Goal: Task Accomplishment & Management: Use online tool/utility

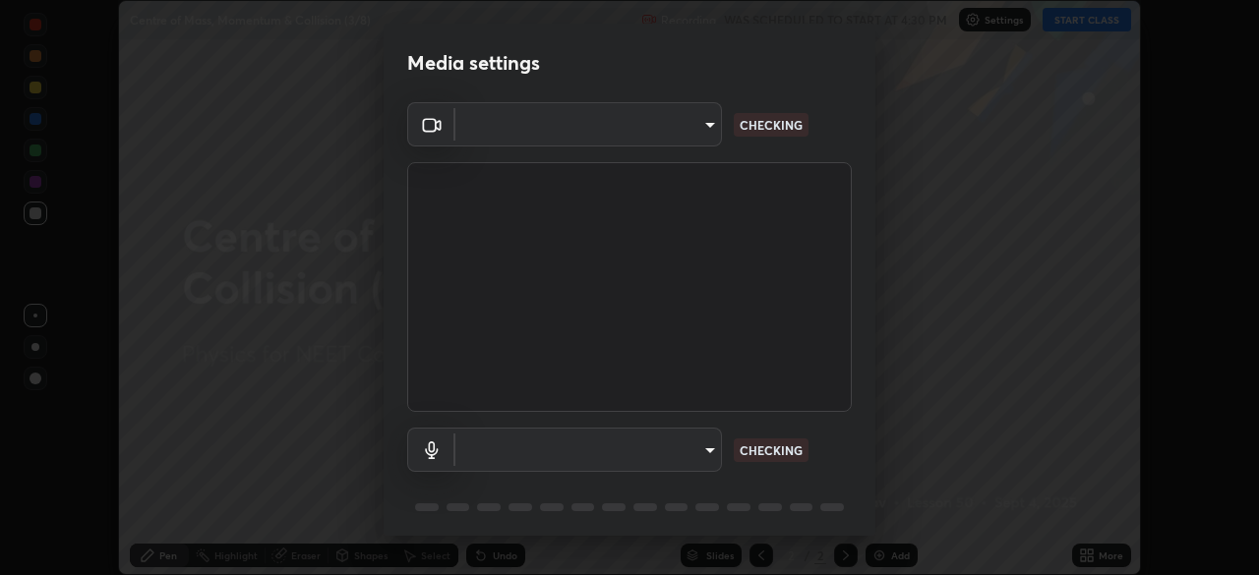
scroll to position [575, 1259]
type input "ad6597066c7fc2f7d8a9df135791801f2c5e1b342417c3fbae4c684dc851fcd2"
click at [686, 447] on body "Erase all Centre of Mass, Momentum & Collision (3/8) Recording WAS SCHEDULED TO…" at bounding box center [629, 287] width 1259 height 575
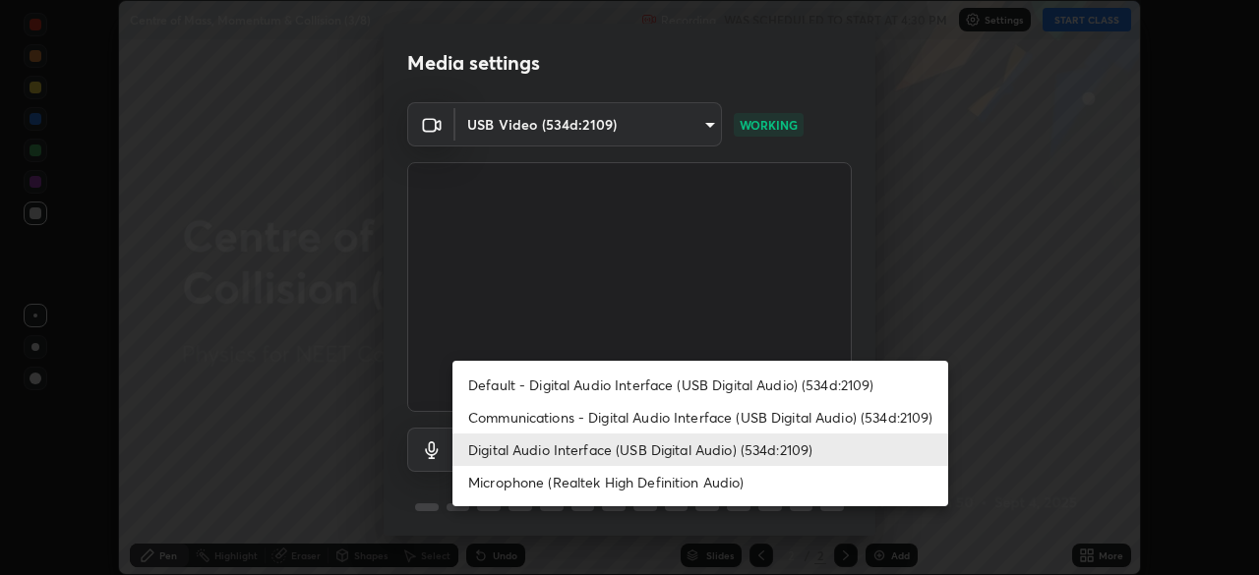
click at [646, 476] on li "Microphone (Realtek High Definition Audio)" at bounding box center [700, 482] width 496 height 32
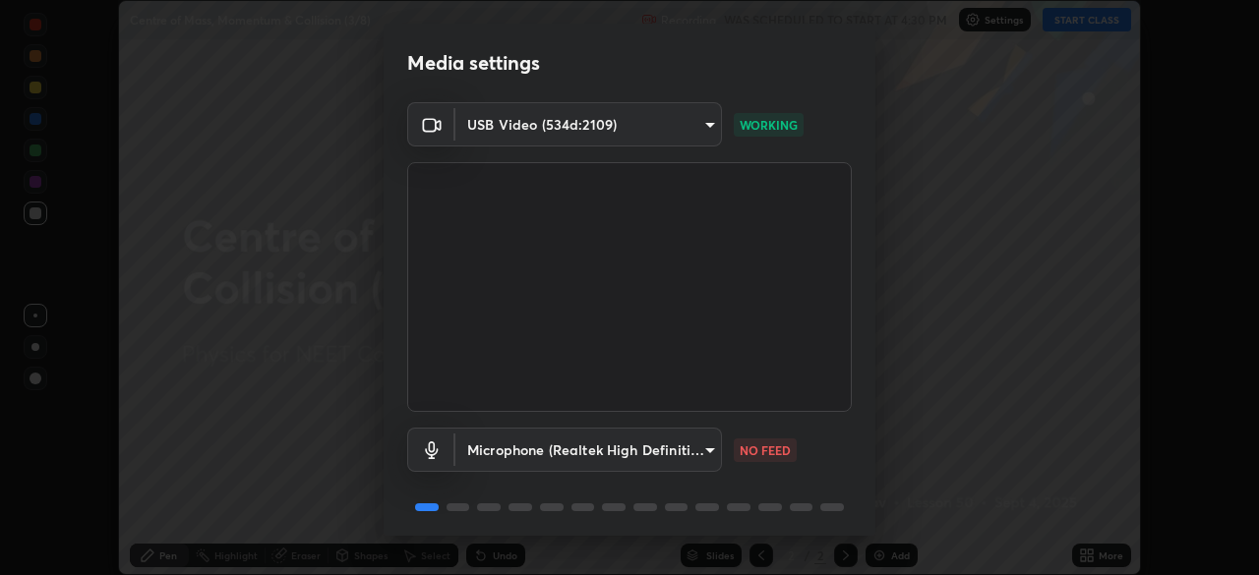
click at [639, 444] on body "Erase all Centre of Mass, Momentum & Collision (3/8) Recording WAS SCHEDULED TO…" at bounding box center [629, 287] width 1259 height 575
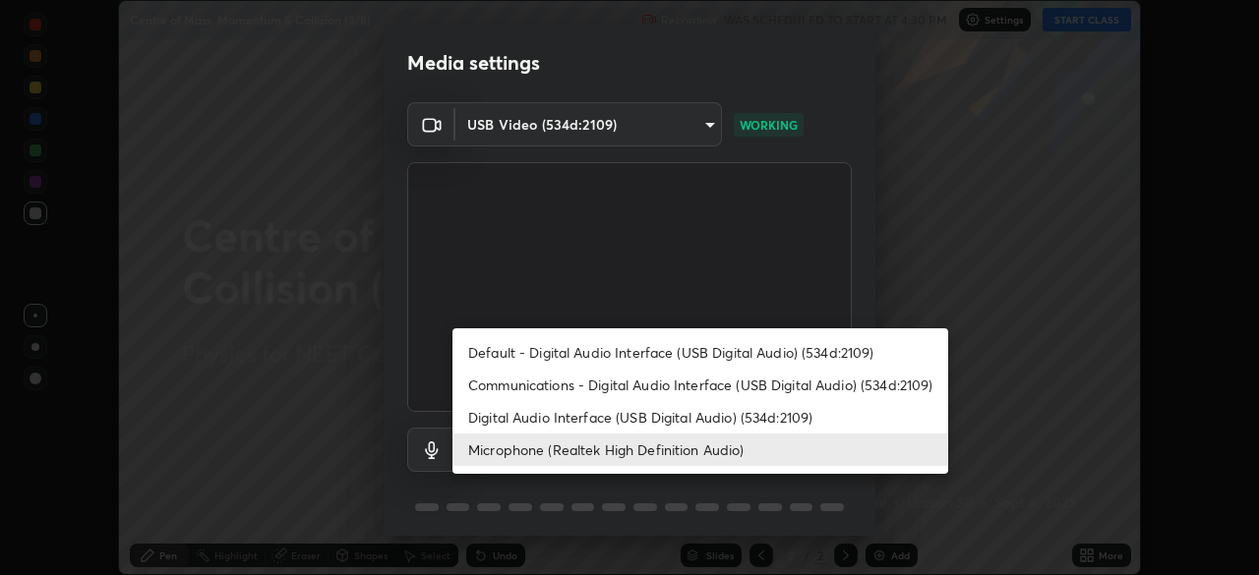
click at [644, 420] on li "Digital Audio Interface (USB Digital Audio) (534d:2109)" at bounding box center [700, 417] width 496 height 32
type input "6c5f27f7fd62254699a83ab764337deb6757b351bfc8fa0988cc7da684c50376"
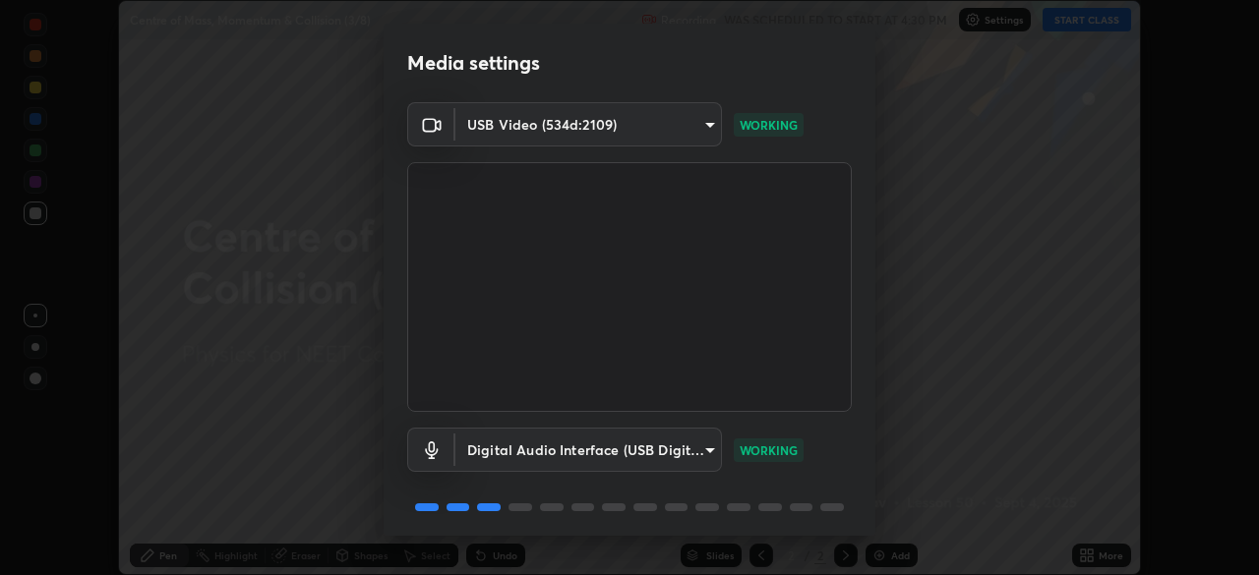
scroll to position [70, 0]
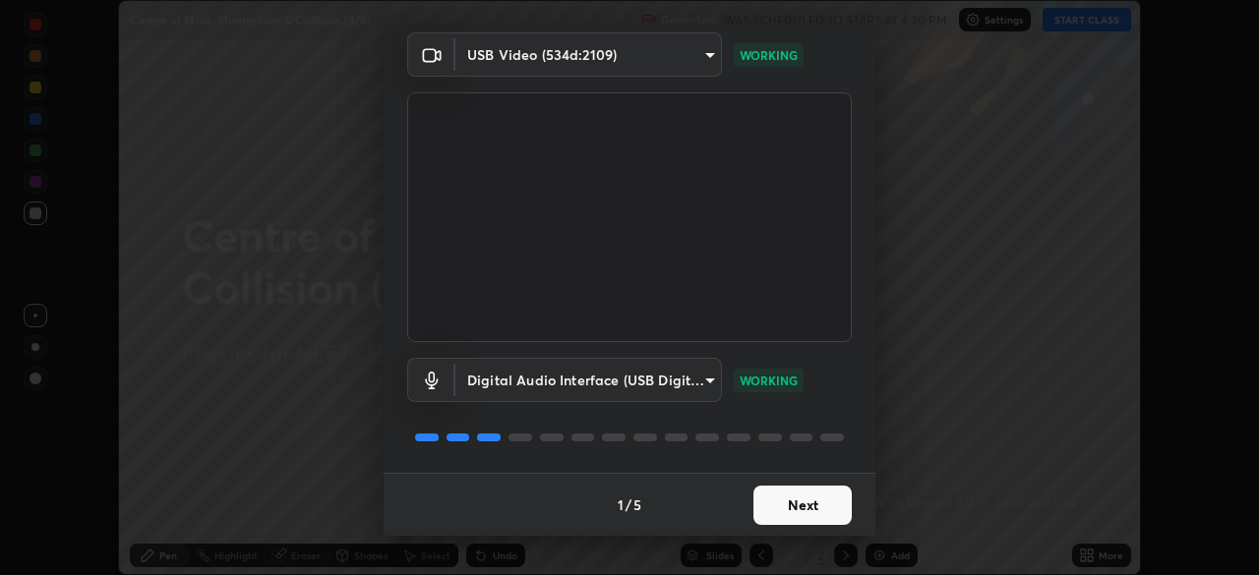
click at [813, 504] on button "Next" at bounding box center [802, 505] width 98 height 39
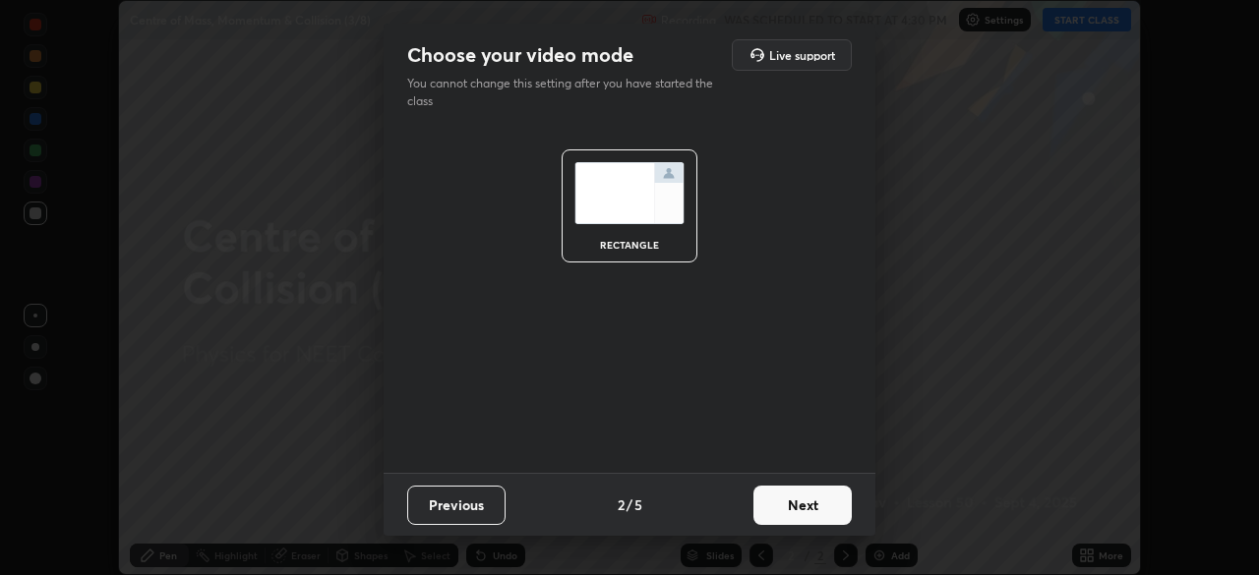
click at [808, 501] on button "Next" at bounding box center [802, 505] width 98 height 39
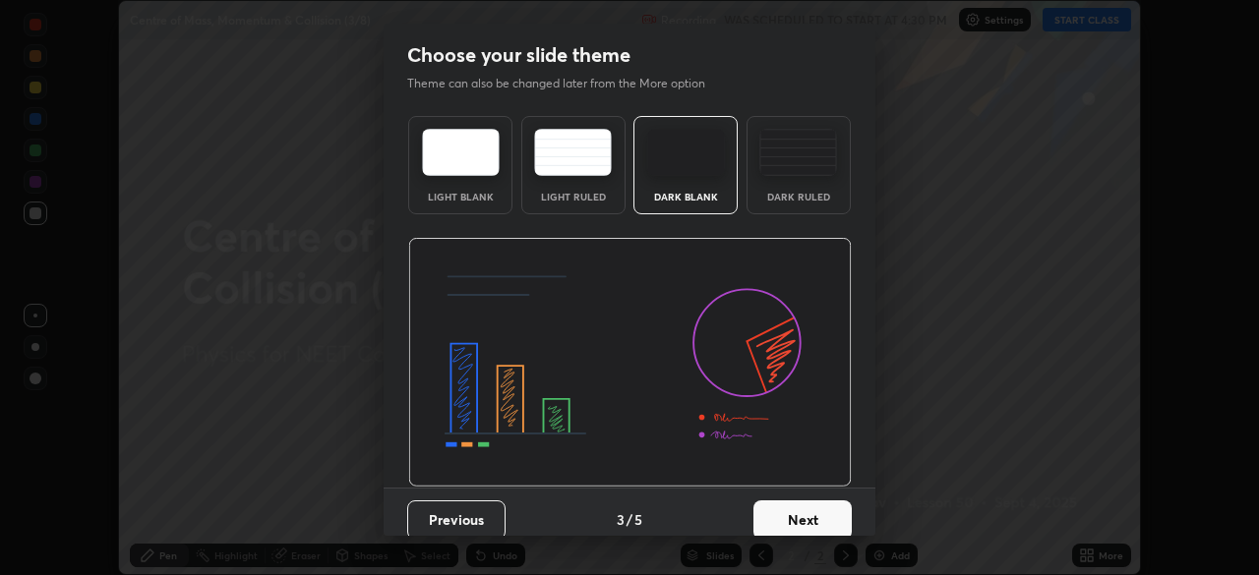
click at [799, 173] on img at bounding box center [798, 152] width 78 height 47
click at [803, 517] on button "Next" at bounding box center [802, 520] width 98 height 39
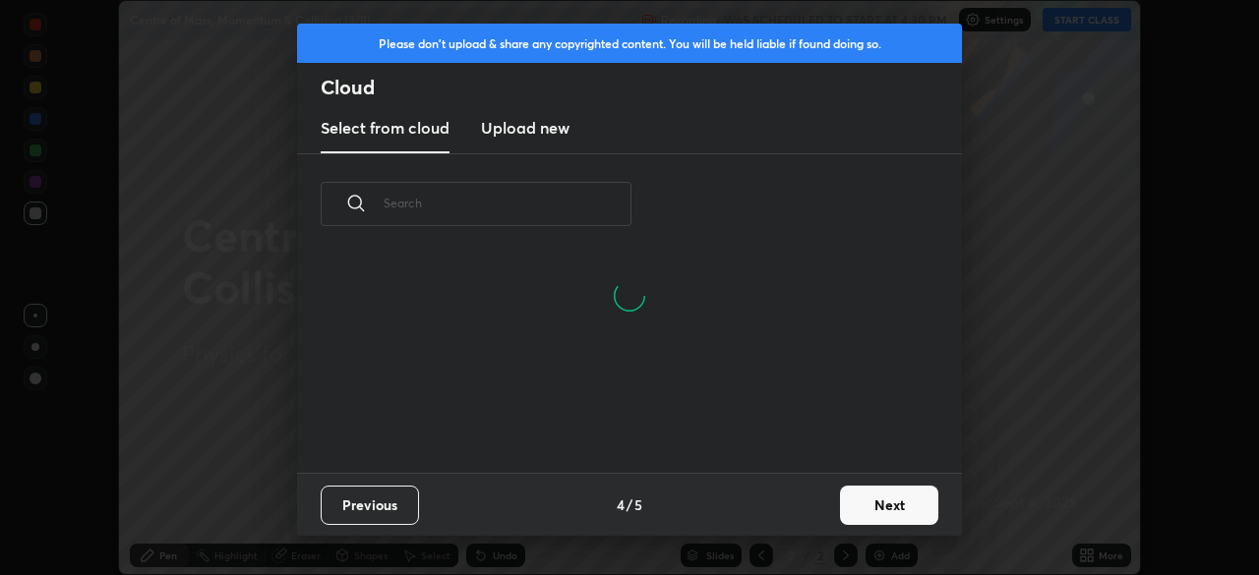
click at [534, 133] on h3 "Upload new" at bounding box center [525, 128] width 89 height 24
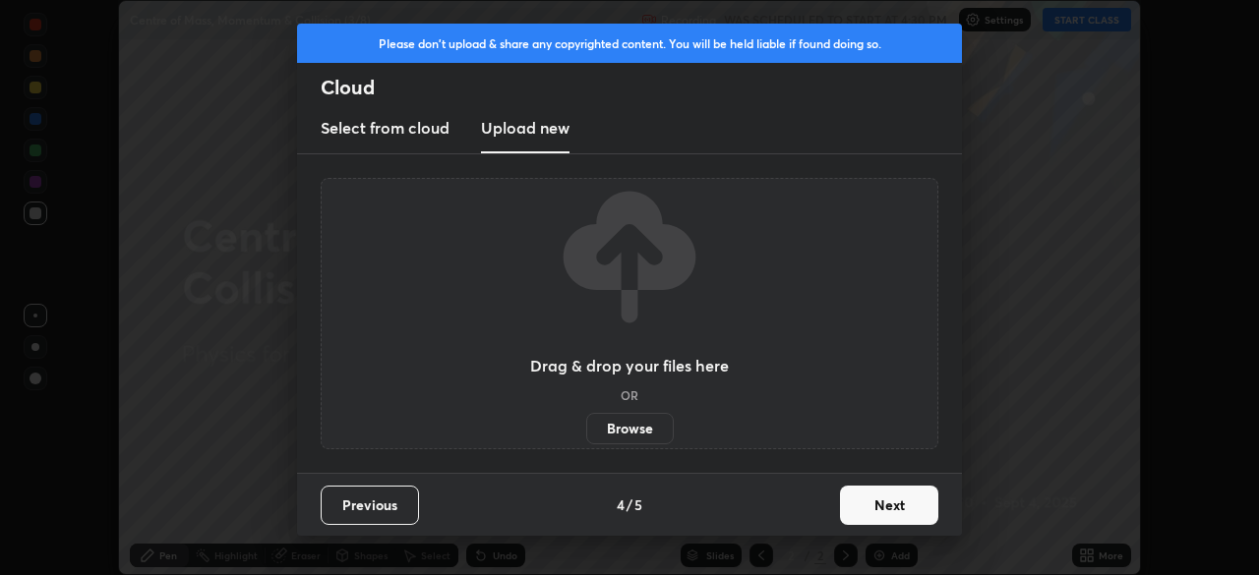
click at [637, 423] on label "Browse" at bounding box center [630, 428] width 88 height 31
click at [586, 423] on input "Browse" at bounding box center [586, 428] width 0 height 31
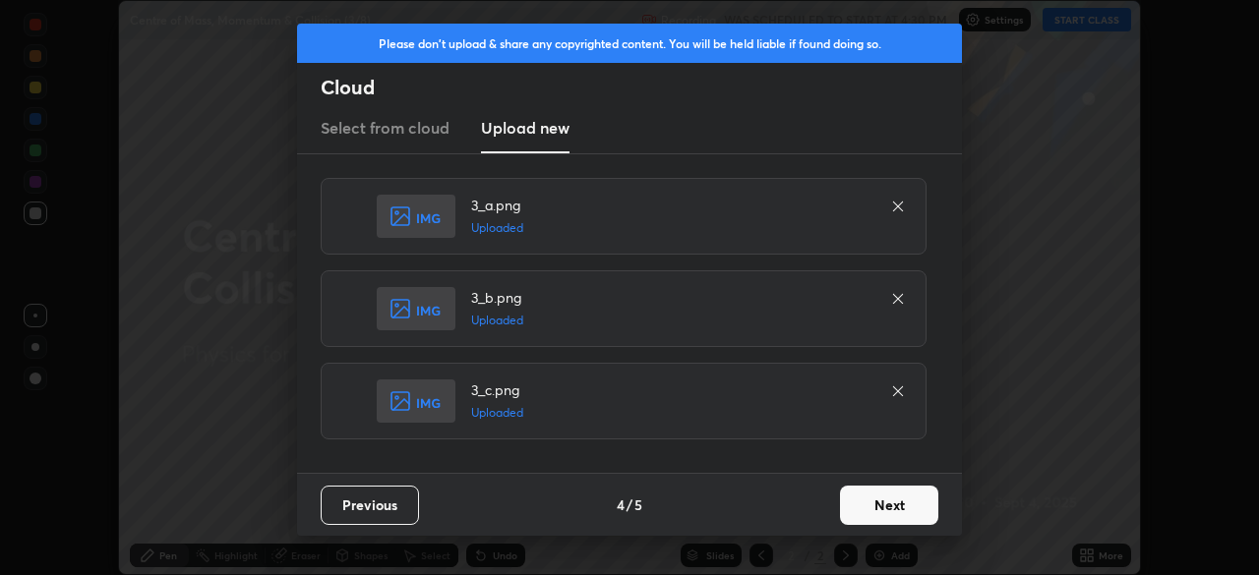
click at [890, 503] on button "Next" at bounding box center [889, 505] width 98 height 39
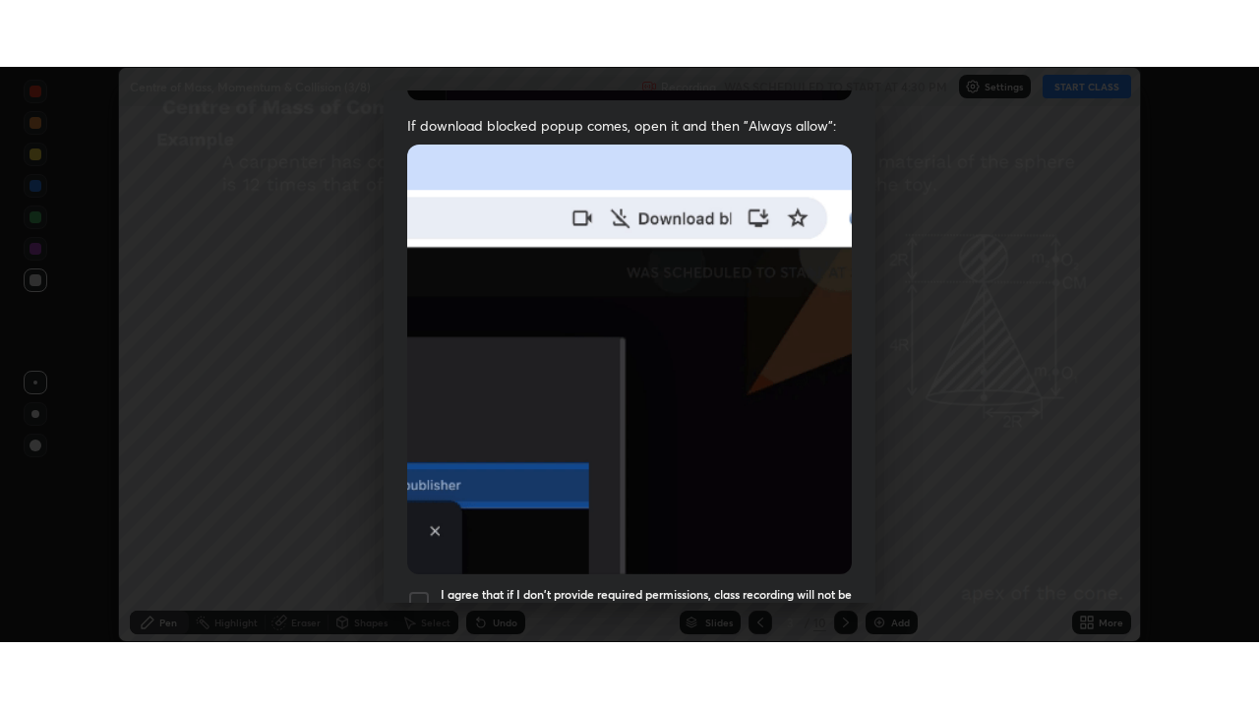
scroll to position [471, 0]
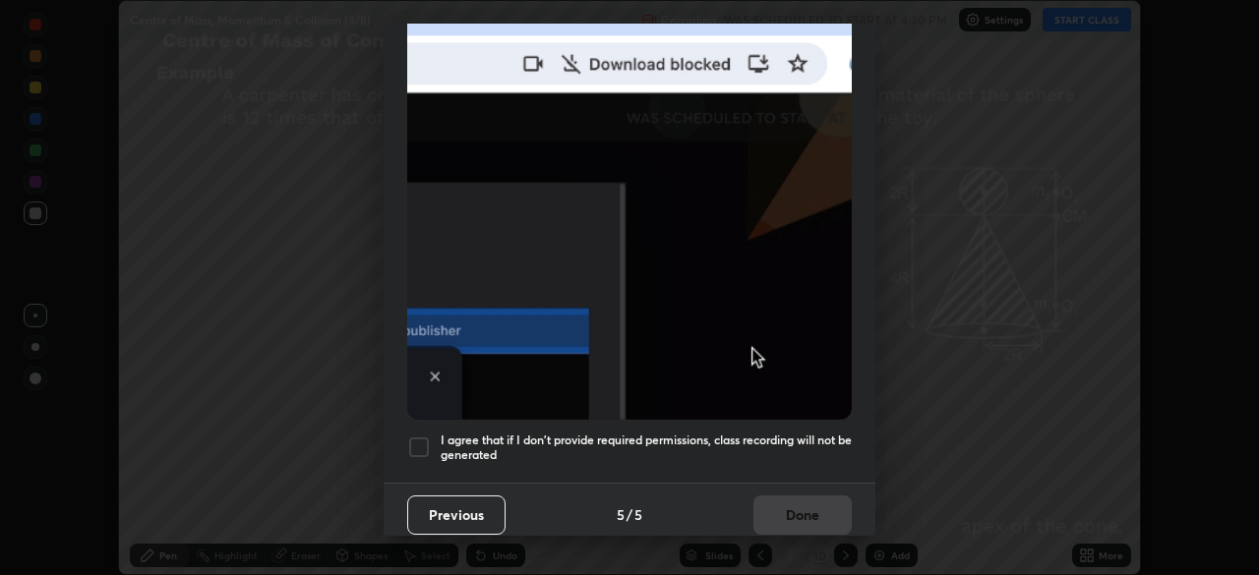
click at [426, 437] on div at bounding box center [419, 448] width 24 height 24
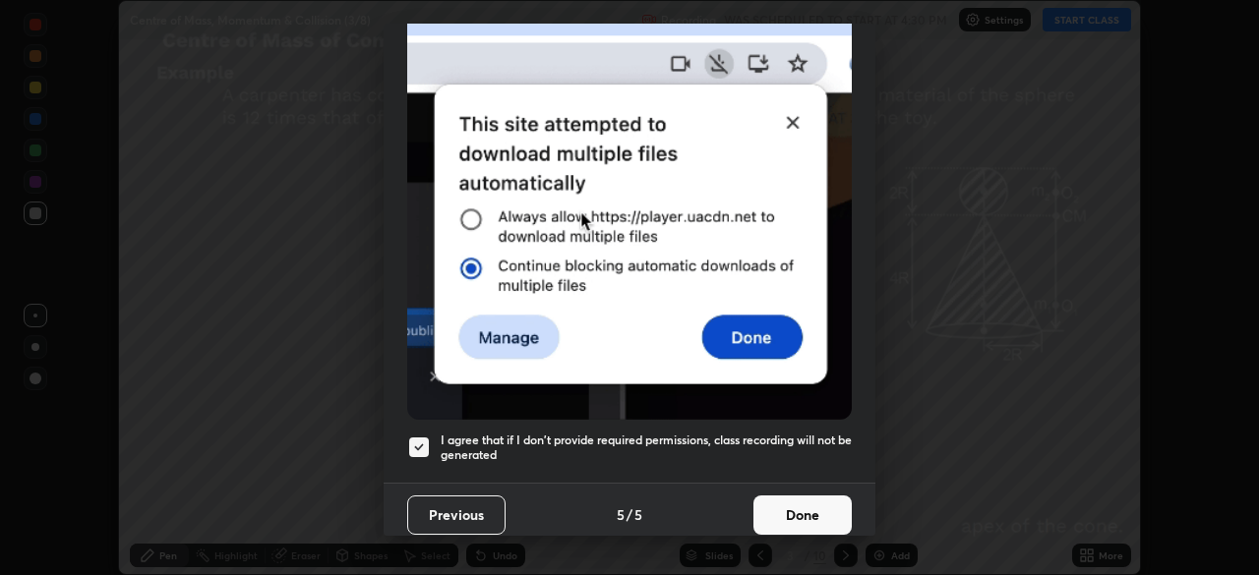
click at [814, 502] on button "Done" at bounding box center [802, 515] width 98 height 39
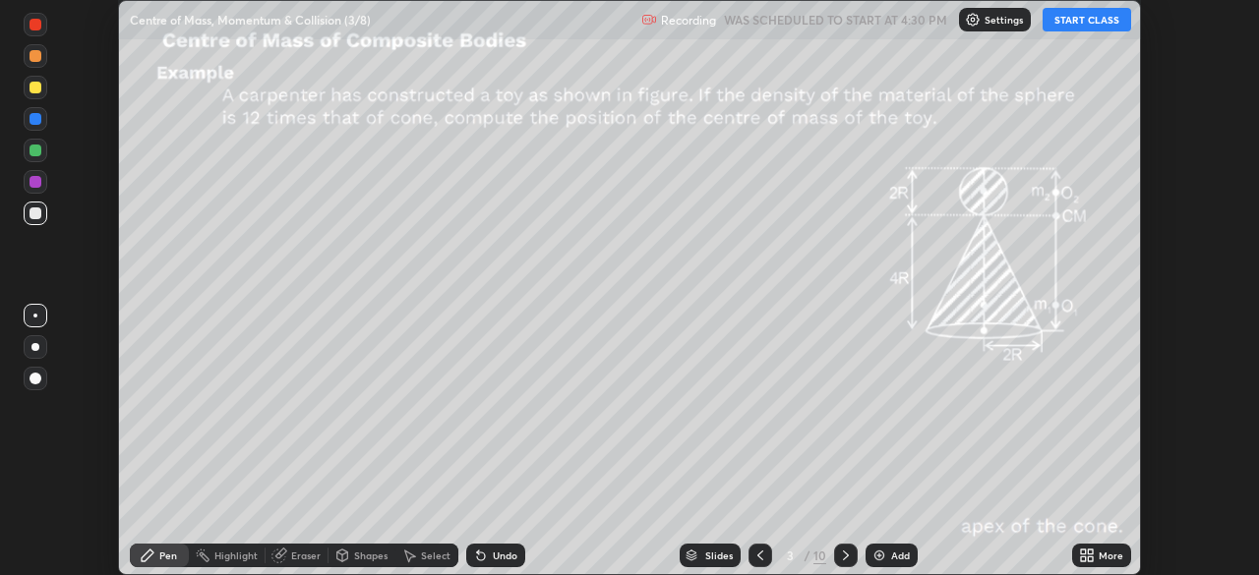
click at [1100, 551] on div "More" at bounding box center [1110, 556] width 25 height 10
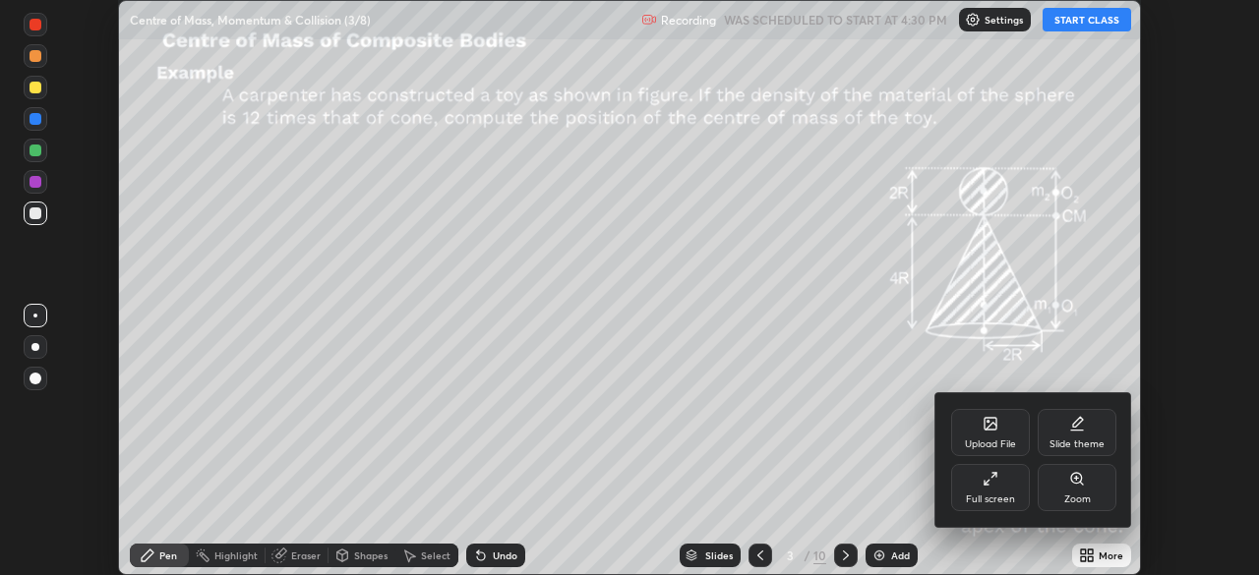
click at [984, 495] on div "Full screen" at bounding box center [990, 500] width 49 height 10
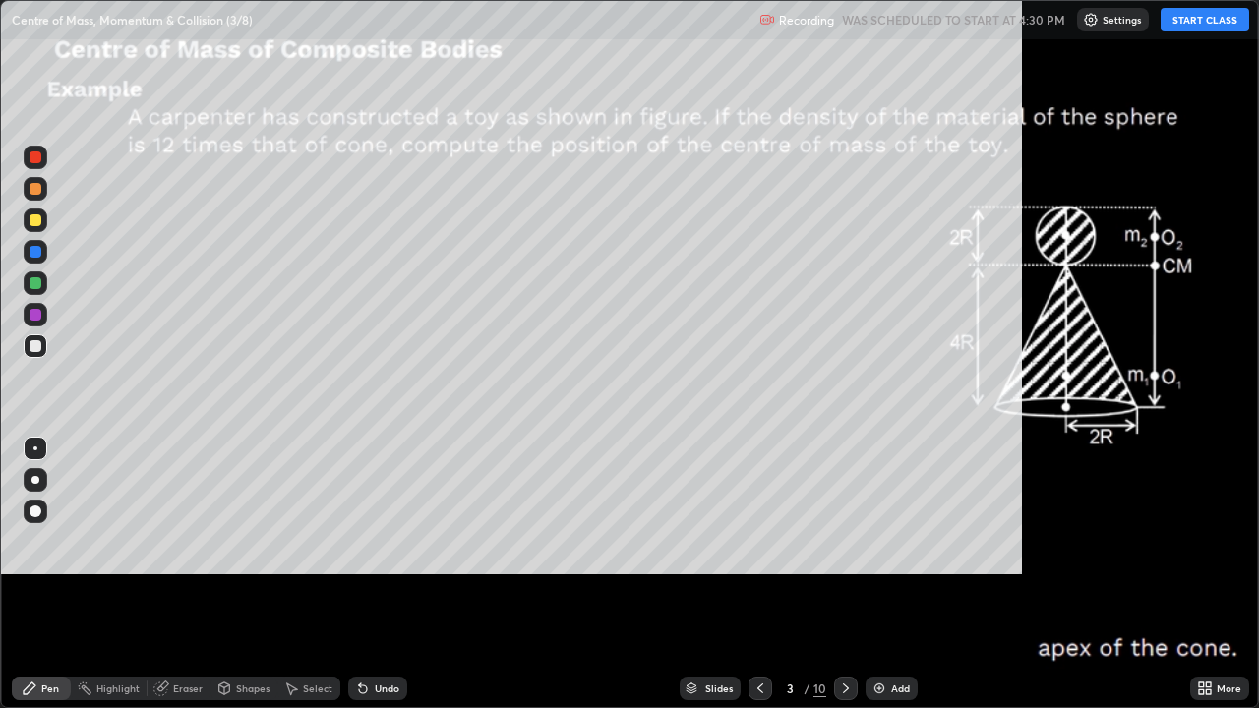
scroll to position [708, 1259]
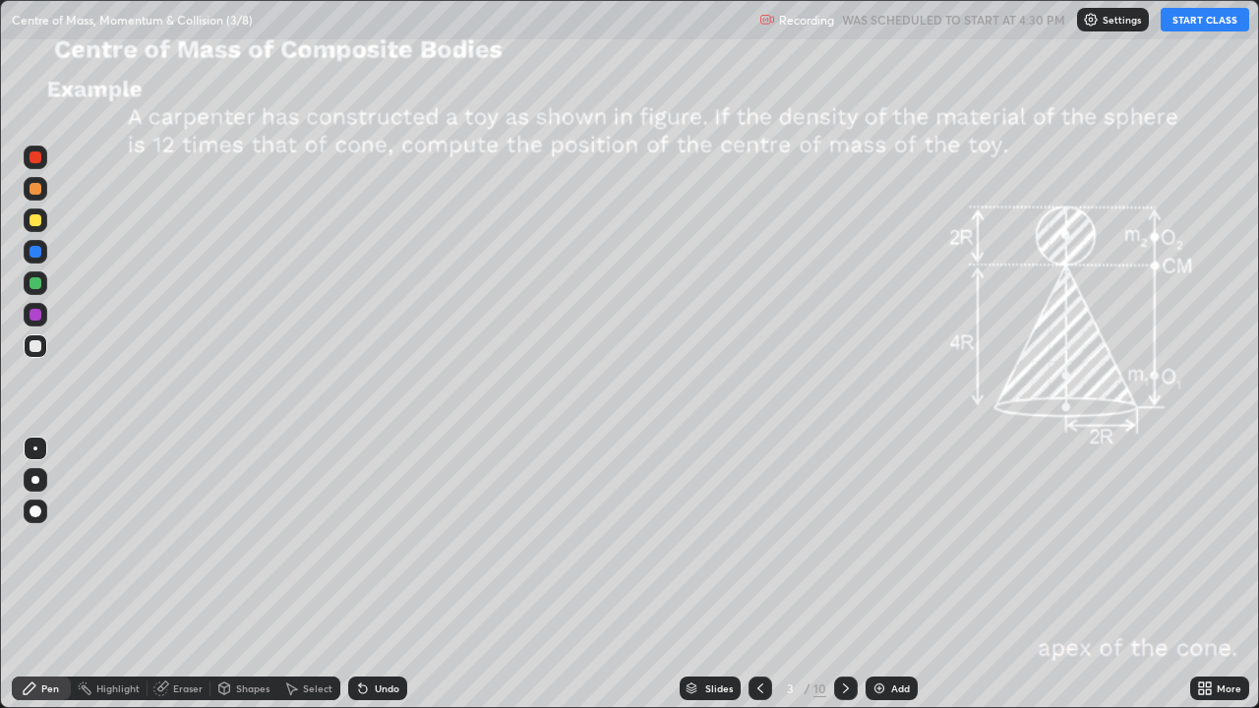
click at [758, 574] on icon at bounding box center [760, 689] width 16 height 16
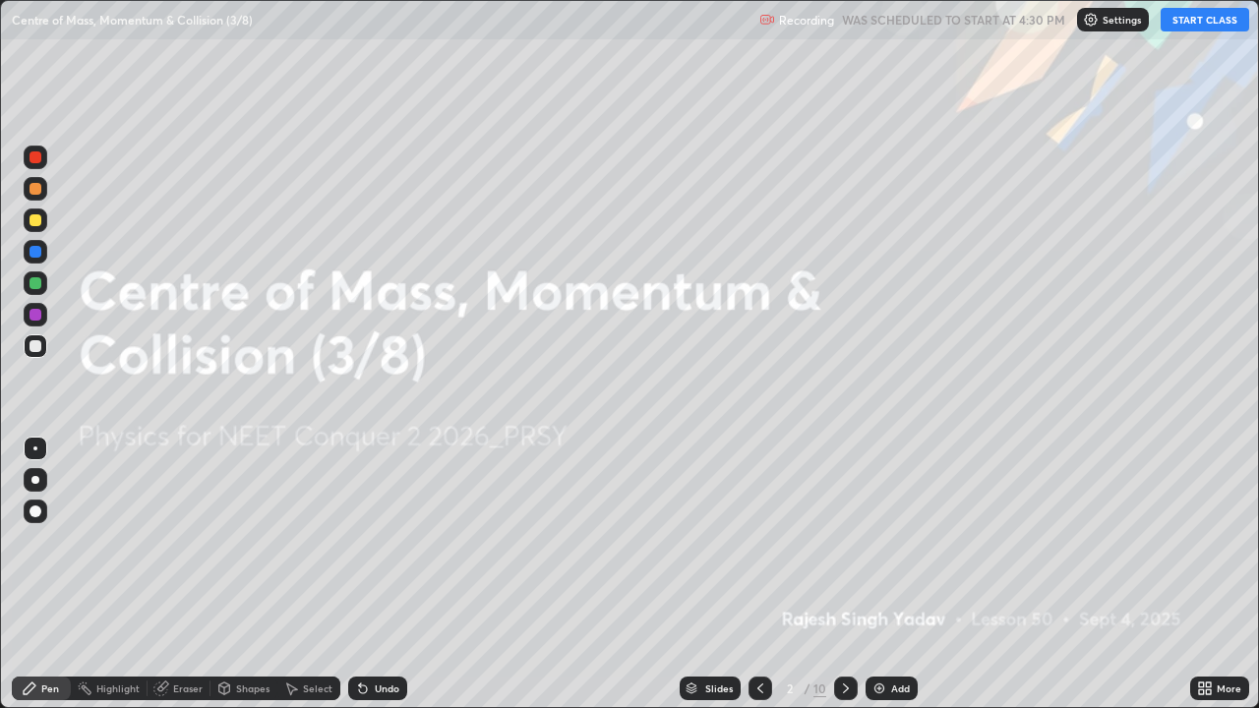
click at [1202, 27] on button "START CLASS" at bounding box center [1204, 20] width 89 height 24
click at [841, 574] on icon at bounding box center [846, 689] width 16 height 16
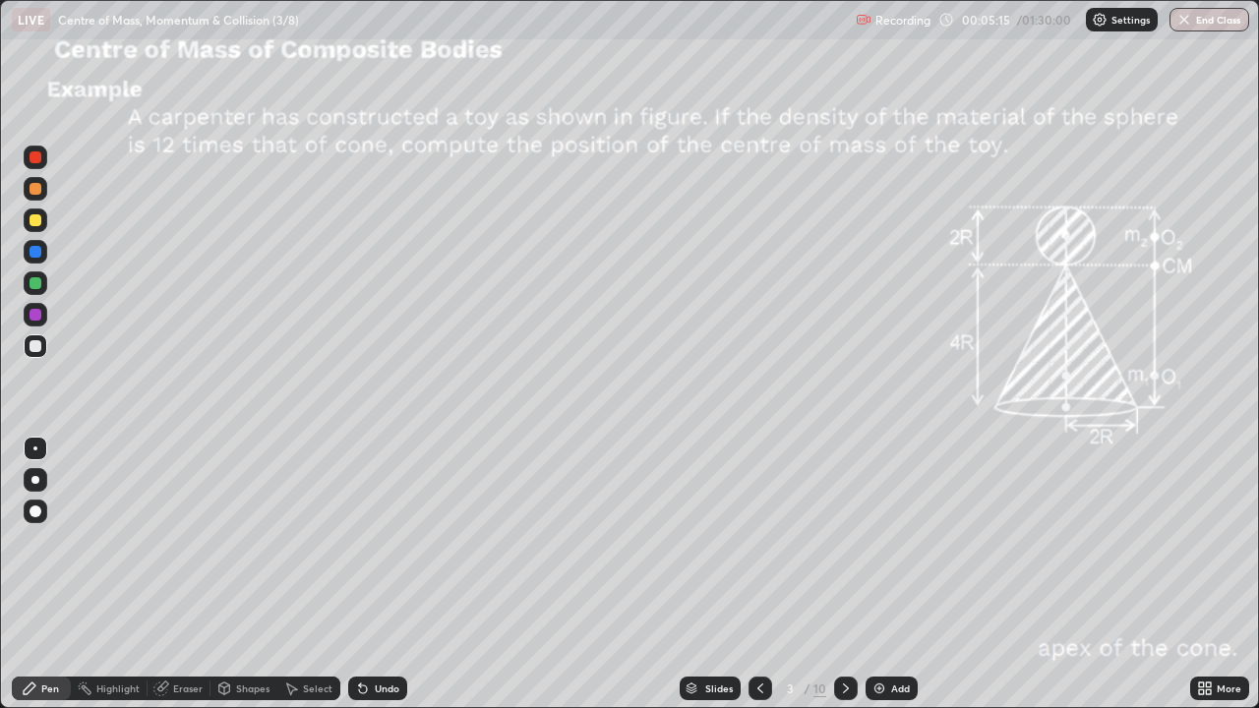
click at [37, 317] on div at bounding box center [36, 315] width 12 height 12
click at [39, 317] on div at bounding box center [36, 315] width 12 height 12
click at [34, 481] on div at bounding box center [35, 480] width 8 height 8
click at [242, 574] on div "Shapes" at bounding box center [252, 688] width 33 height 10
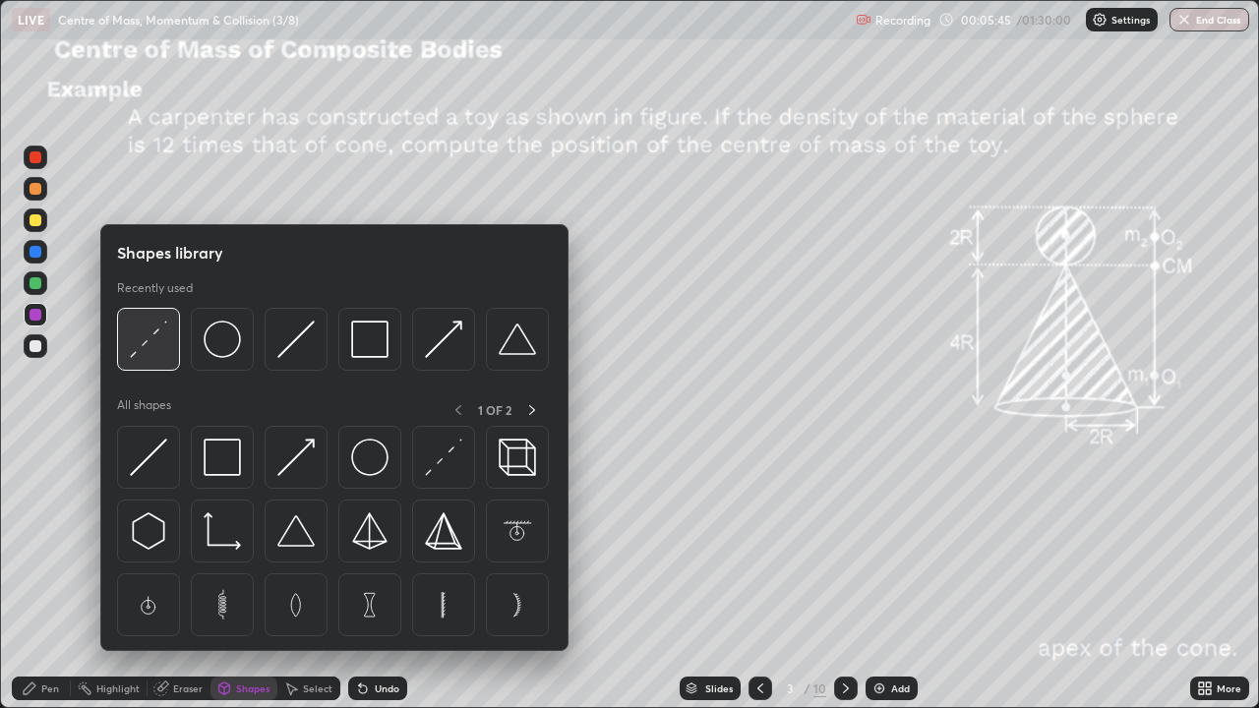
click at [146, 338] on img at bounding box center [148, 339] width 37 height 37
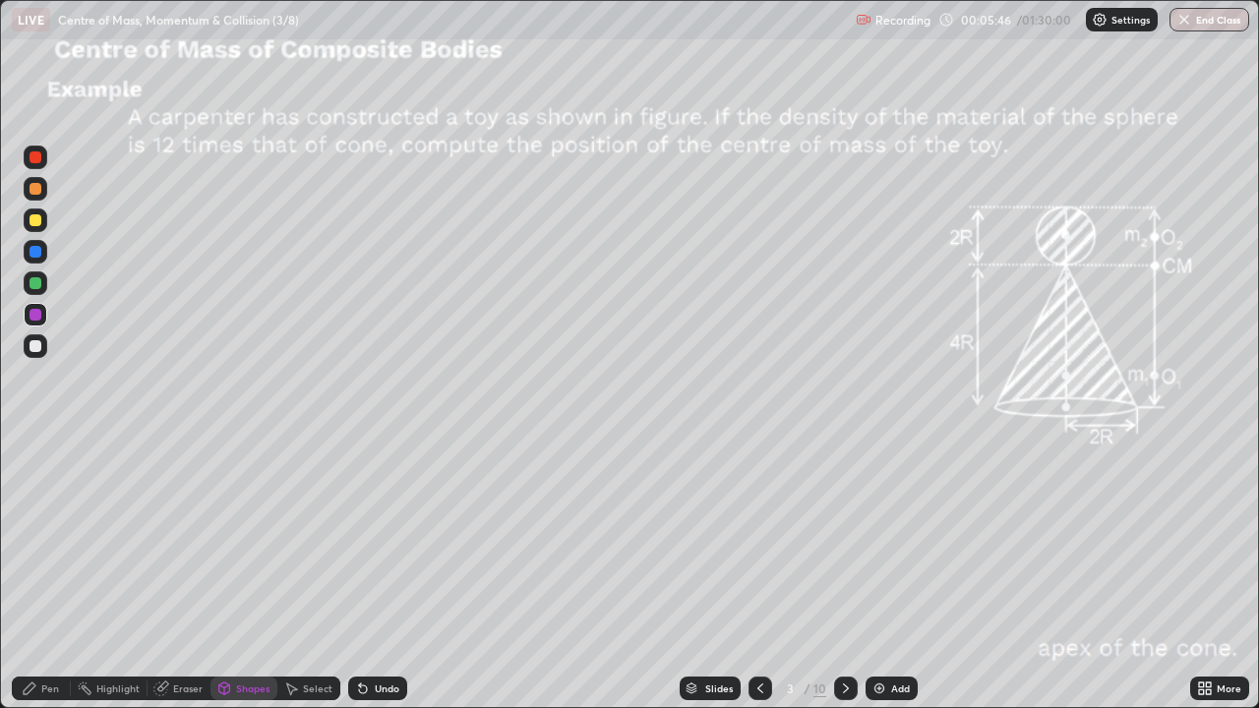
click at [38, 221] on div at bounding box center [36, 220] width 12 height 12
click at [49, 574] on div "Pen" at bounding box center [50, 688] width 18 height 10
click at [46, 340] on div at bounding box center [36, 346] width 24 height 24
click at [244, 574] on div "Shapes" at bounding box center [252, 688] width 33 height 10
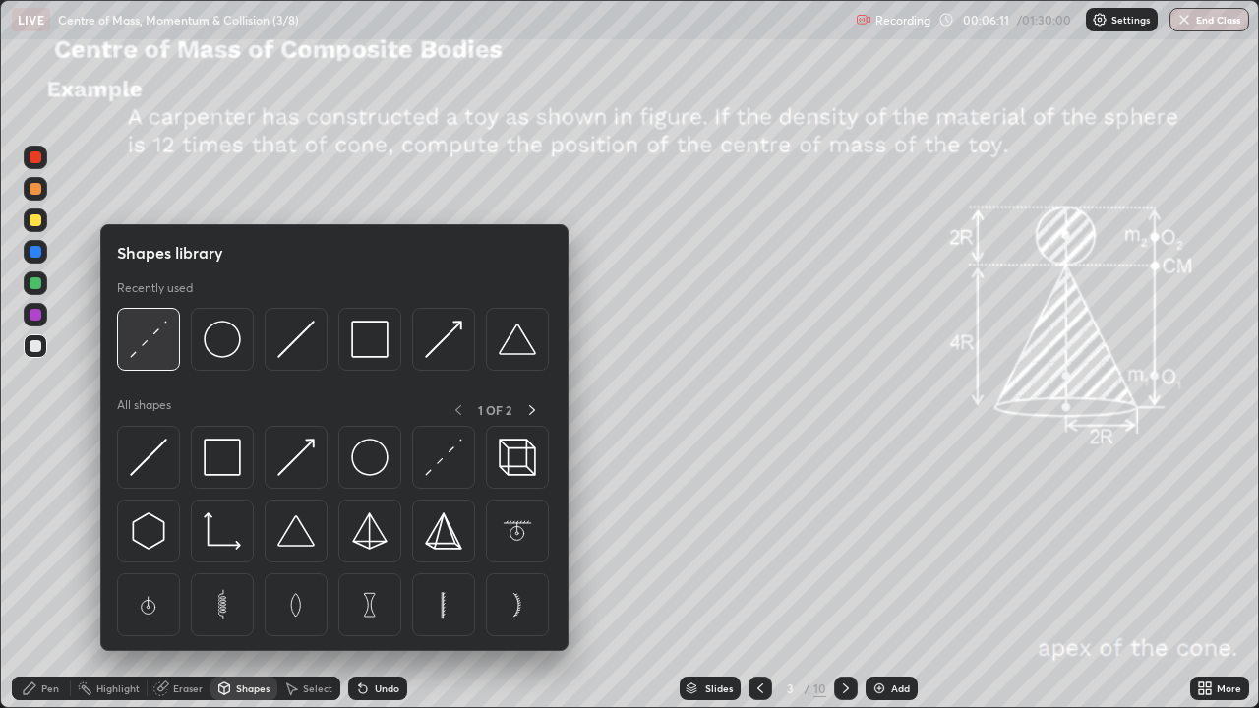
click at [149, 344] on img at bounding box center [148, 339] width 37 height 37
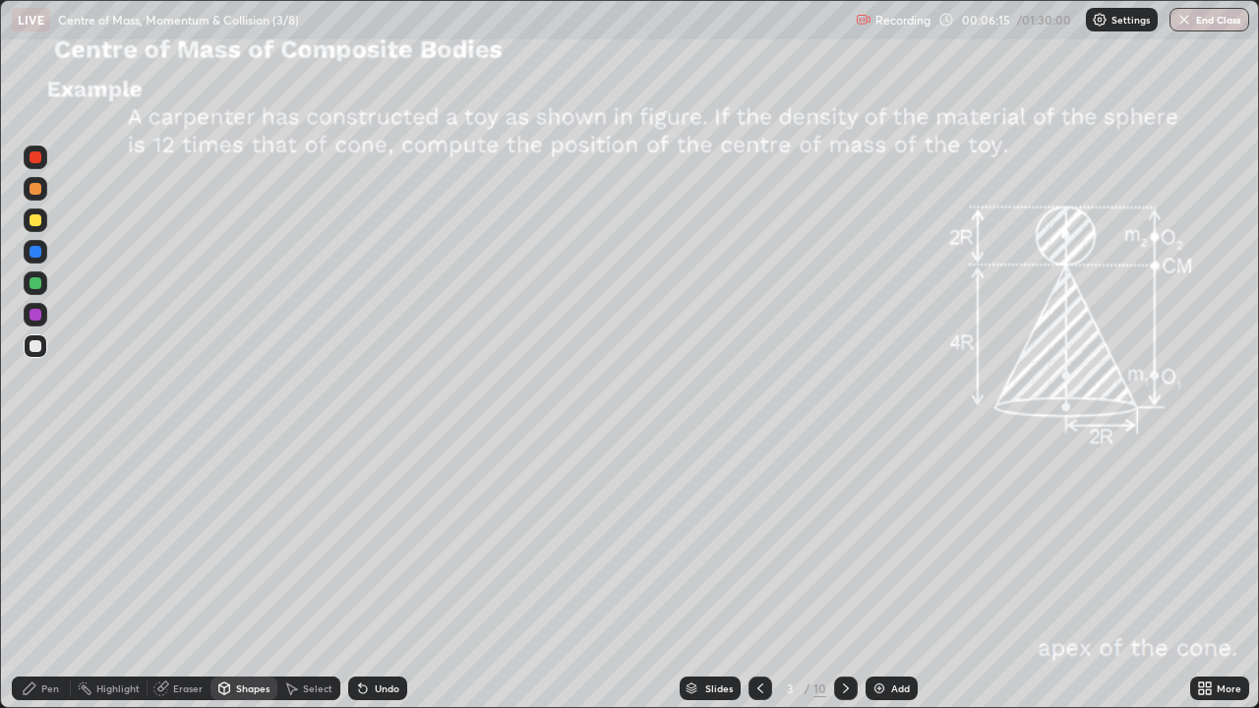
click at [52, 574] on div "Pen" at bounding box center [50, 688] width 18 height 10
click at [248, 574] on div "Shapes" at bounding box center [252, 688] width 33 height 10
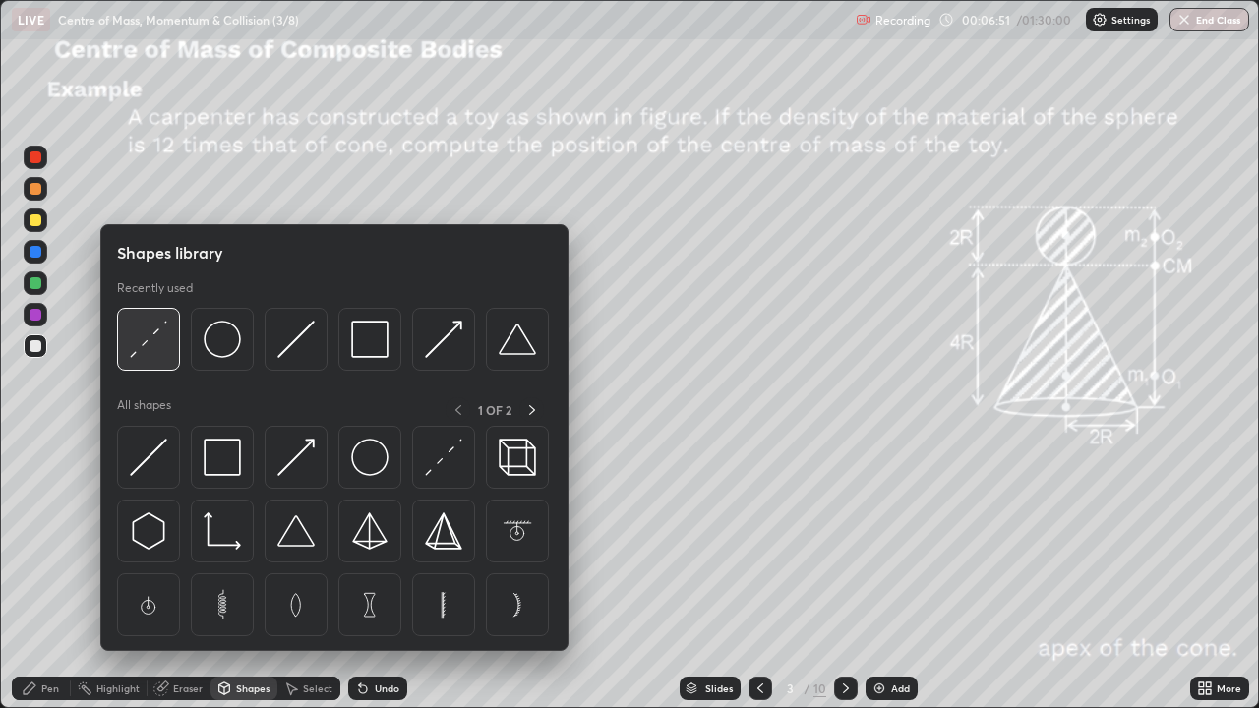
click at [150, 338] on img at bounding box center [148, 339] width 37 height 37
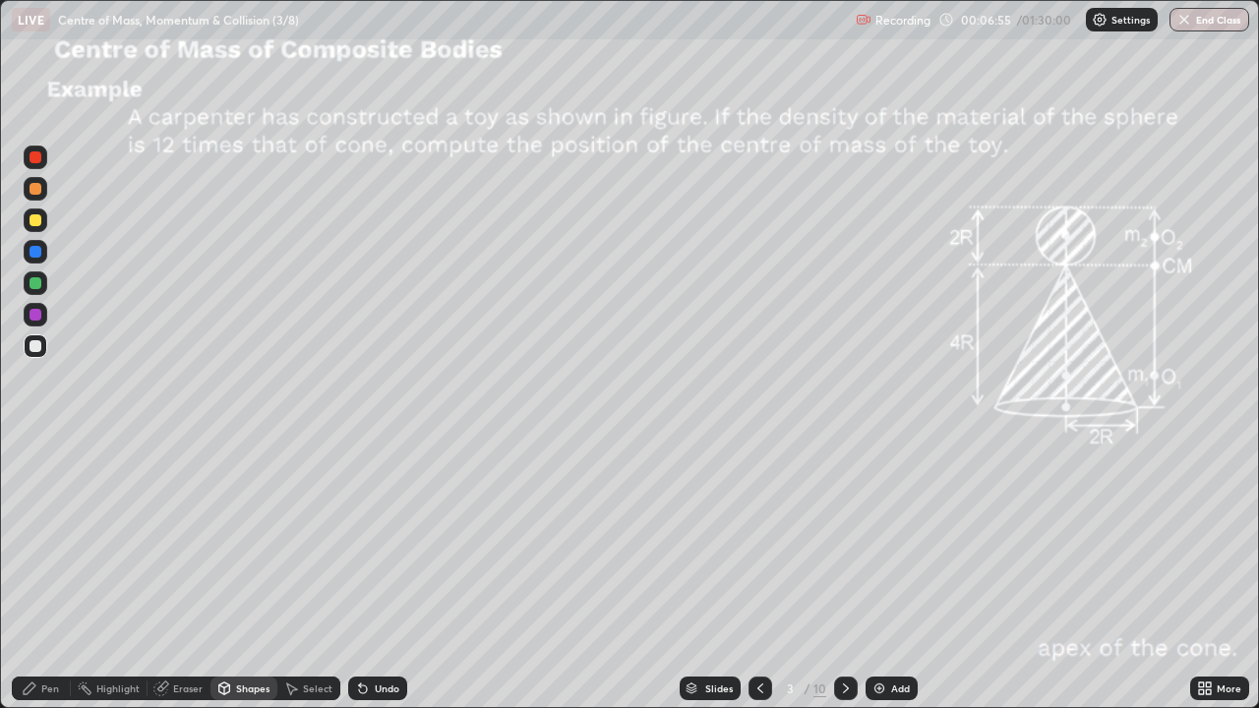
click at [50, 574] on div "Pen" at bounding box center [50, 688] width 18 height 10
click at [35, 190] on div at bounding box center [36, 189] width 12 height 12
click at [184, 574] on div "Eraser" at bounding box center [188, 688] width 30 height 10
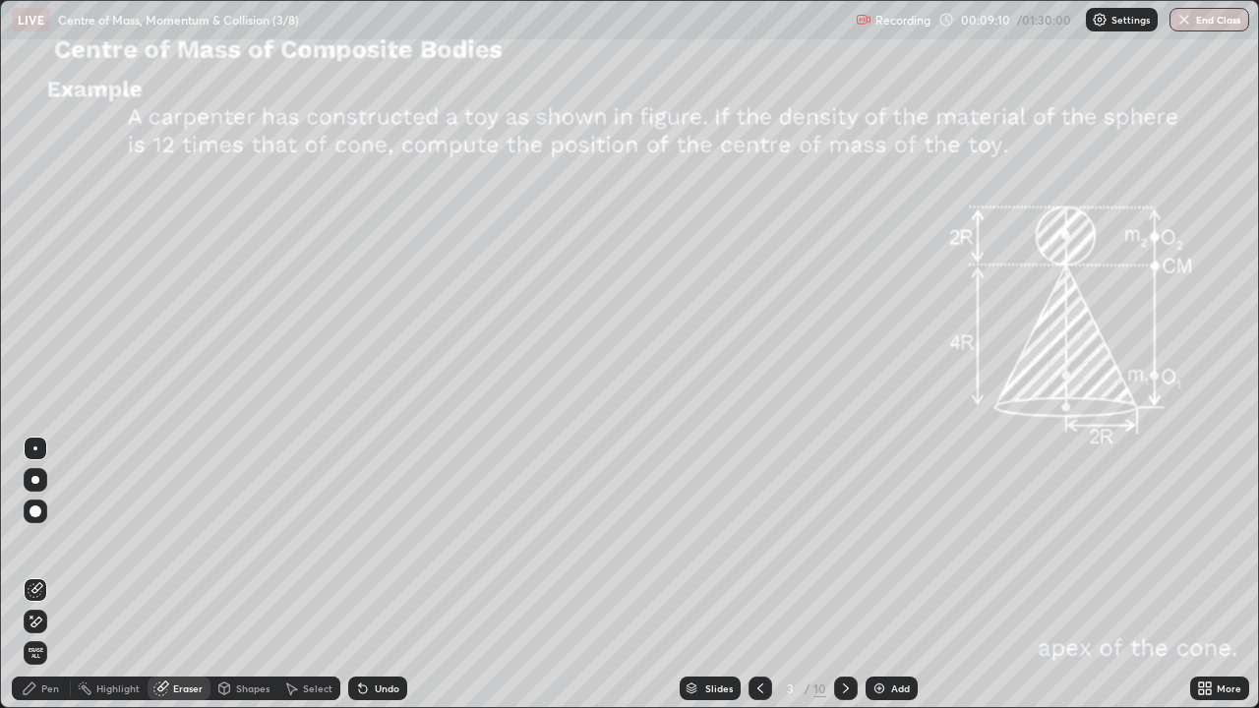
click at [38, 574] on div "Pen" at bounding box center [41, 689] width 59 height 24
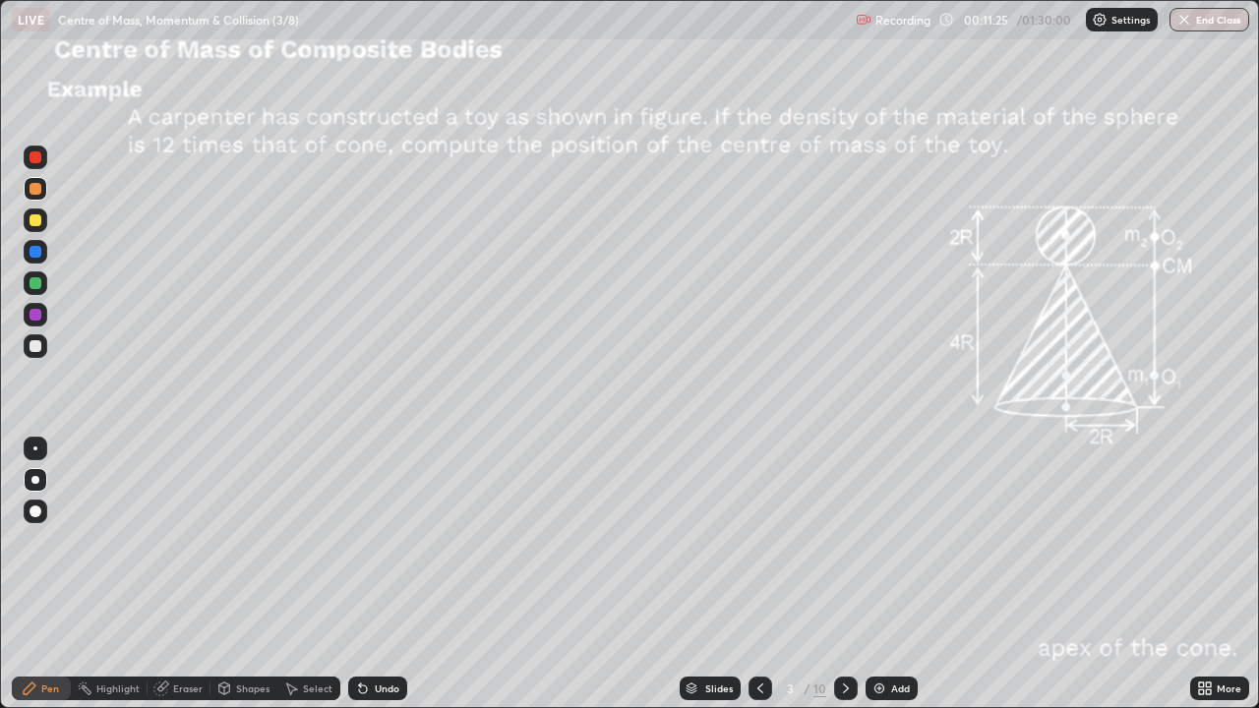
click at [36, 348] on div at bounding box center [36, 346] width 12 height 12
click at [36, 191] on div at bounding box center [36, 189] width 12 height 12
click at [844, 574] on icon at bounding box center [846, 688] width 6 height 10
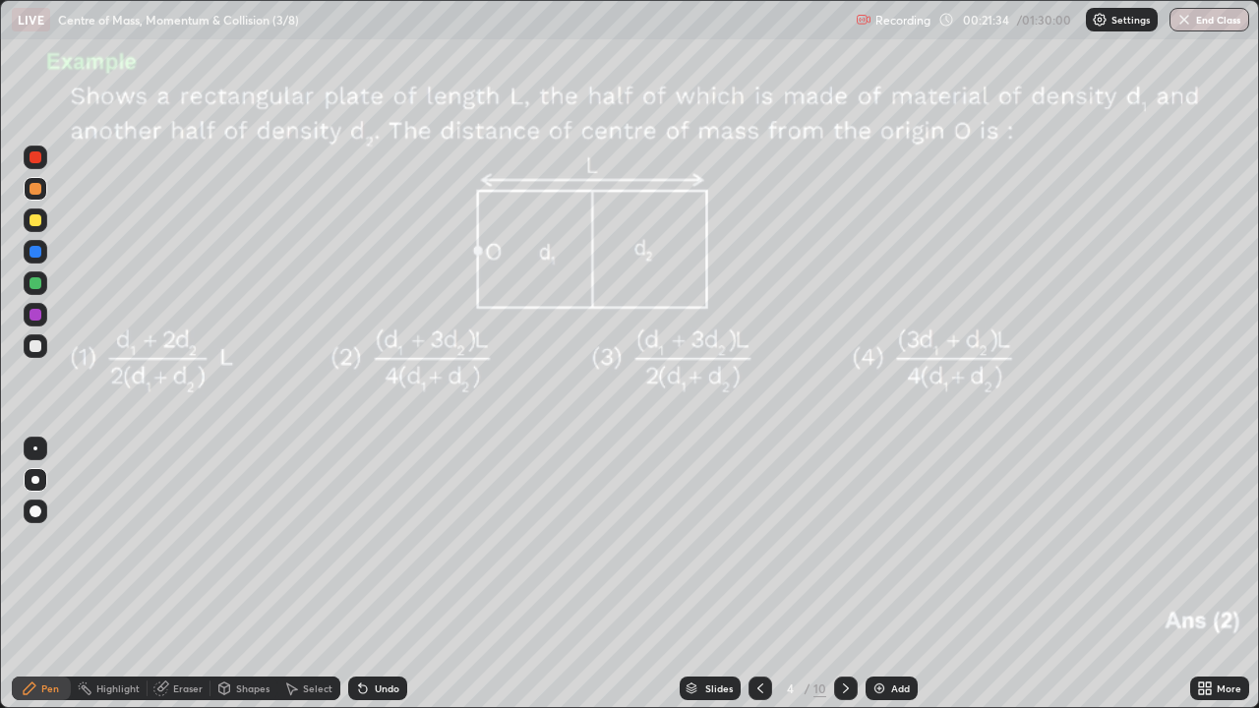
click at [248, 574] on div "Shapes" at bounding box center [252, 688] width 33 height 10
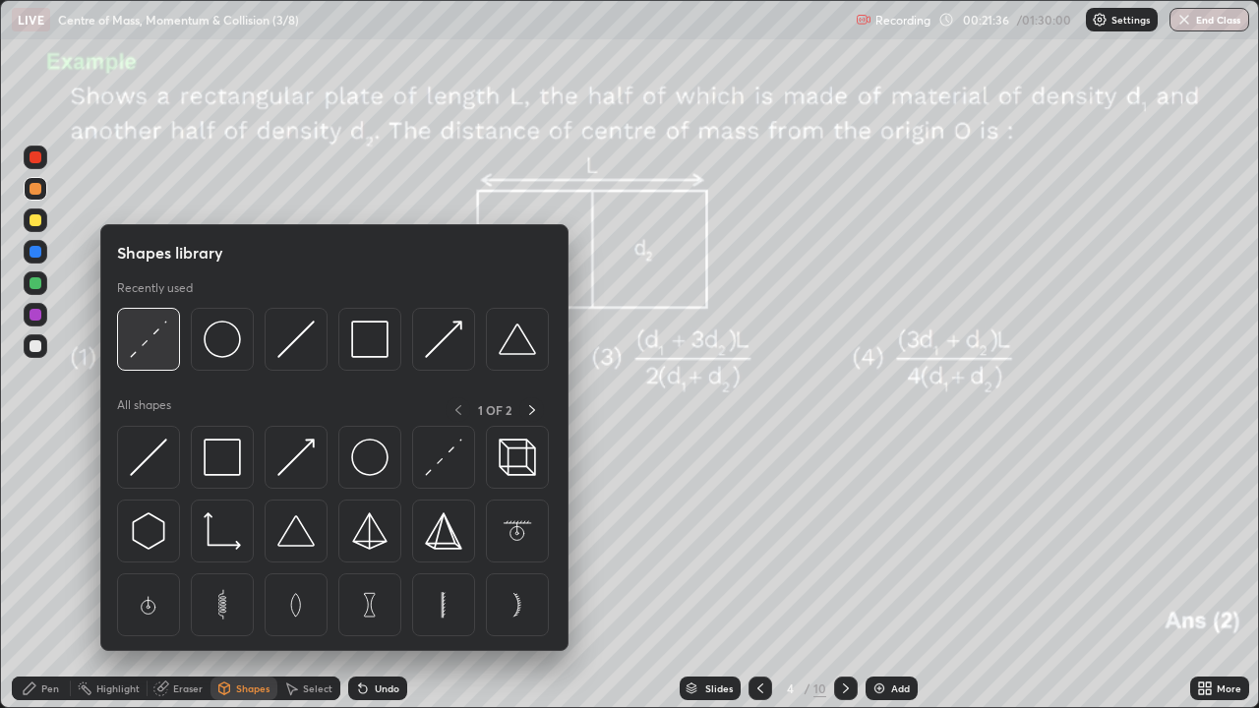
click at [150, 337] on img at bounding box center [148, 339] width 37 height 37
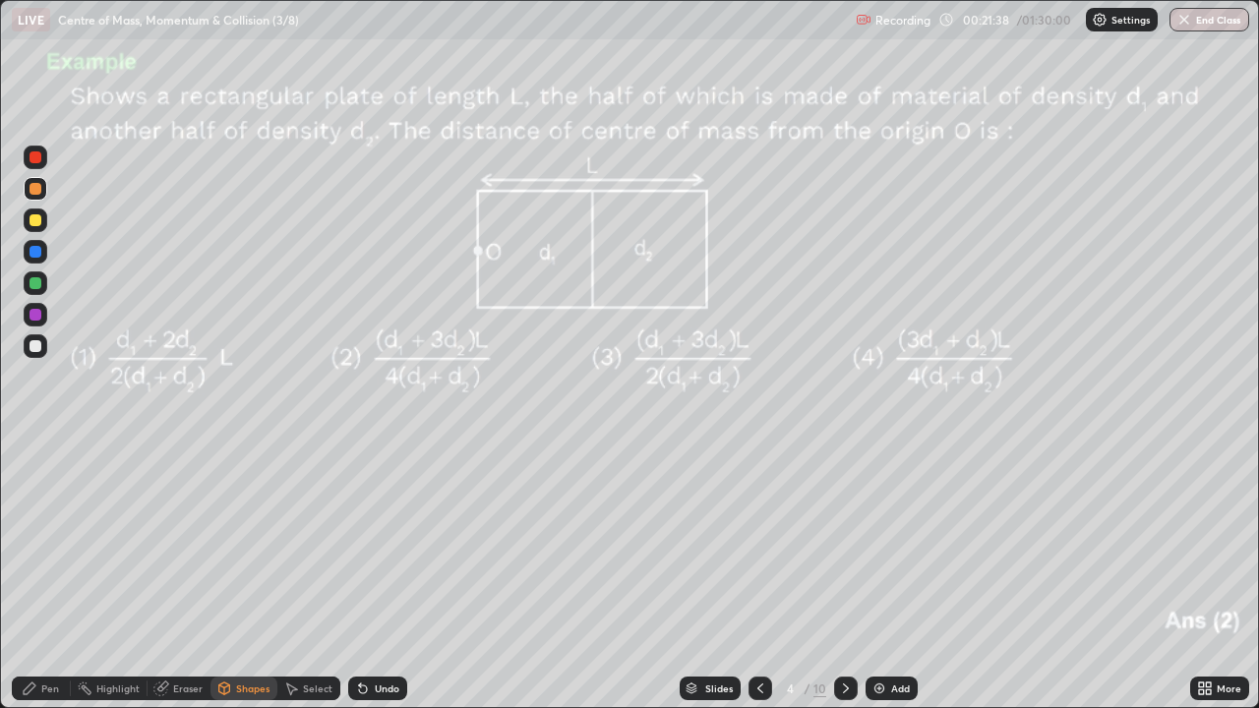
click at [33, 217] on div at bounding box center [36, 220] width 12 height 12
click at [35, 574] on icon at bounding box center [30, 689] width 16 height 16
click at [40, 347] on div at bounding box center [36, 346] width 12 height 12
click at [36, 315] on div at bounding box center [36, 315] width 12 height 12
click at [180, 574] on div "Eraser" at bounding box center [188, 688] width 30 height 10
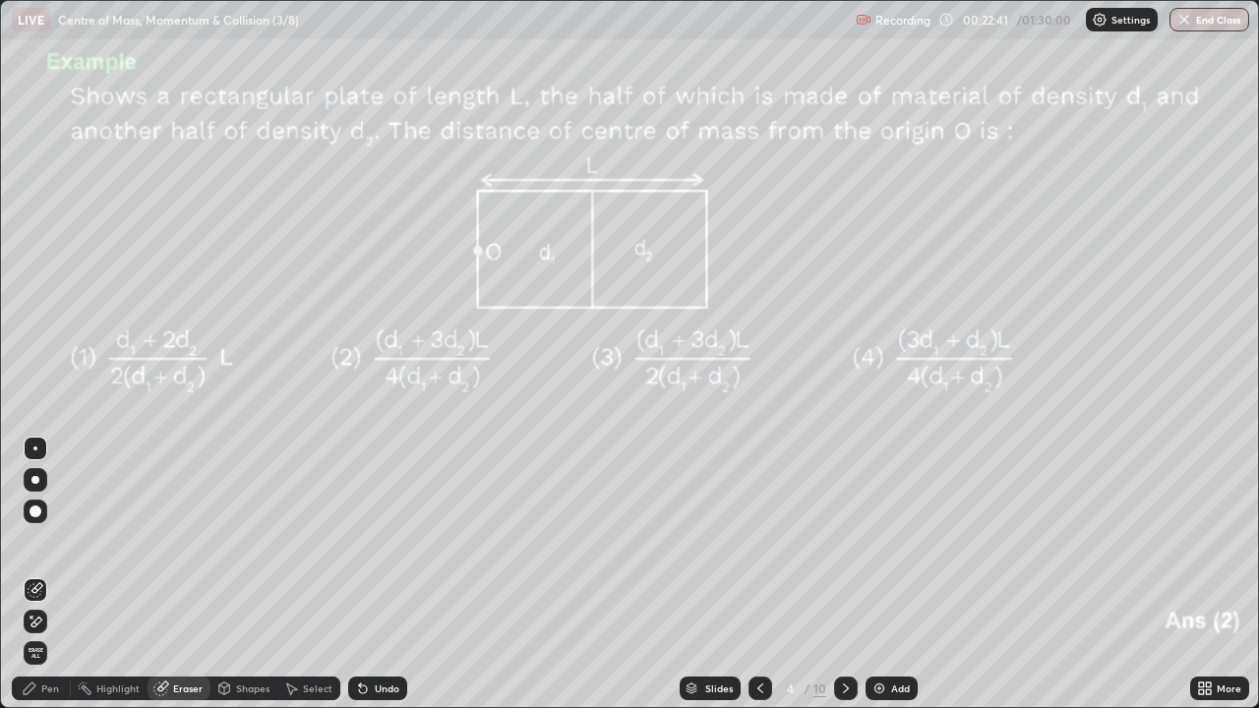
click at [37, 574] on div "Pen" at bounding box center [41, 689] width 59 height 24
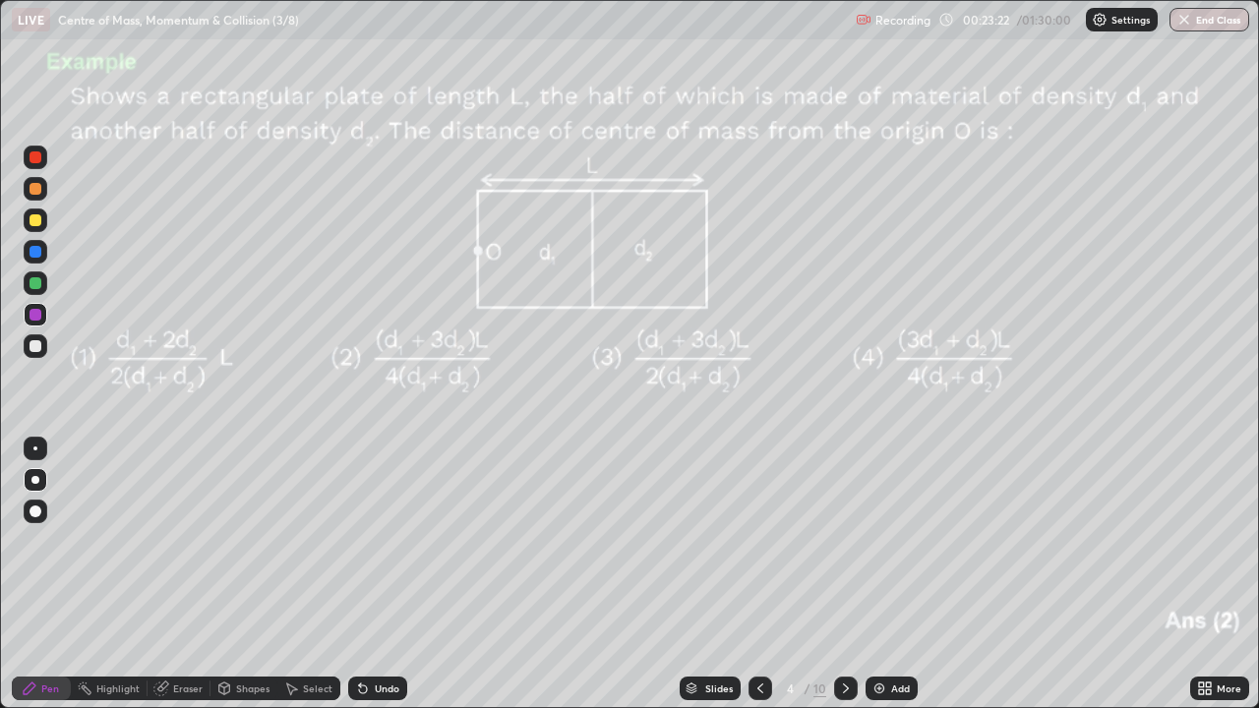
click at [36, 217] on div at bounding box center [36, 220] width 12 height 12
click at [846, 574] on icon at bounding box center [846, 689] width 16 height 16
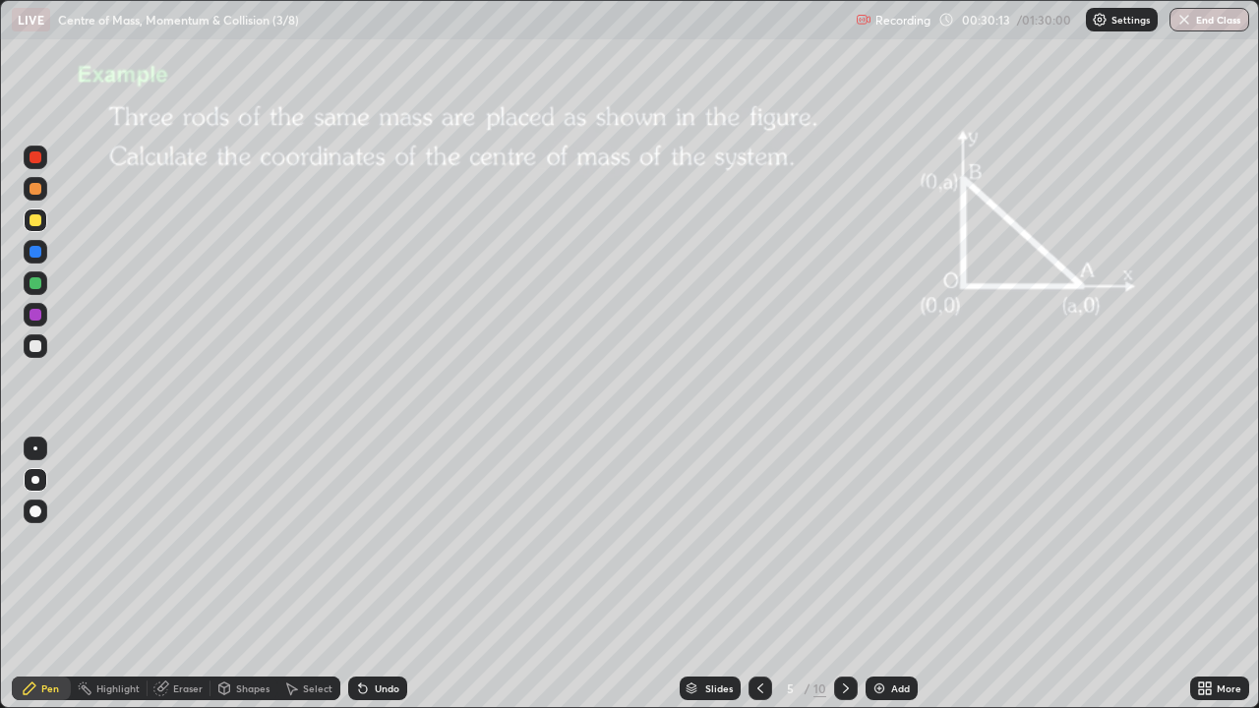
click at [36, 315] on div at bounding box center [36, 315] width 12 height 12
click at [37, 187] on div at bounding box center [36, 189] width 12 height 12
click at [36, 217] on div at bounding box center [36, 220] width 12 height 12
click at [845, 574] on icon at bounding box center [846, 688] width 6 height 10
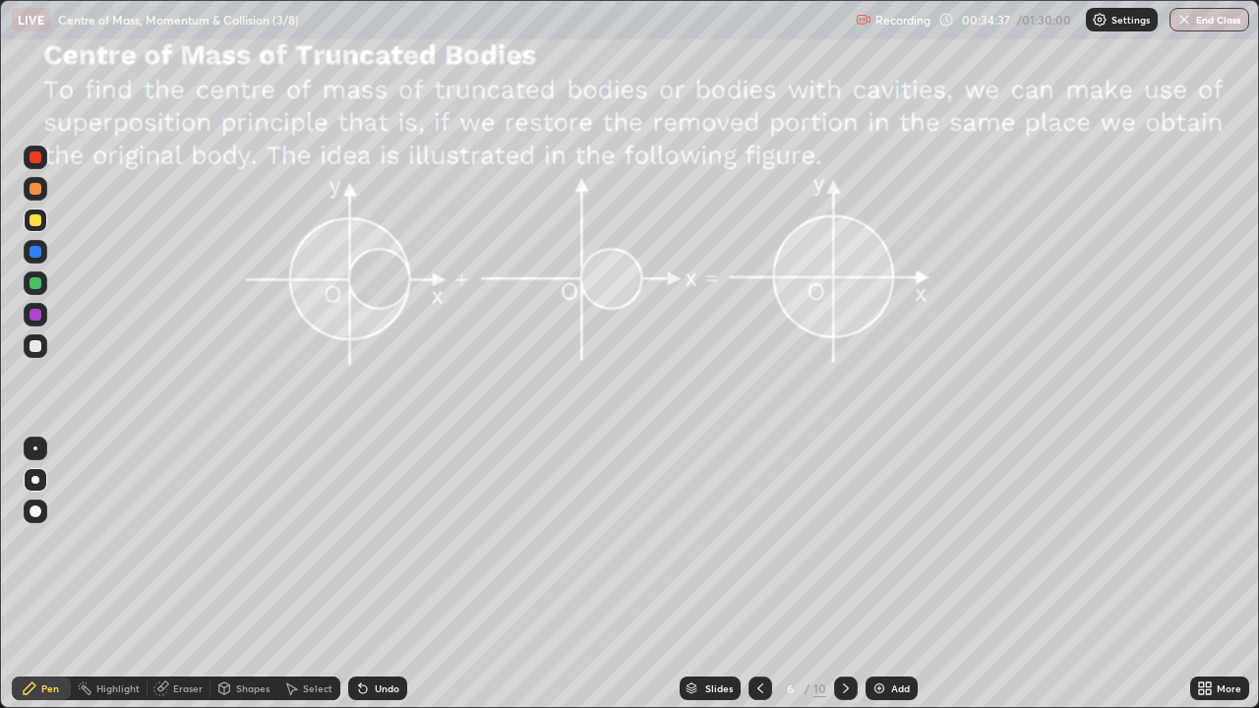
click at [898, 574] on div "Add" at bounding box center [900, 688] width 19 height 10
click at [246, 574] on div "Shapes" at bounding box center [252, 688] width 33 height 10
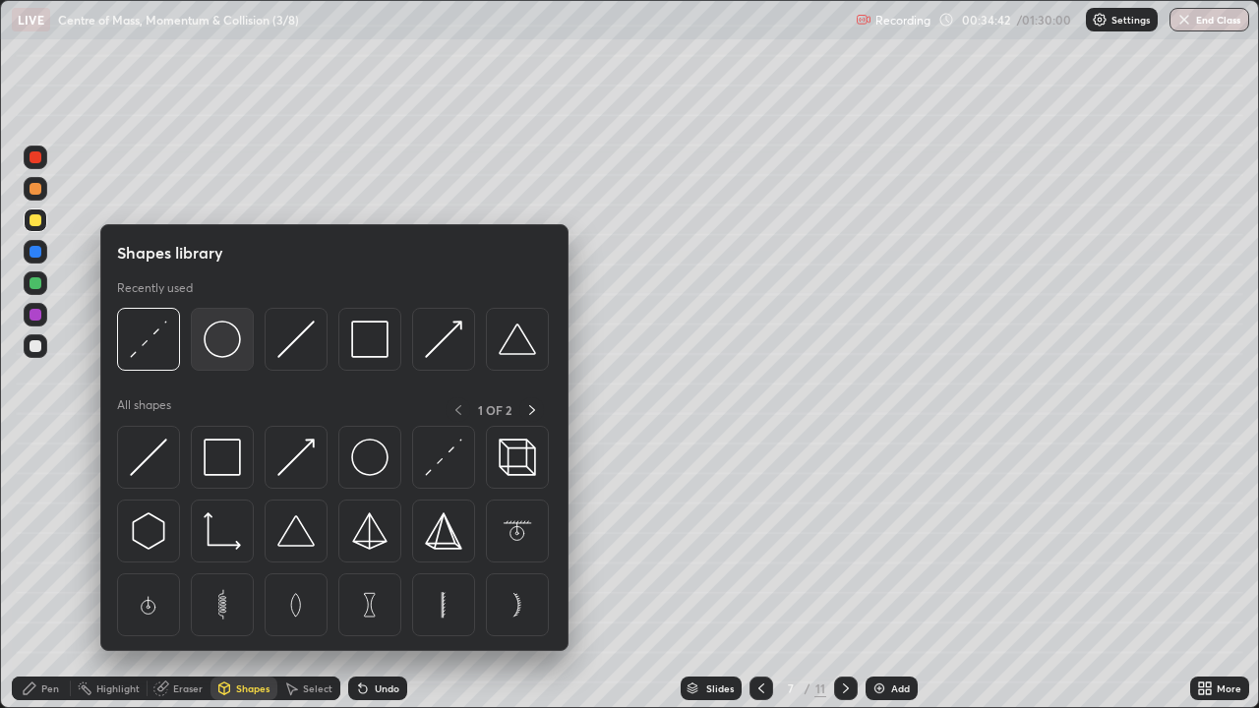
click at [235, 348] on img at bounding box center [222, 339] width 37 height 37
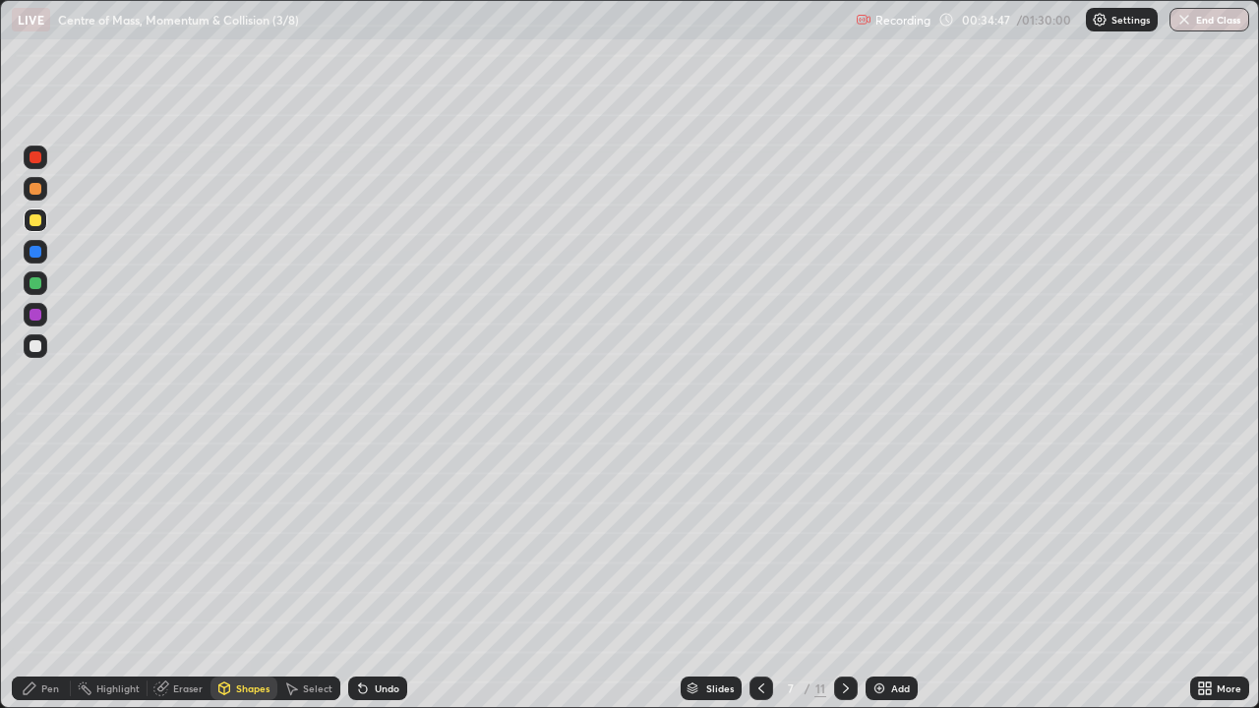
click at [48, 574] on div "Pen" at bounding box center [50, 688] width 18 height 10
click at [311, 574] on div "Select" at bounding box center [318, 688] width 30 height 10
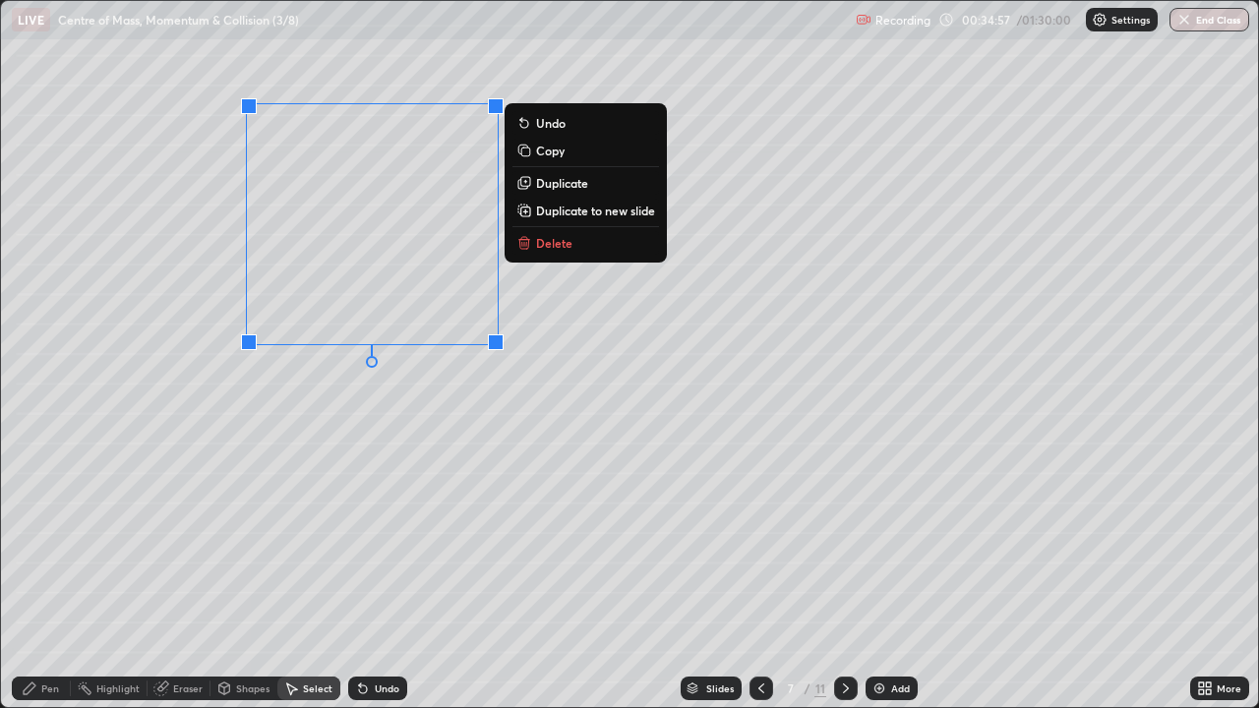
click at [549, 183] on p "Duplicate" at bounding box center [562, 183] width 52 height 16
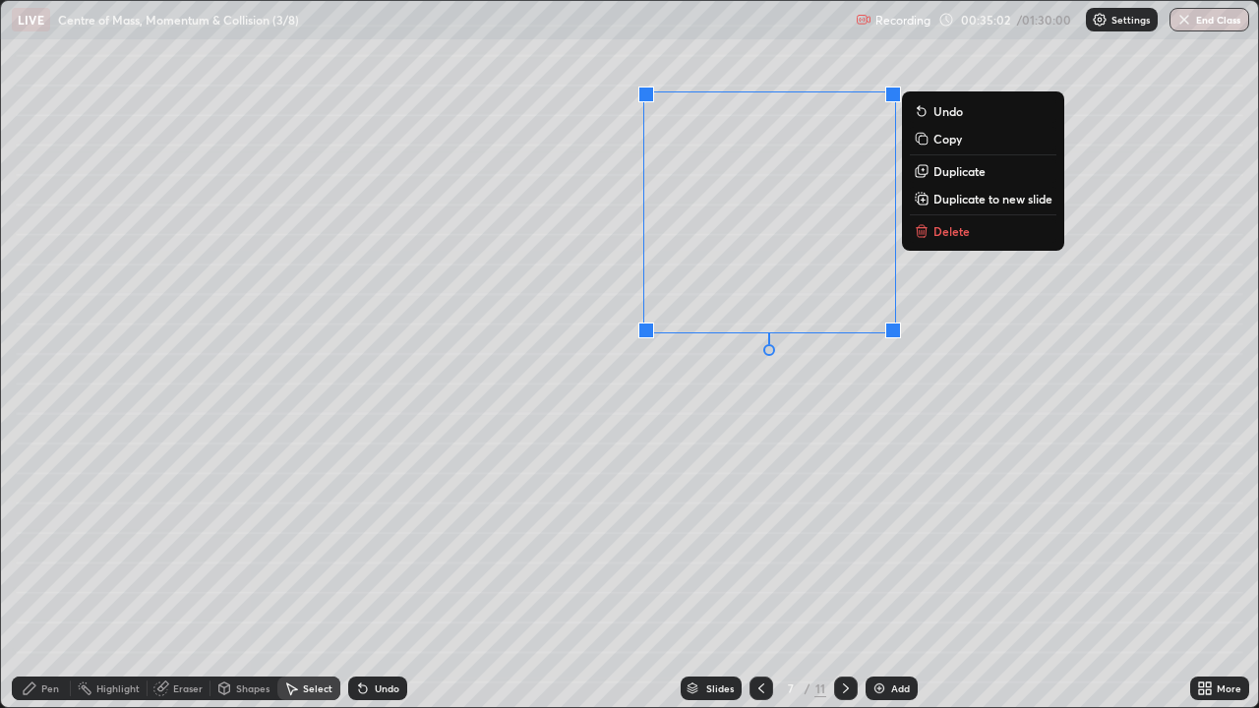
click at [246, 574] on div "Shapes" at bounding box center [252, 688] width 33 height 10
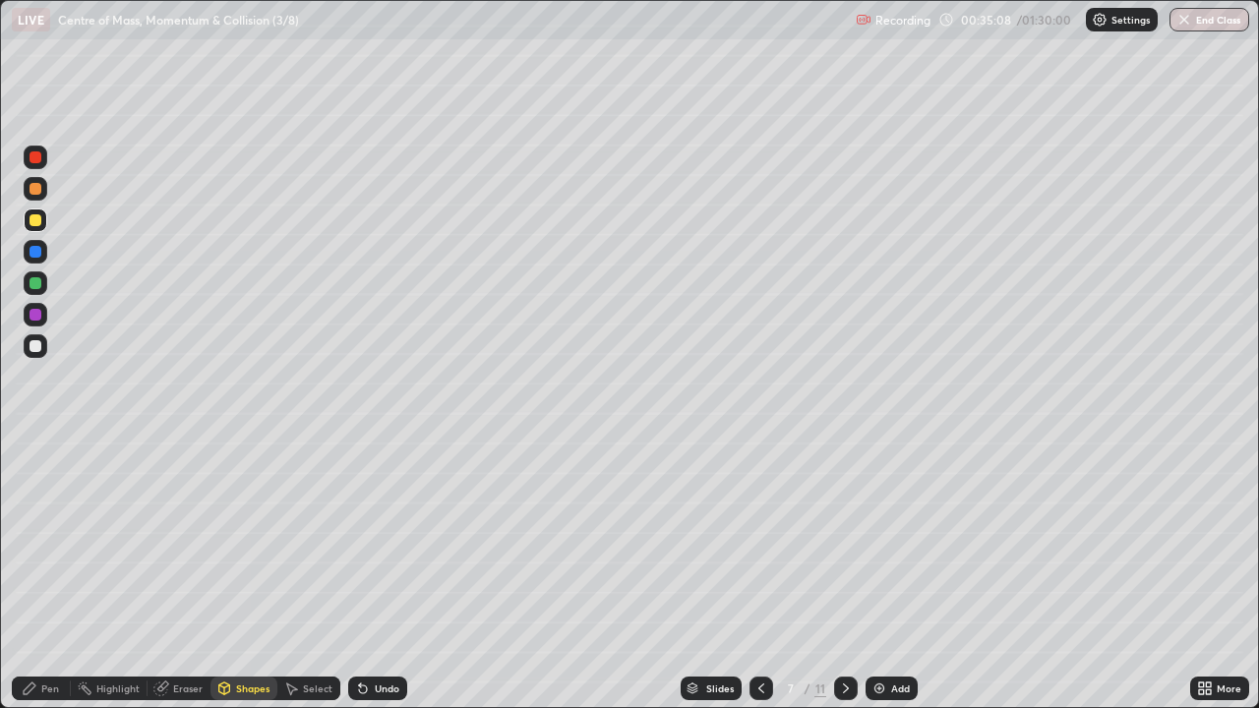
click at [303, 574] on div "Select" at bounding box center [318, 688] width 30 height 10
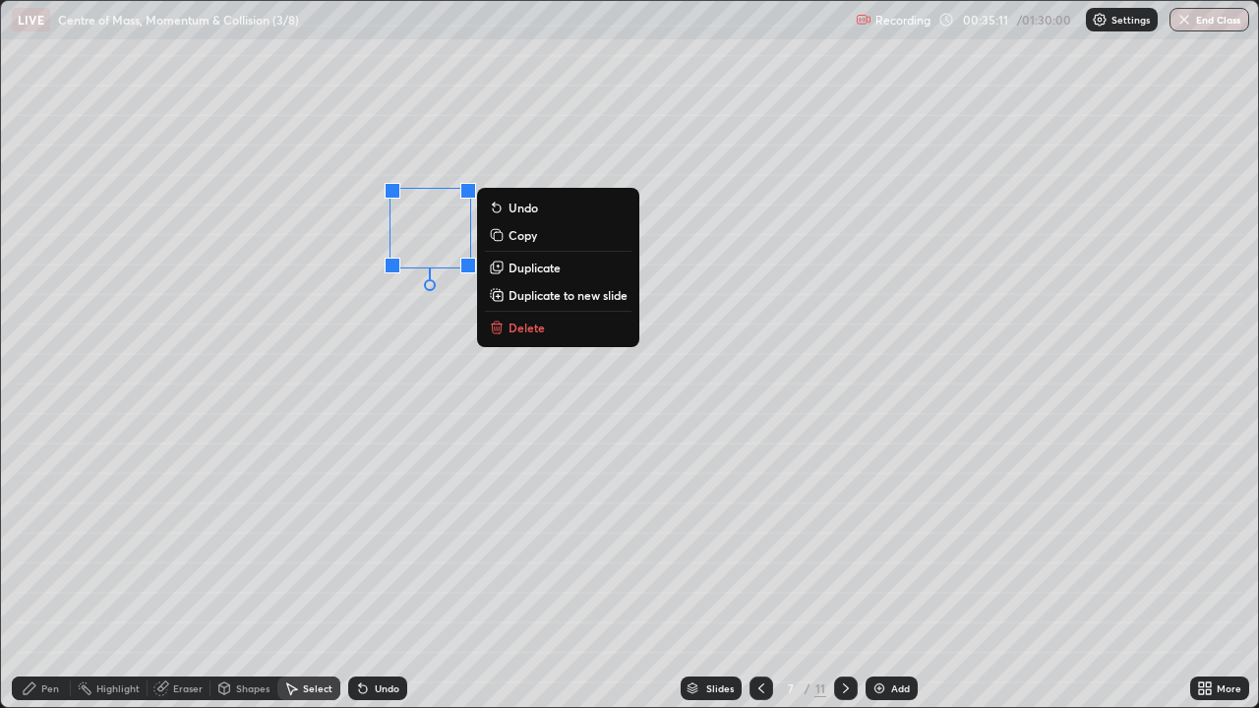
click at [524, 267] on p "Duplicate" at bounding box center [534, 268] width 52 height 16
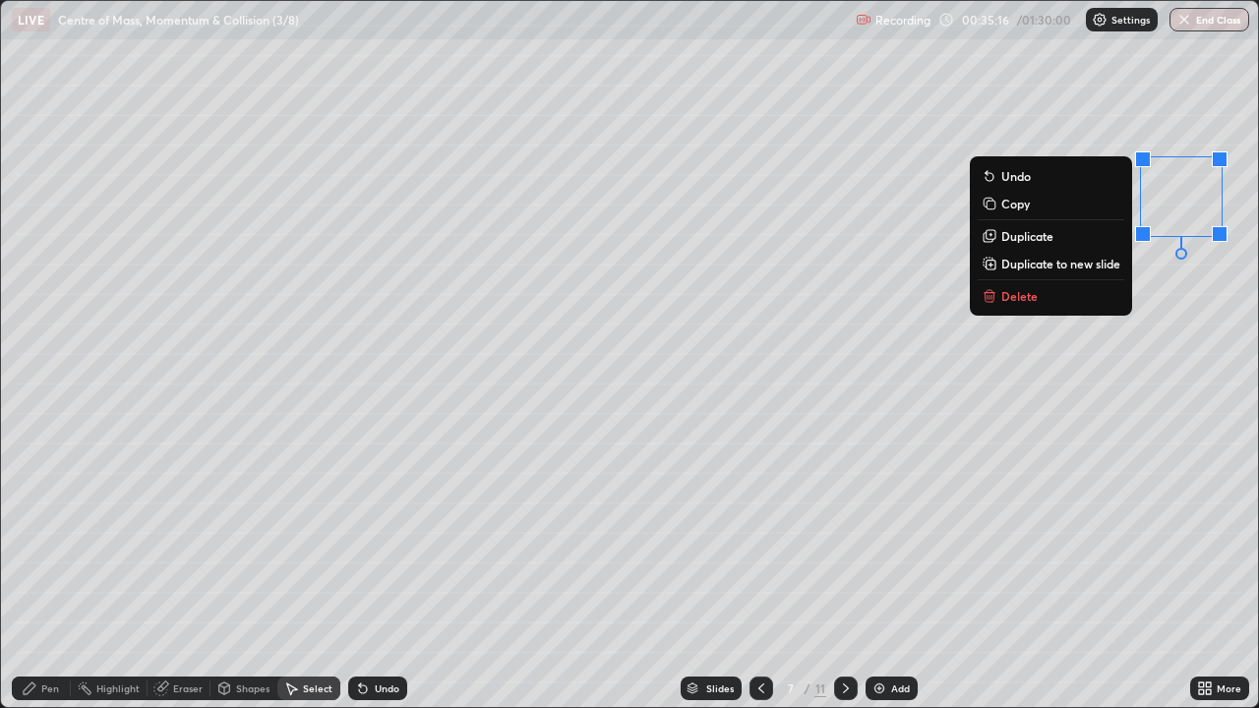
click at [256, 574] on div "Shapes" at bounding box center [252, 688] width 33 height 10
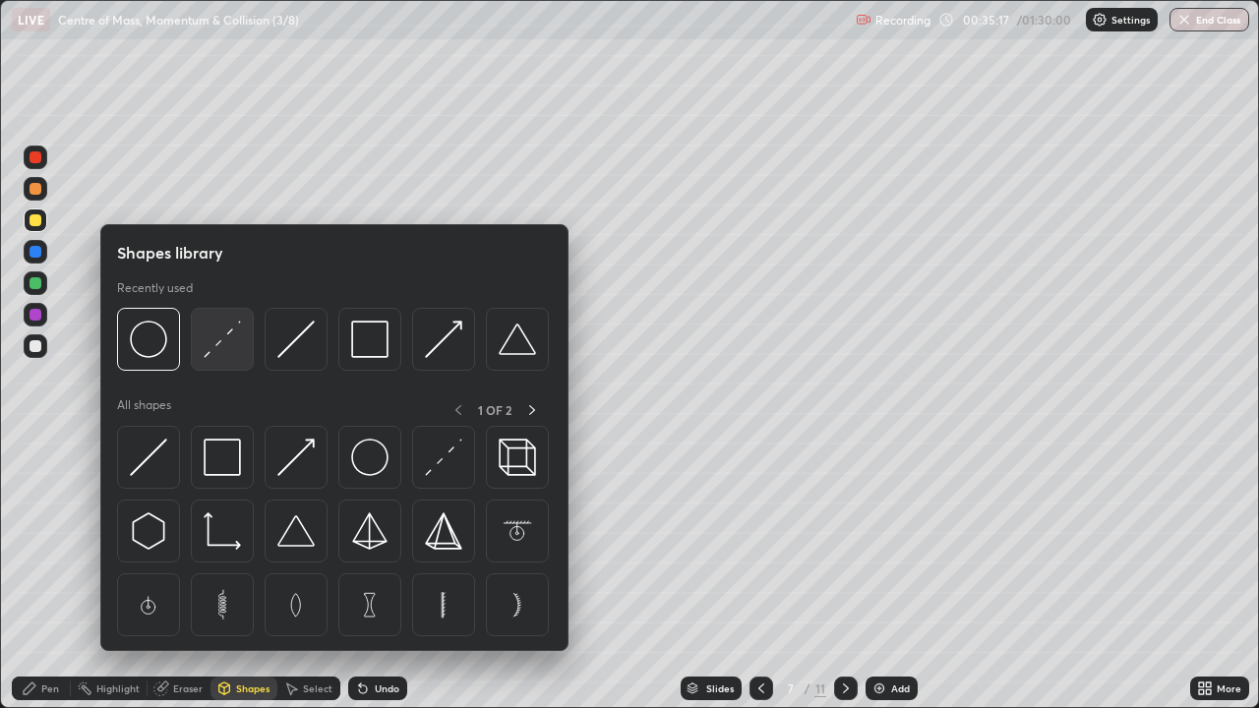
click at [227, 344] on img at bounding box center [222, 339] width 37 height 37
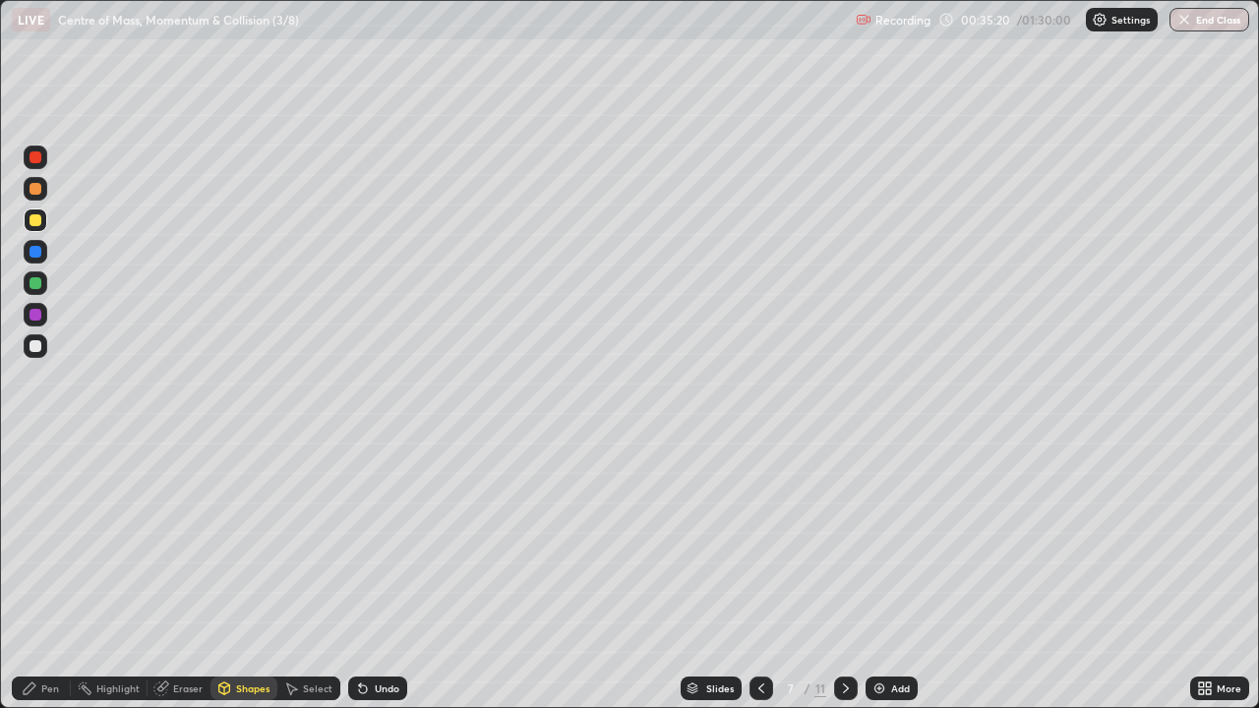
click at [375, 574] on div "Undo" at bounding box center [387, 688] width 25 height 10
click at [39, 349] on div at bounding box center [36, 346] width 12 height 12
click at [53, 574] on div "Pen" at bounding box center [41, 689] width 59 height 24
click at [40, 223] on div at bounding box center [36, 220] width 12 height 12
click at [40, 342] on div at bounding box center [36, 346] width 12 height 12
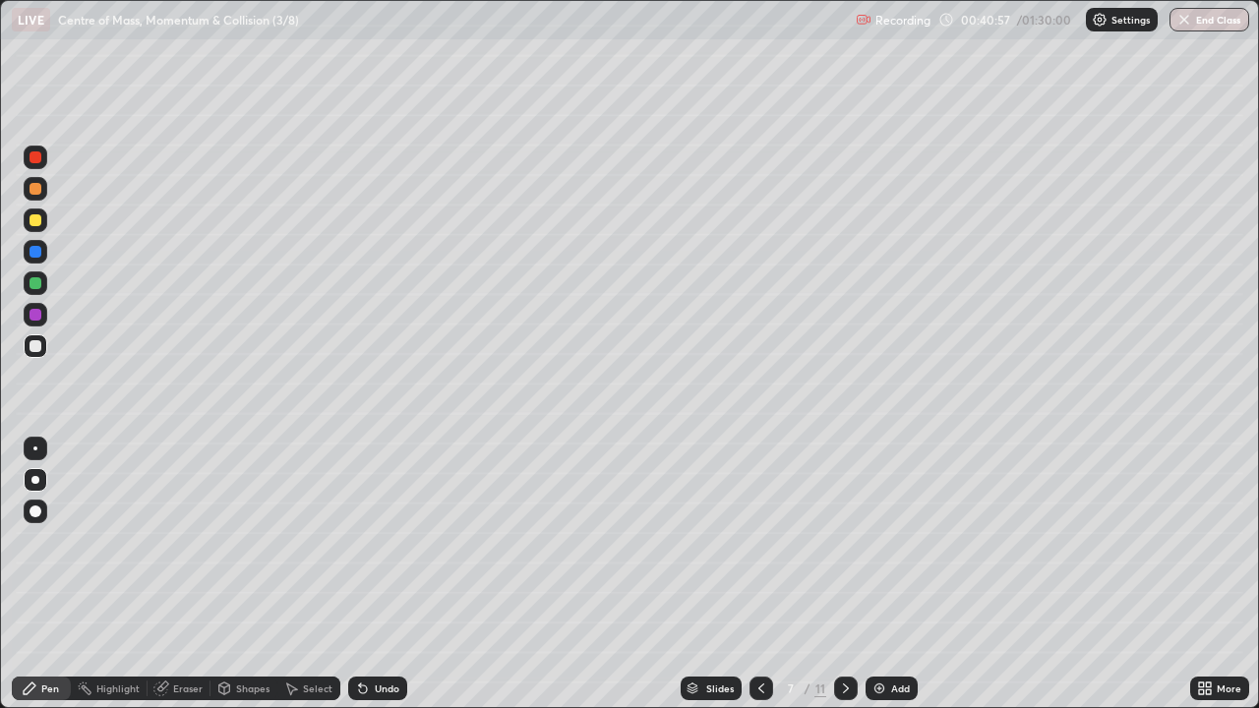
click at [896, 574] on div "Add" at bounding box center [900, 688] width 19 height 10
click at [241, 574] on div "Shapes" at bounding box center [252, 688] width 33 height 10
click at [758, 574] on icon at bounding box center [761, 689] width 16 height 16
click at [846, 574] on icon at bounding box center [846, 689] width 16 height 16
click at [252, 574] on div "Shapes" at bounding box center [252, 688] width 33 height 10
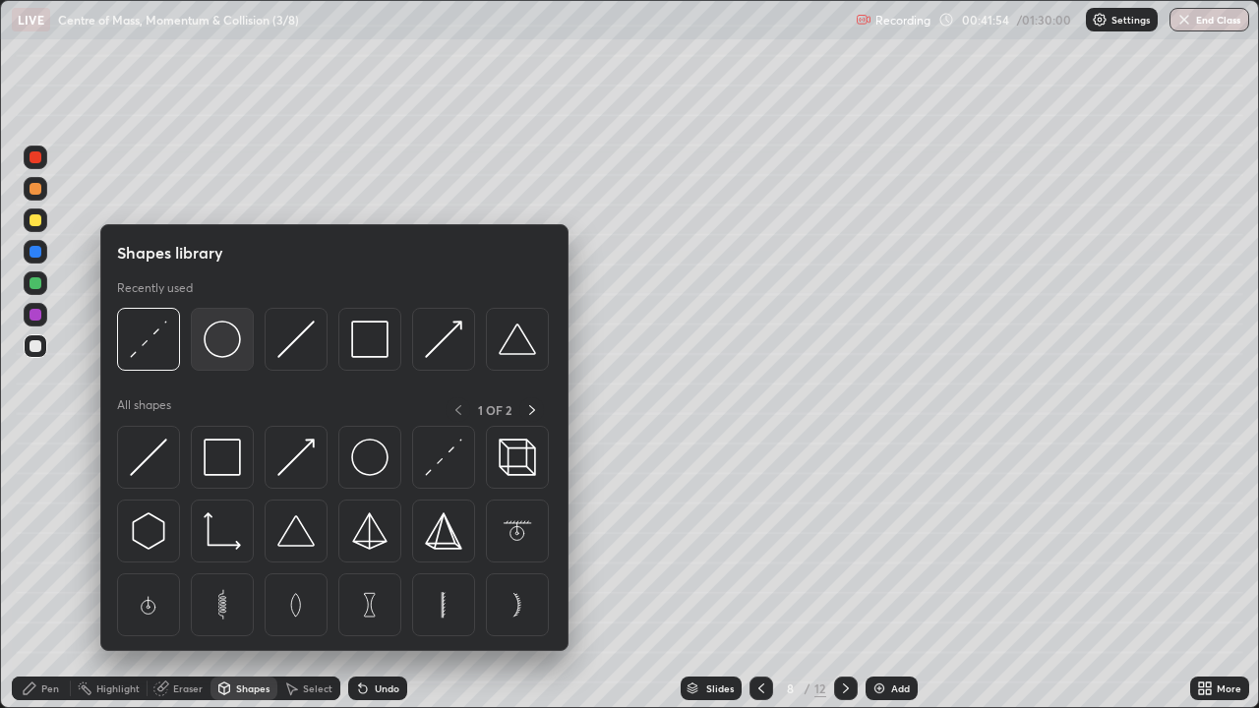
click at [235, 344] on img at bounding box center [222, 339] width 37 height 37
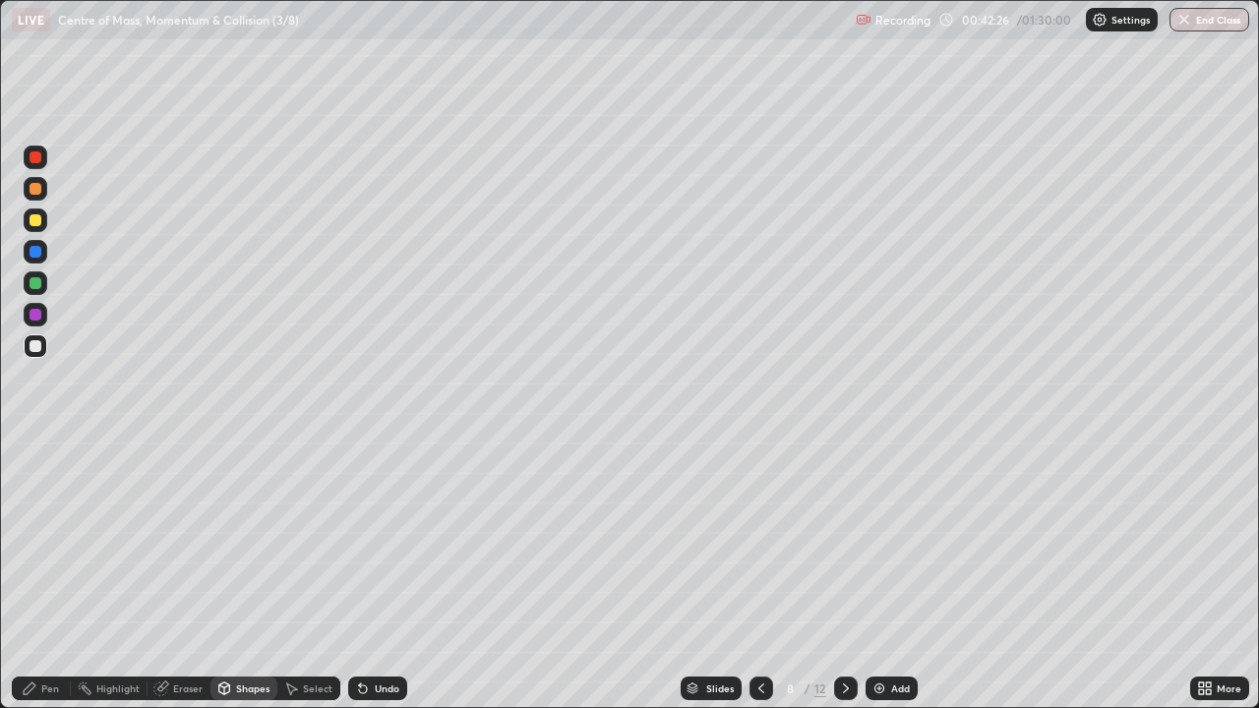
click at [244, 574] on div "Shapes" at bounding box center [252, 688] width 33 height 10
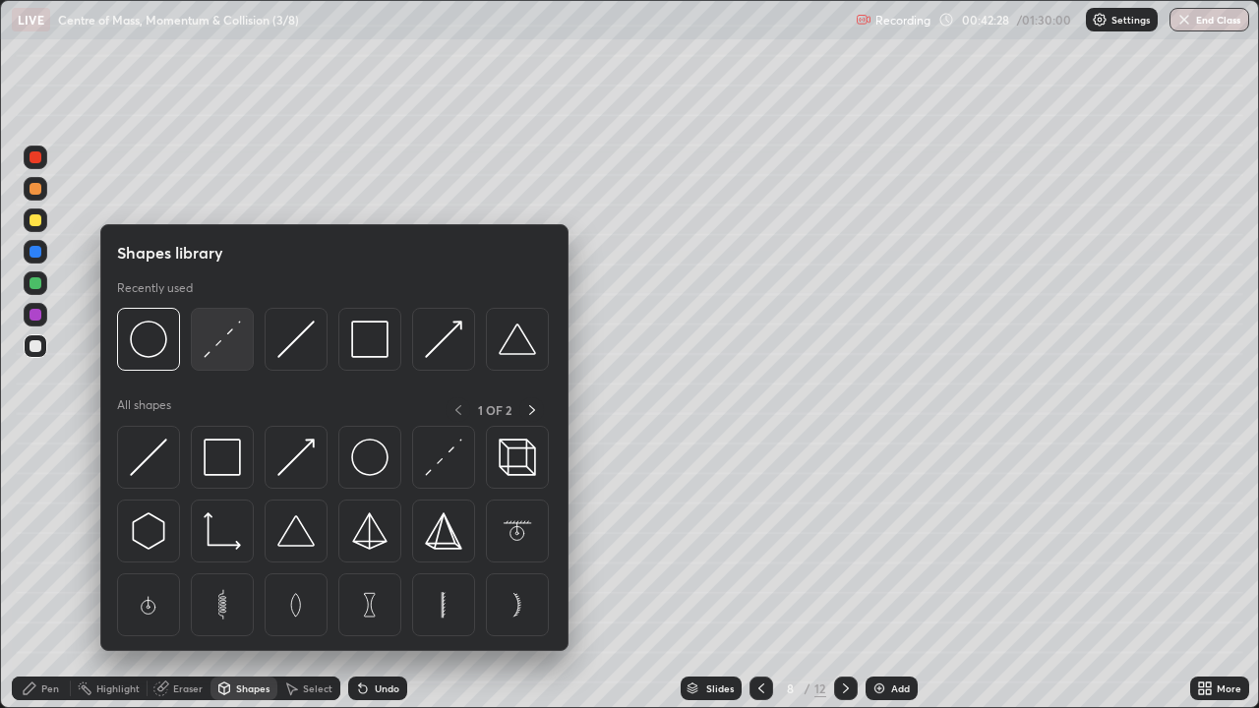
click at [221, 336] on img at bounding box center [222, 339] width 37 height 37
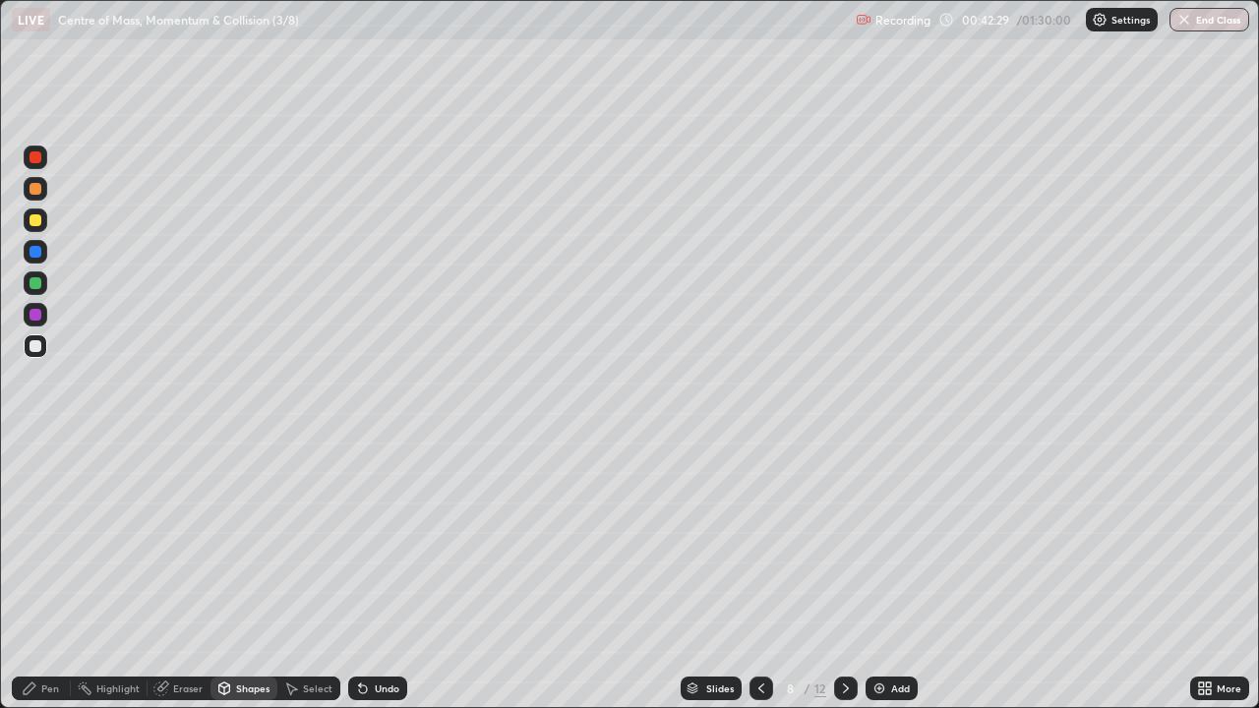
click at [34, 216] on div at bounding box center [36, 220] width 12 height 12
click at [236, 574] on div "Shapes" at bounding box center [252, 688] width 33 height 10
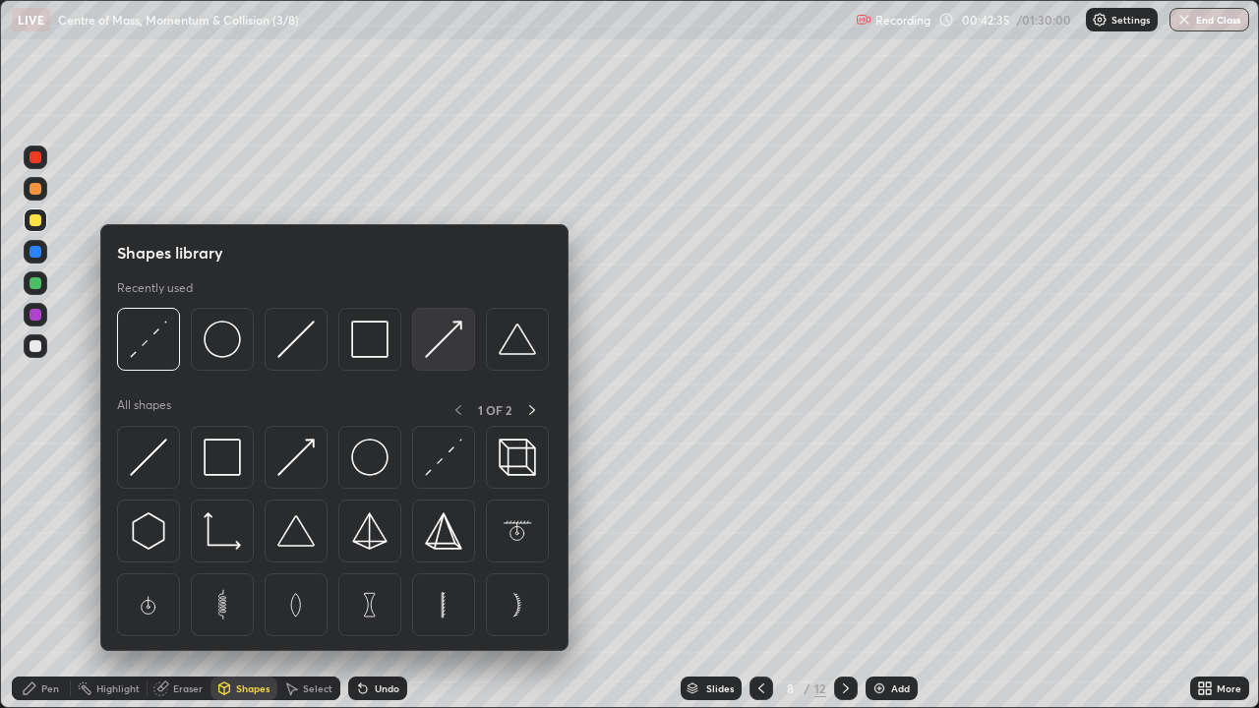
click at [437, 345] on img at bounding box center [443, 339] width 37 height 37
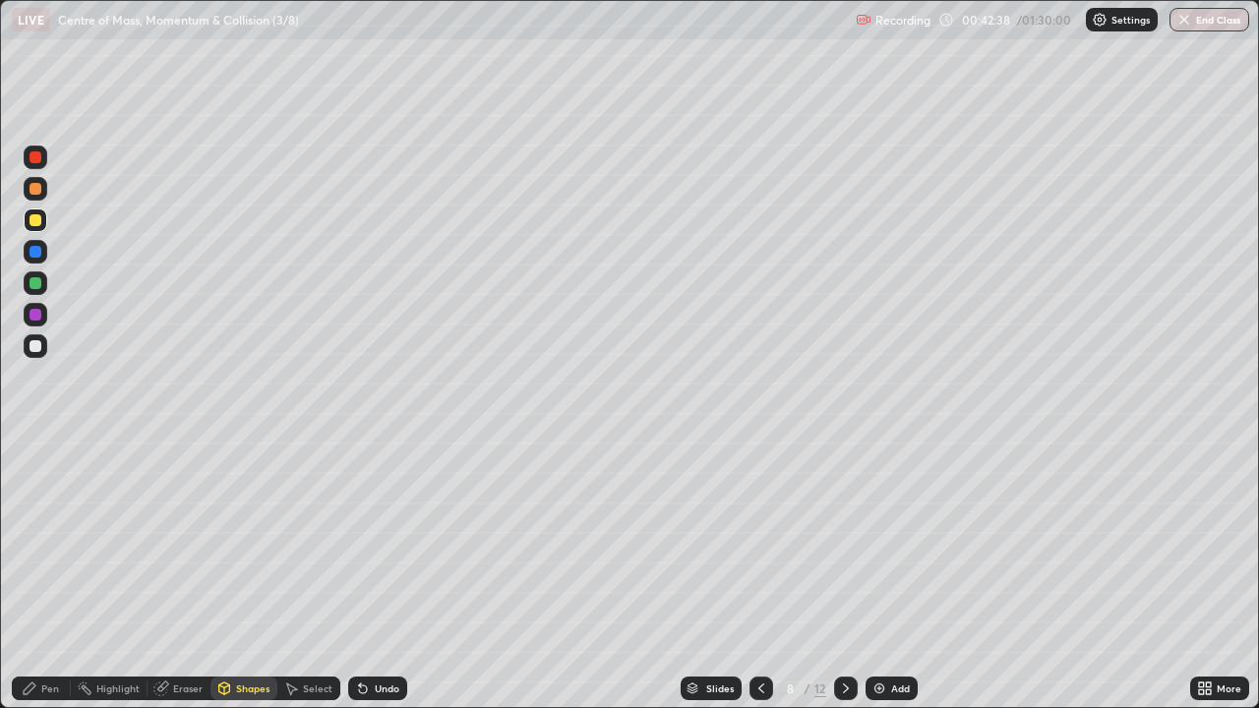
click at [45, 574] on div "Pen" at bounding box center [50, 688] width 18 height 10
click at [34, 313] on div at bounding box center [36, 315] width 12 height 12
click at [240, 574] on div "Shapes" at bounding box center [252, 688] width 33 height 10
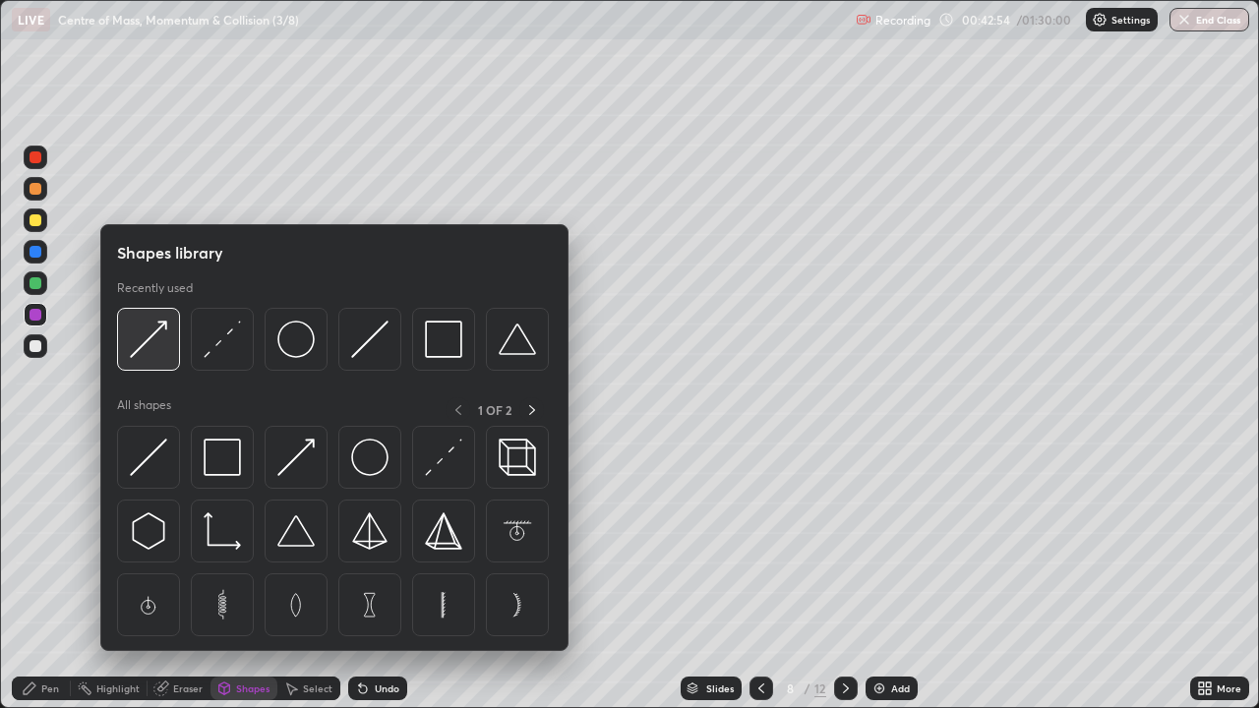
click at [156, 334] on img at bounding box center [148, 339] width 37 height 37
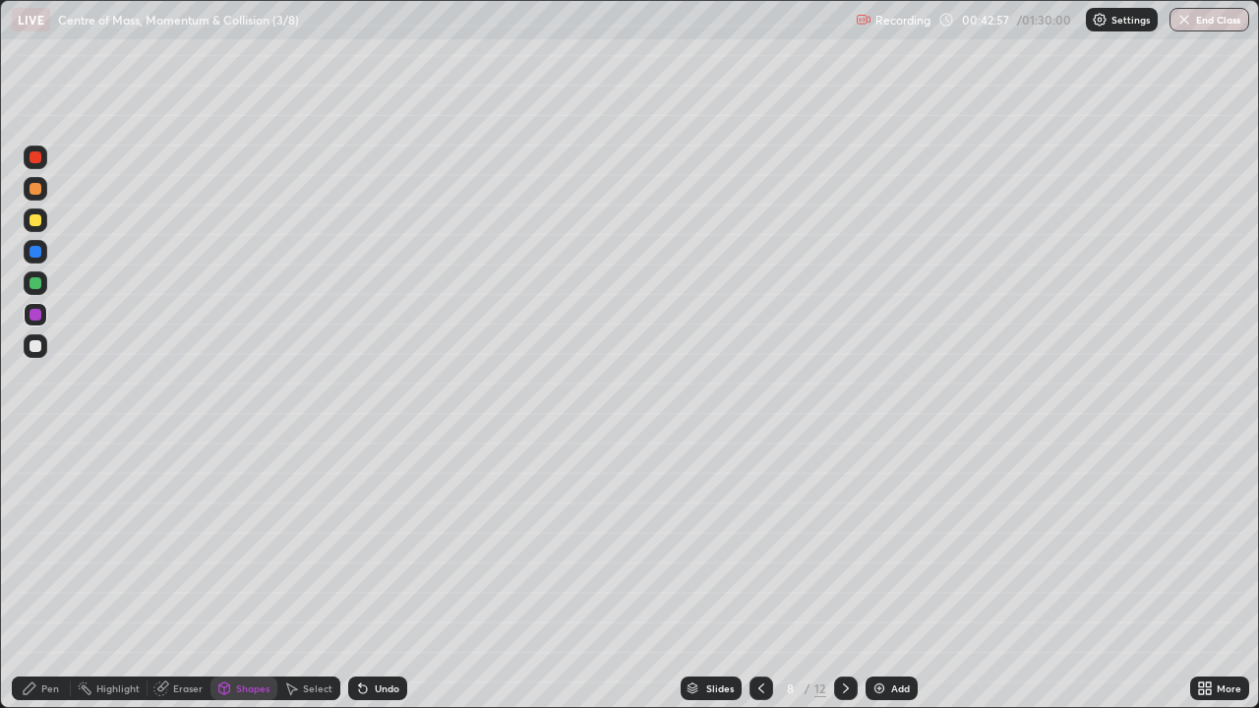
click at [49, 574] on div "Pen" at bounding box center [41, 689] width 59 height 24
click at [248, 574] on div "Shapes" at bounding box center [252, 688] width 33 height 10
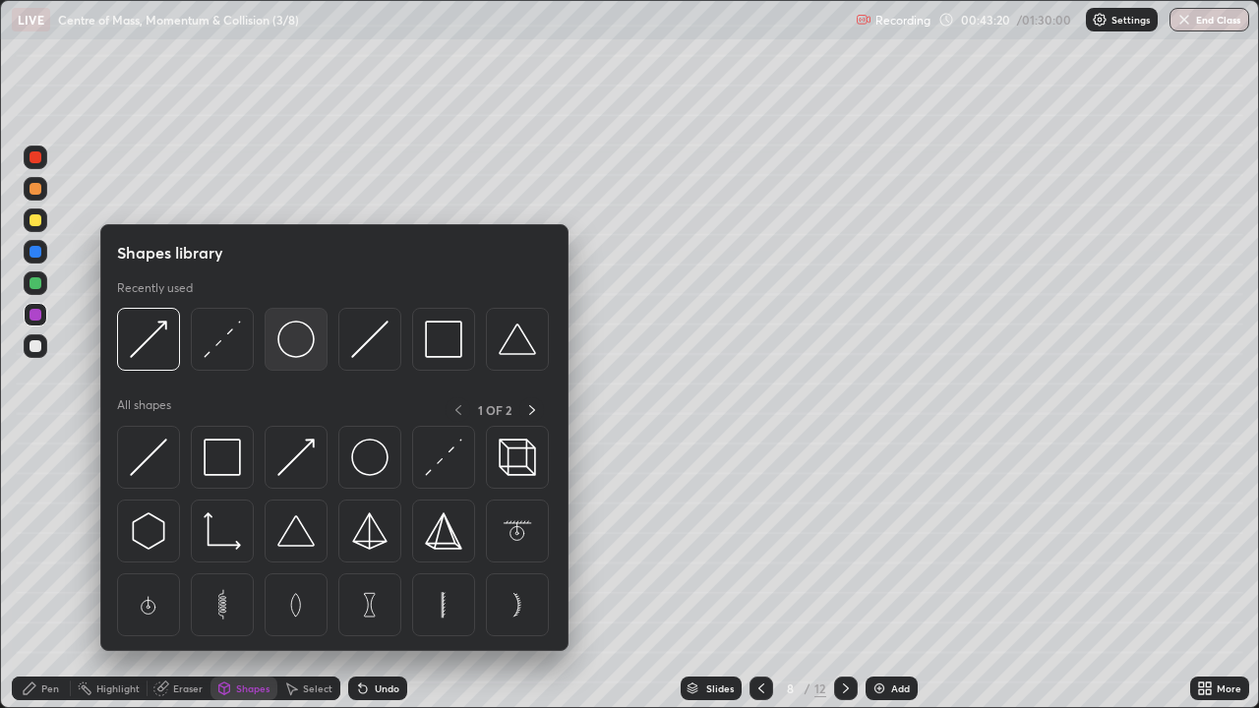
click at [298, 347] on img at bounding box center [295, 339] width 37 height 37
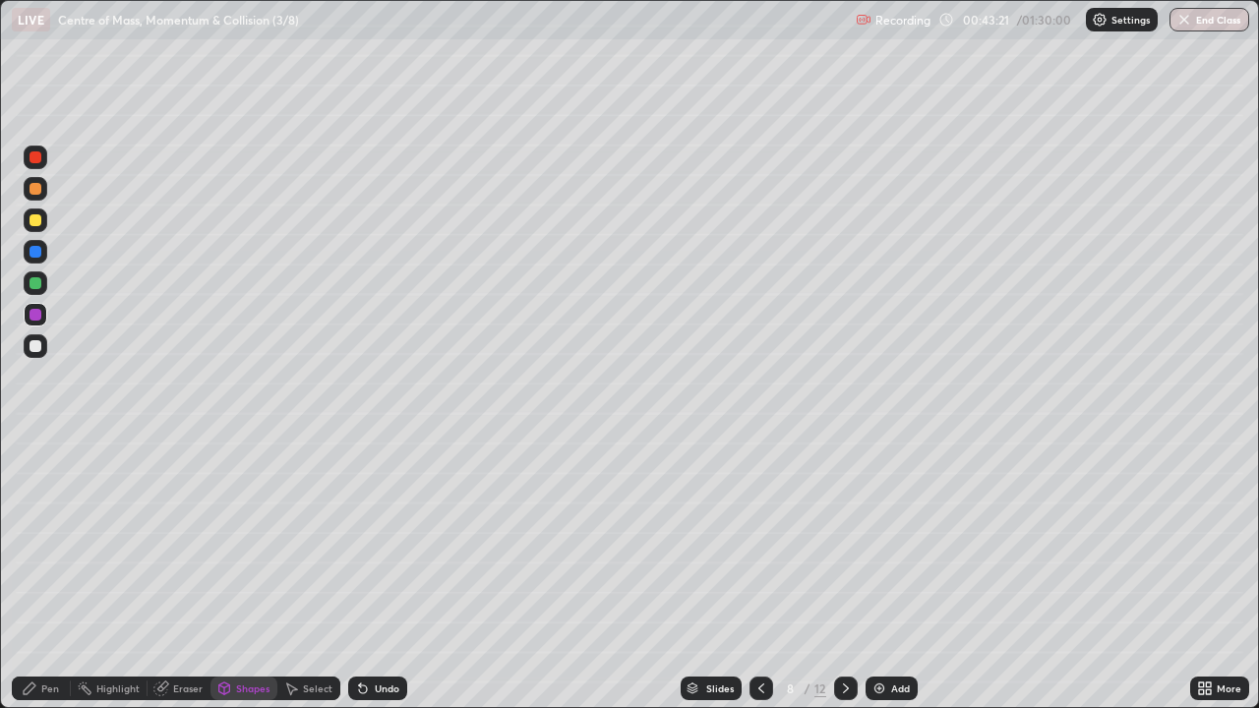
click at [43, 345] on div at bounding box center [36, 346] width 24 height 24
click at [309, 574] on div "Select" at bounding box center [318, 688] width 30 height 10
click at [724, 491] on div "0 ° Undo Copy Duplicate Duplicate to new slide Delete" at bounding box center [629, 354] width 1257 height 706
click at [241, 574] on div "Shapes" at bounding box center [252, 688] width 33 height 10
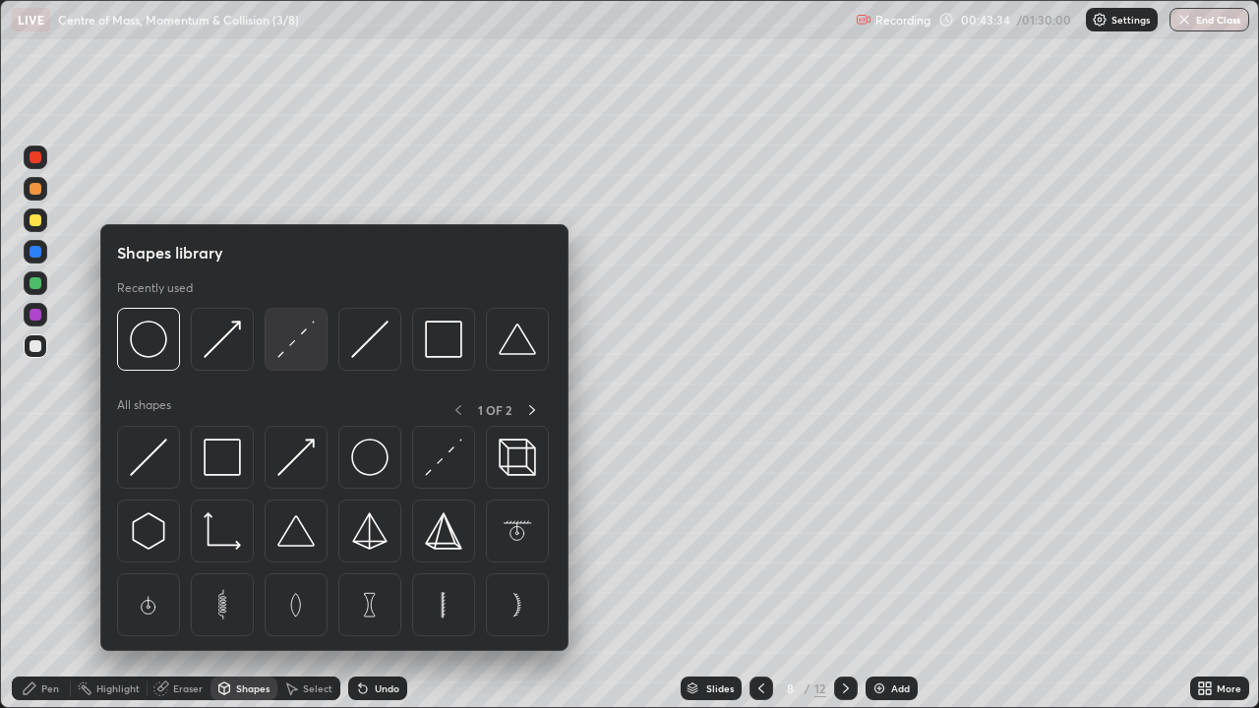
click at [289, 340] on img at bounding box center [295, 339] width 37 height 37
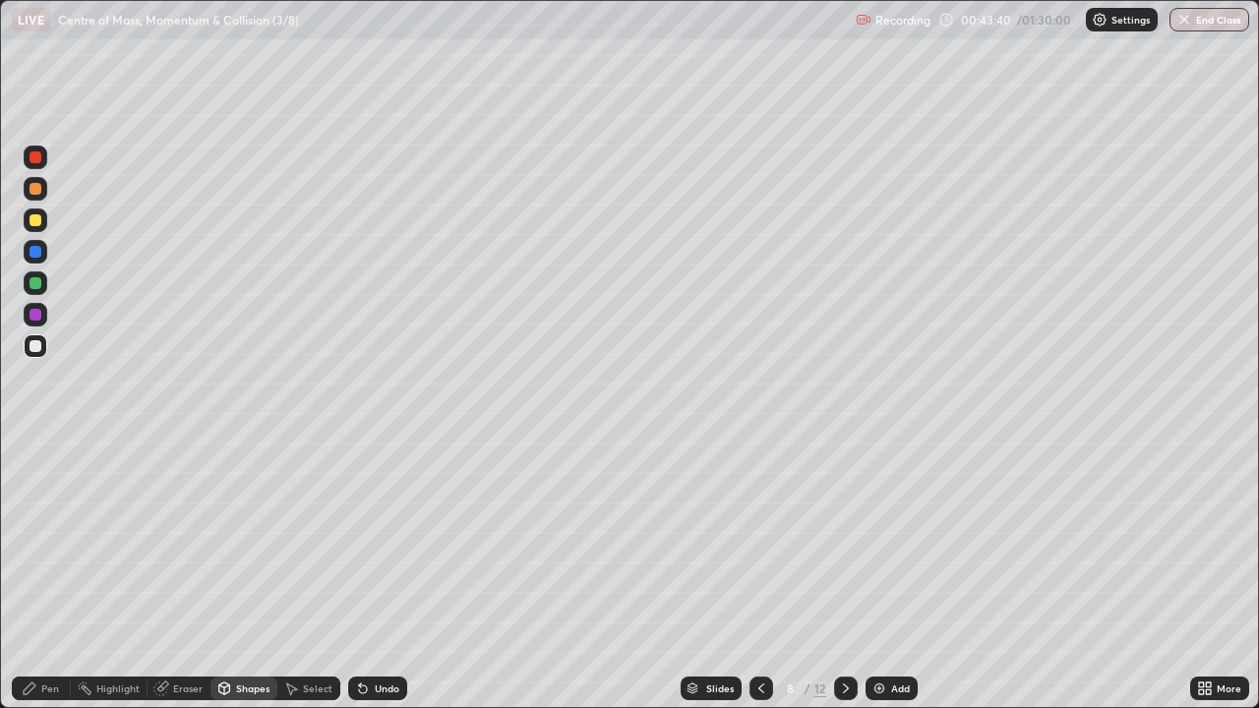
click at [41, 574] on div "Pen" at bounding box center [50, 688] width 18 height 10
click at [250, 574] on div "Shapes" at bounding box center [252, 688] width 33 height 10
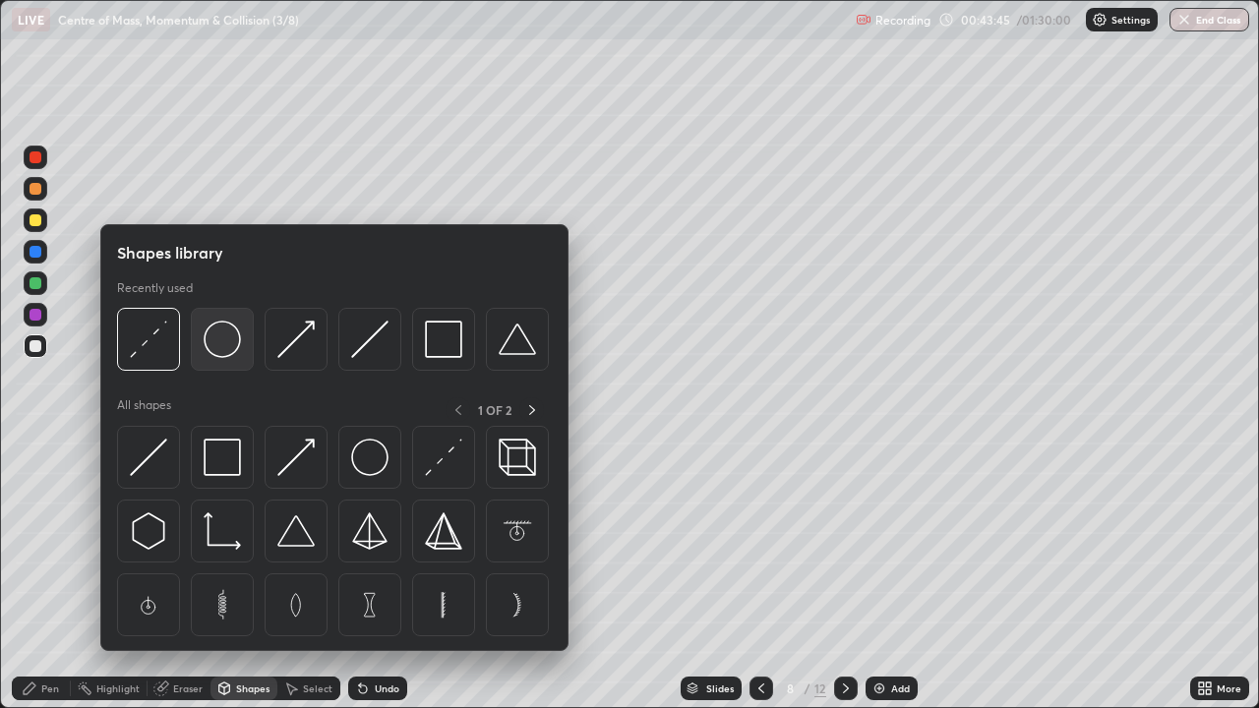
click at [222, 348] on img at bounding box center [222, 339] width 37 height 37
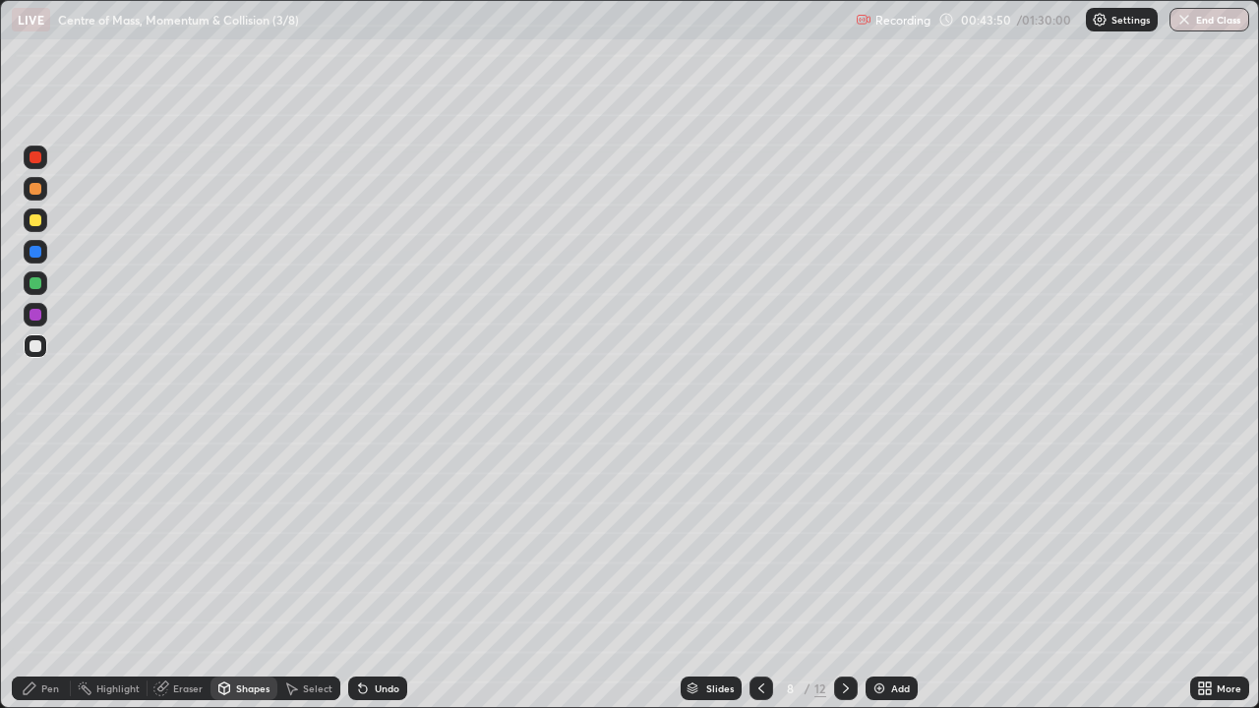
click at [54, 574] on div "Pen" at bounding box center [50, 688] width 18 height 10
click at [371, 574] on div "Undo" at bounding box center [377, 689] width 59 height 24
click at [378, 574] on div "Undo" at bounding box center [387, 688] width 25 height 10
click at [380, 574] on div "Undo" at bounding box center [387, 688] width 25 height 10
click at [246, 574] on div "Shapes" at bounding box center [252, 688] width 33 height 10
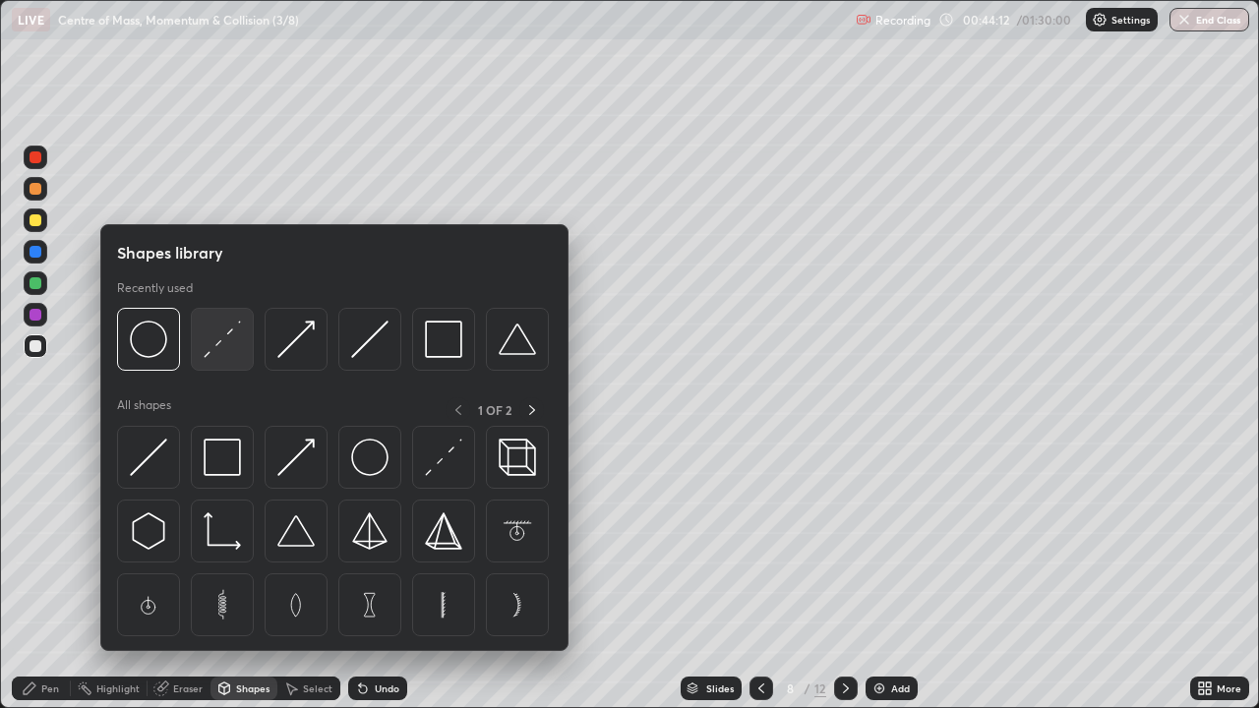
click at [224, 339] on img at bounding box center [222, 339] width 37 height 37
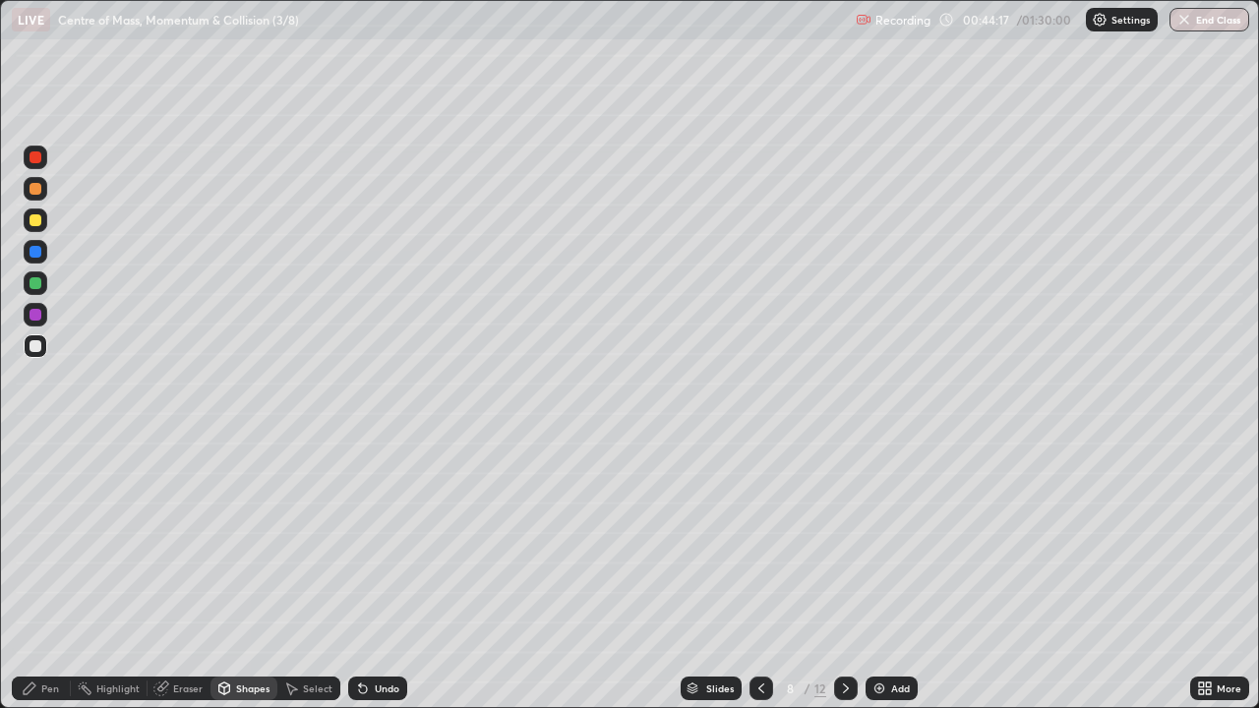
click at [40, 218] on div at bounding box center [36, 220] width 12 height 12
click at [45, 574] on div "Pen" at bounding box center [50, 688] width 18 height 10
click at [37, 344] on div at bounding box center [36, 346] width 12 height 12
click at [174, 574] on div "Eraser" at bounding box center [188, 688] width 30 height 10
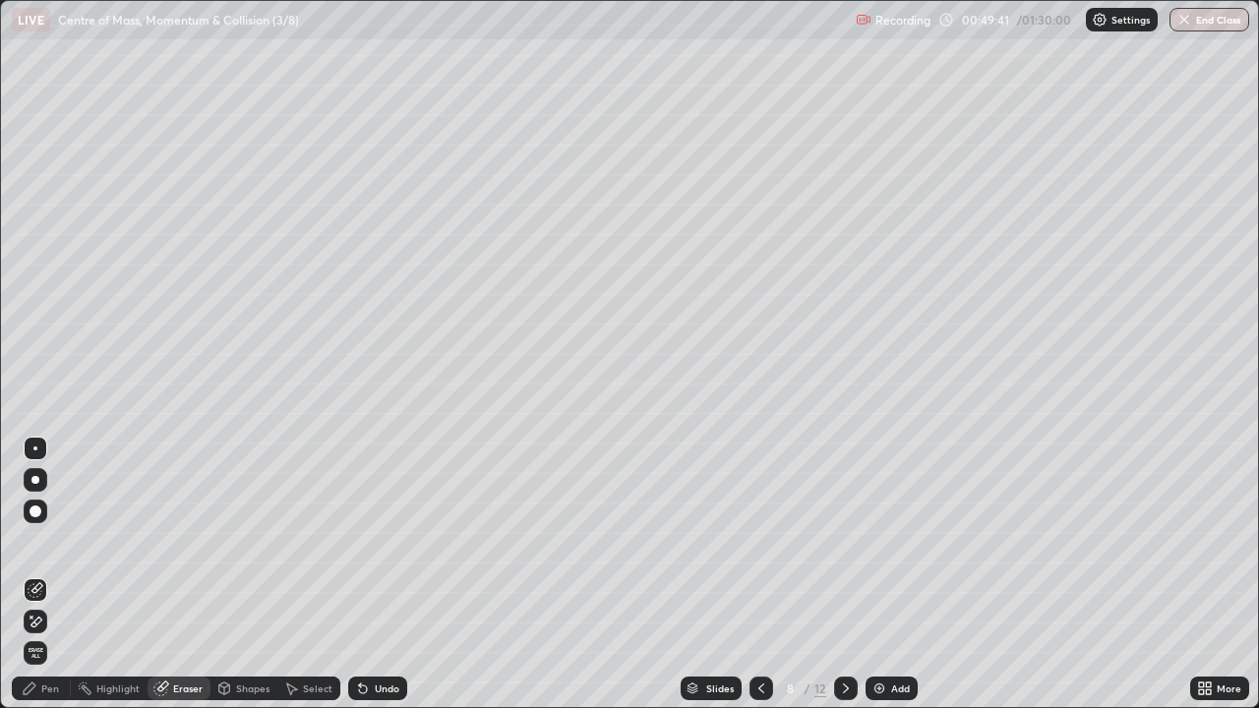
click at [46, 574] on div "Pen" at bounding box center [50, 688] width 18 height 10
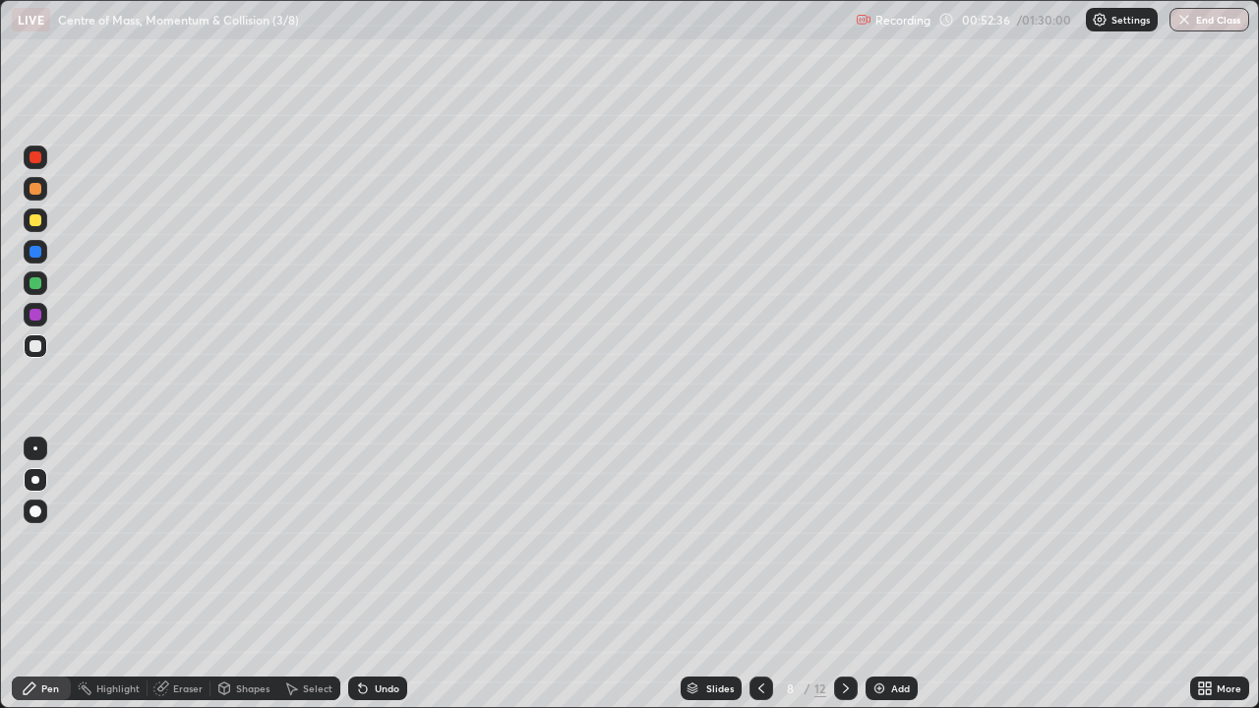
click at [845, 574] on icon at bounding box center [846, 689] width 16 height 16
click at [852, 574] on div at bounding box center [846, 689] width 24 height 24
click at [850, 574] on icon at bounding box center [846, 689] width 16 height 16
click at [37, 220] on div at bounding box center [36, 220] width 12 height 12
click at [841, 574] on icon at bounding box center [846, 689] width 16 height 16
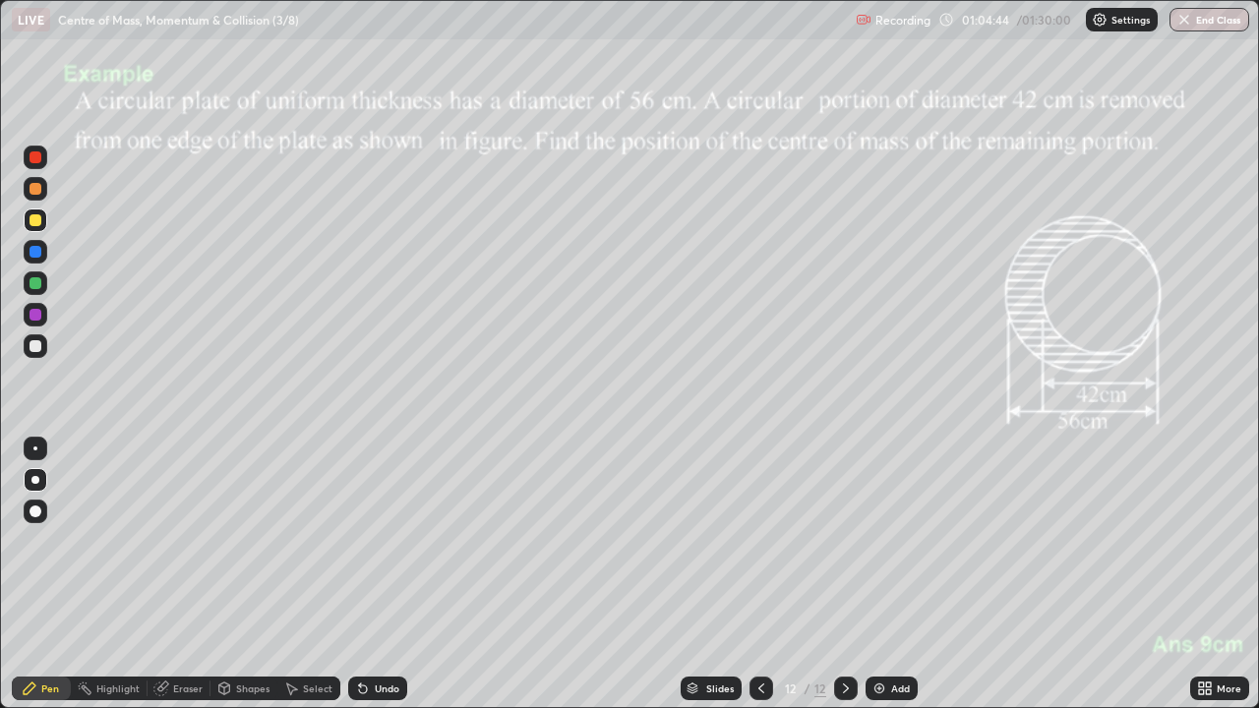
click at [1223, 574] on div "More" at bounding box center [1228, 688] width 25 height 10
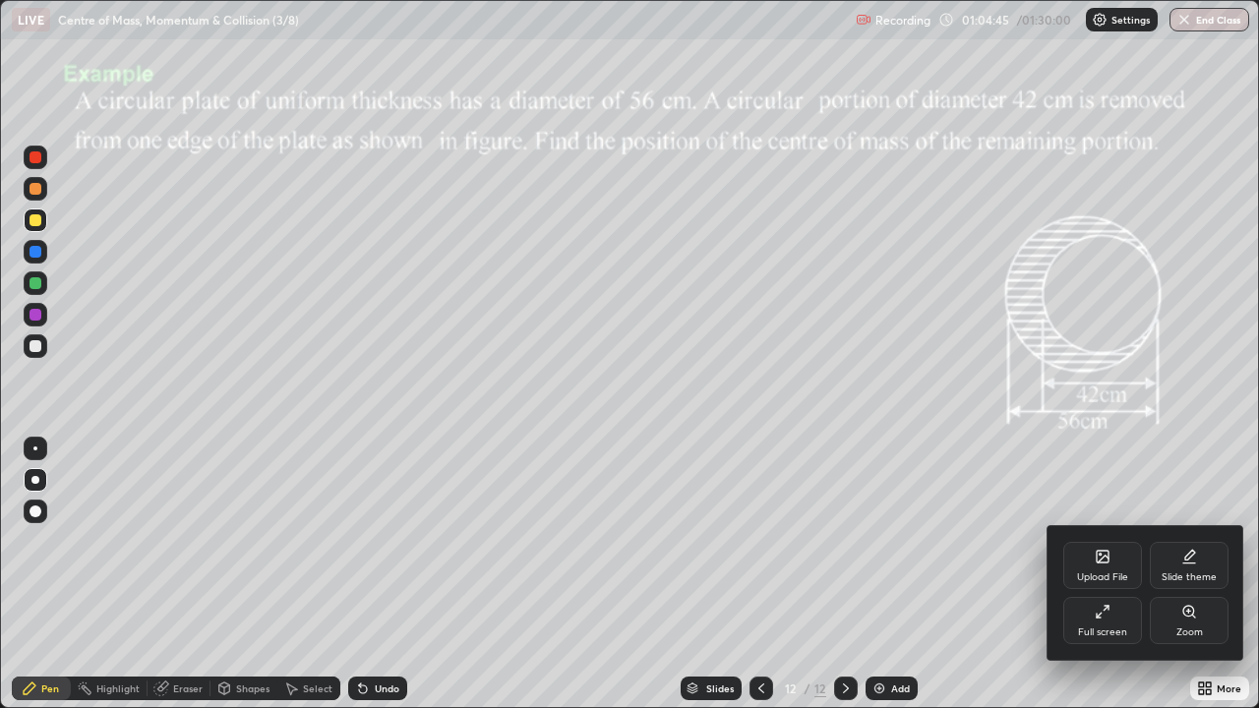
click at [1113, 567] on div "Upload File" at bounding box center [1102, 565] width 79 height 47
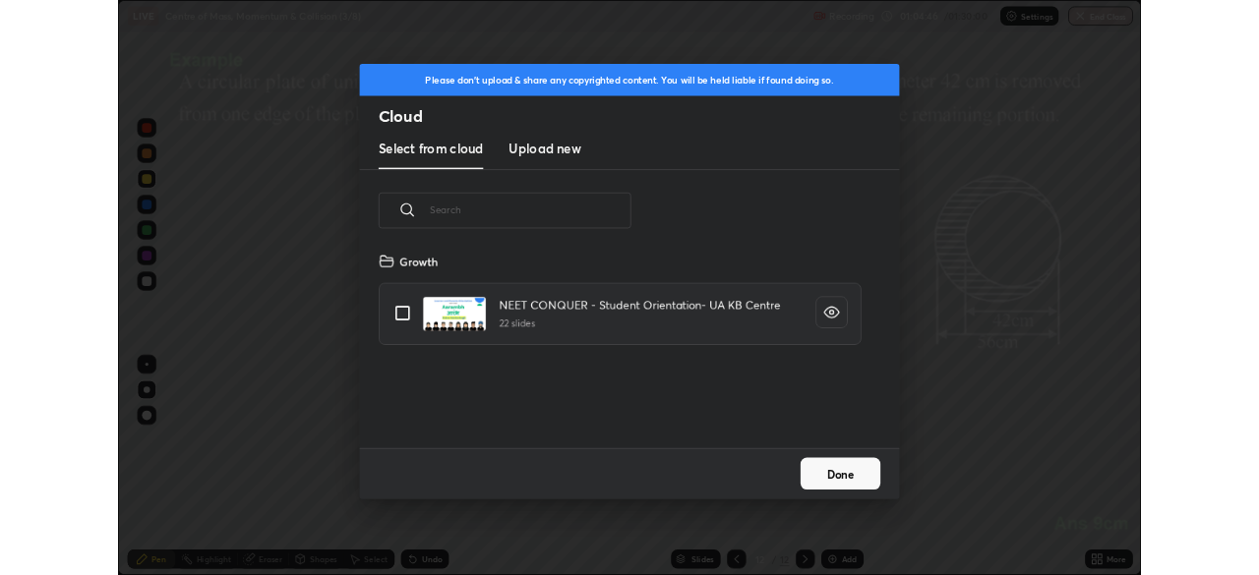
scroll to position [242, 631]
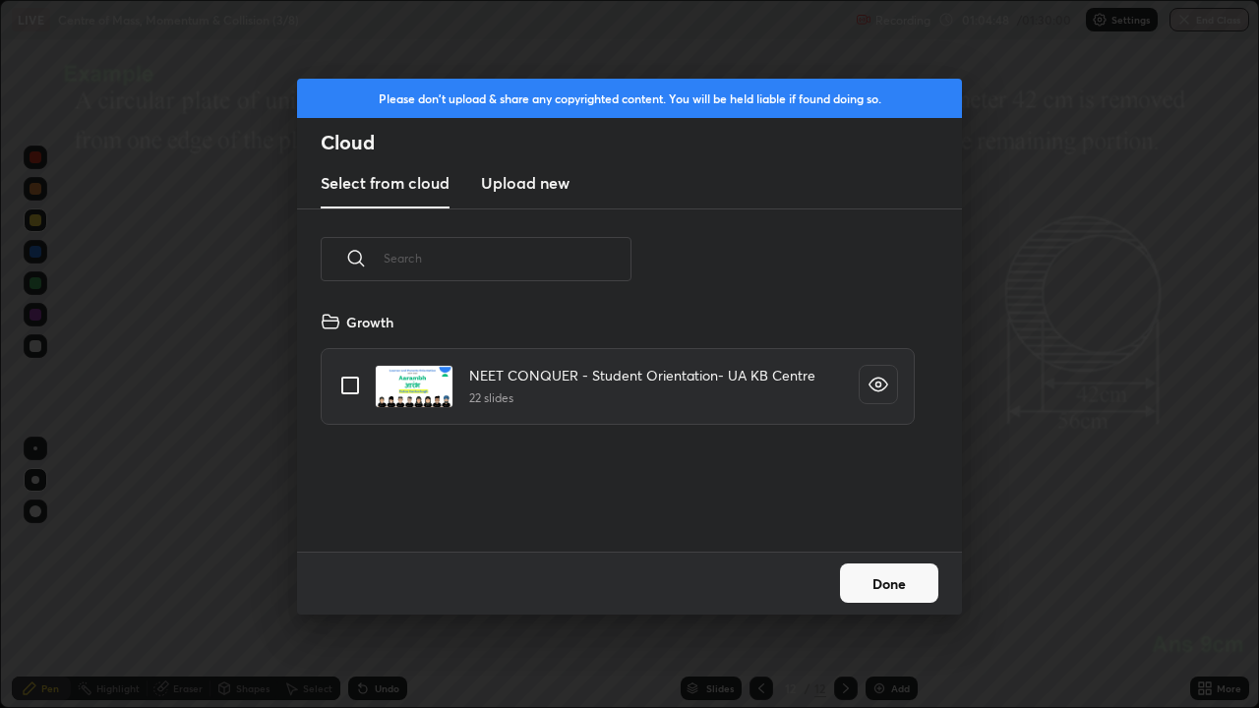
click at [527, 187] on h3 "Upload new" at bounding box center [525, 183] width 89 height 24
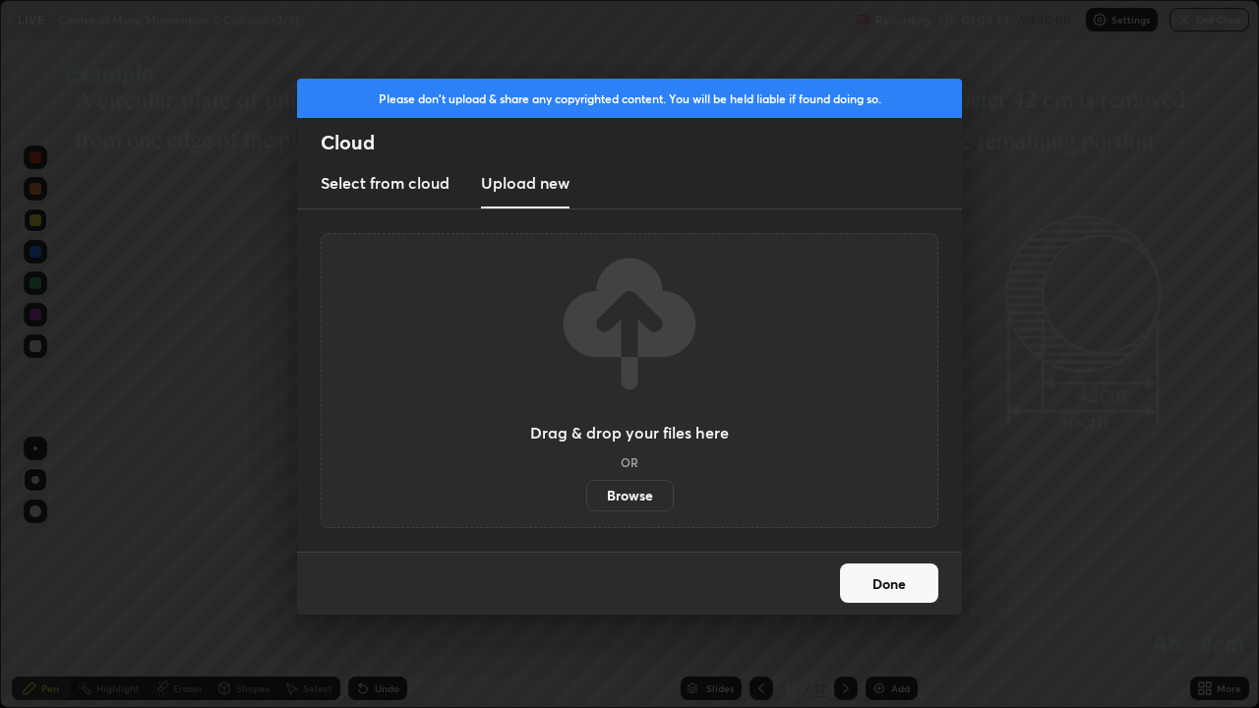
click at [627, 495] on label "Browse" at bounding box center [630, 495] width 88 height 31
click at [586, 495] on input "Browse" at bounding box center [586, 495] width 0 height 31
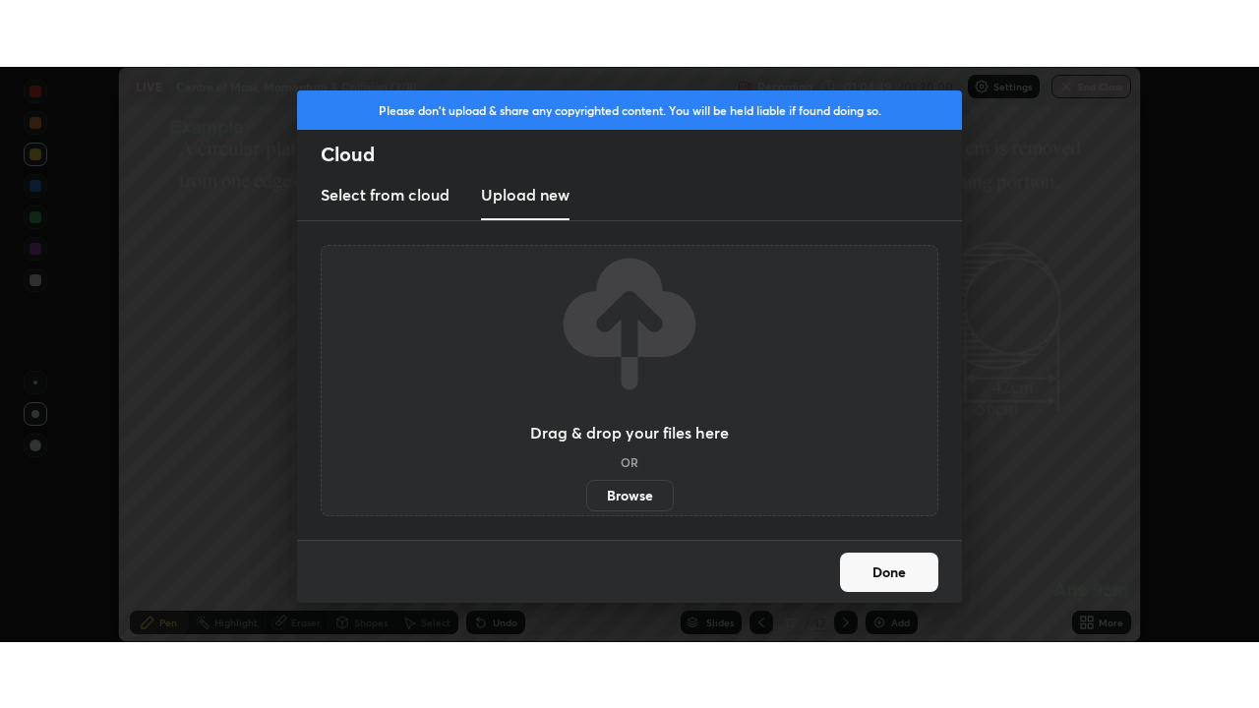
scroll to position [97767, 97084]
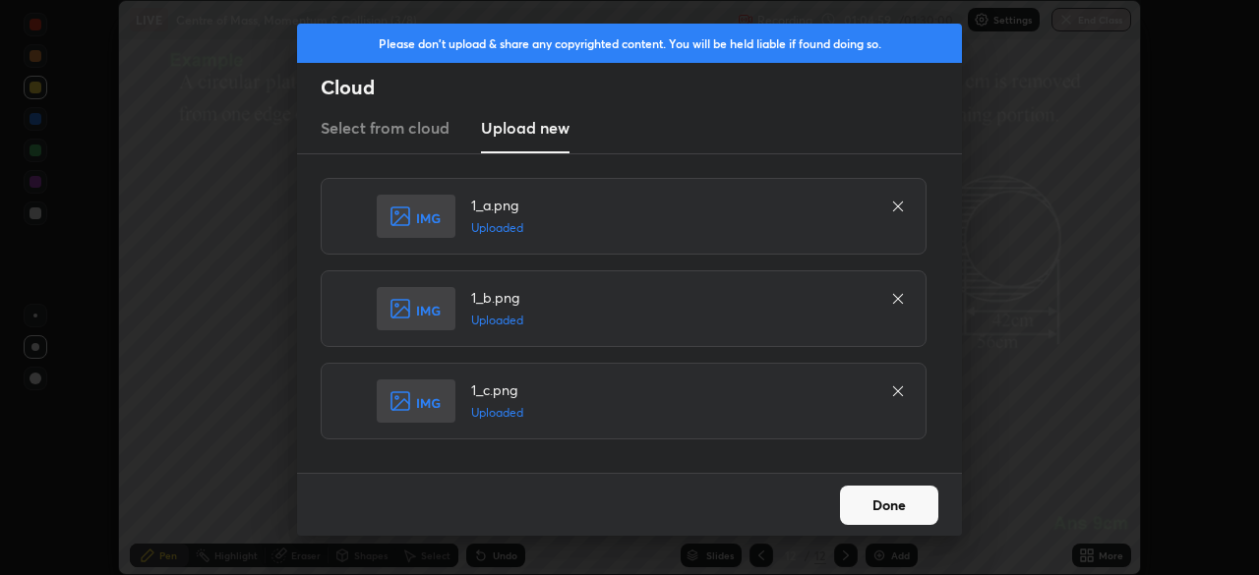
click at [893, 498] on button "Done" at bounding box center [889, 505] width 98 height 39
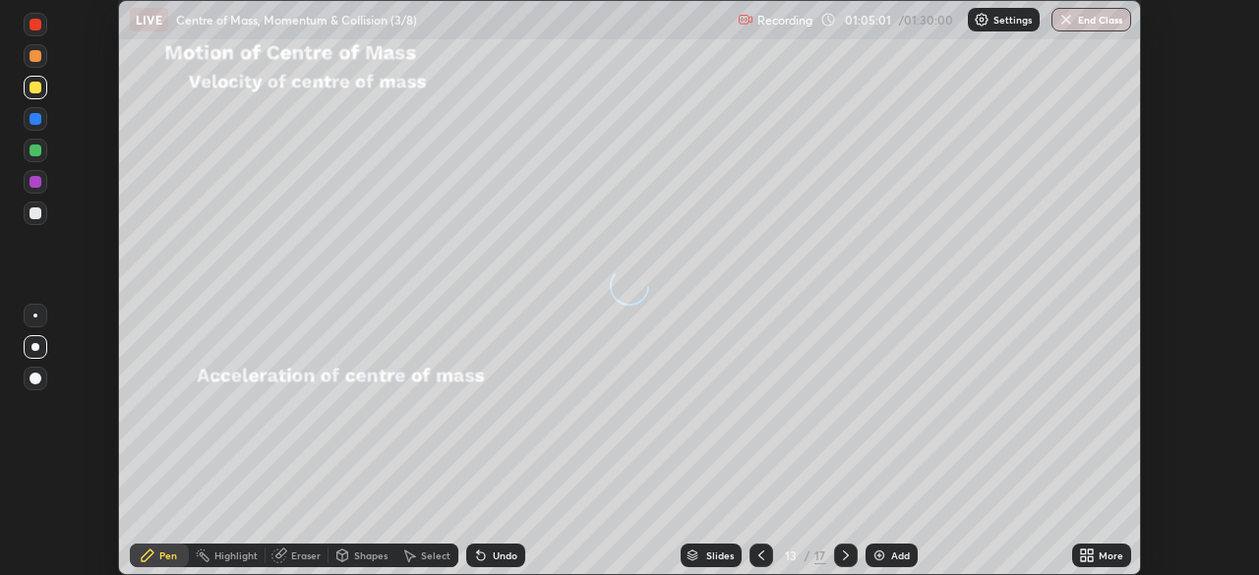
click at [1100, 557] on div "More" at bounding box center [1110, 556] width 25 height 10
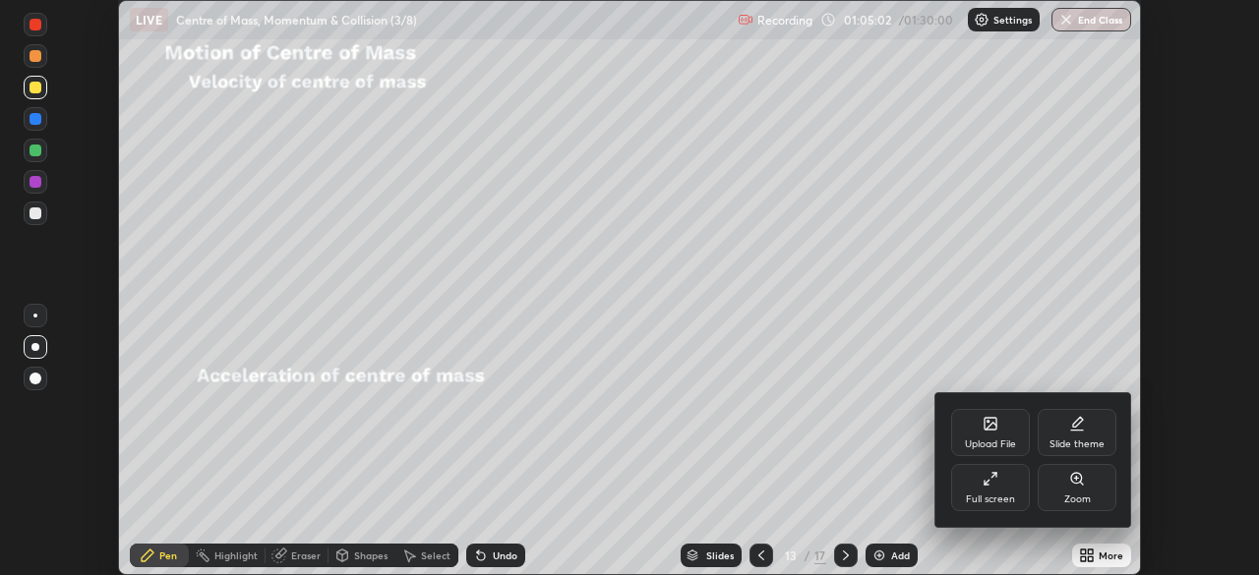
click at [1006, 483] on div "Full screen" at bounding box center [990, 487] width 79 height 47
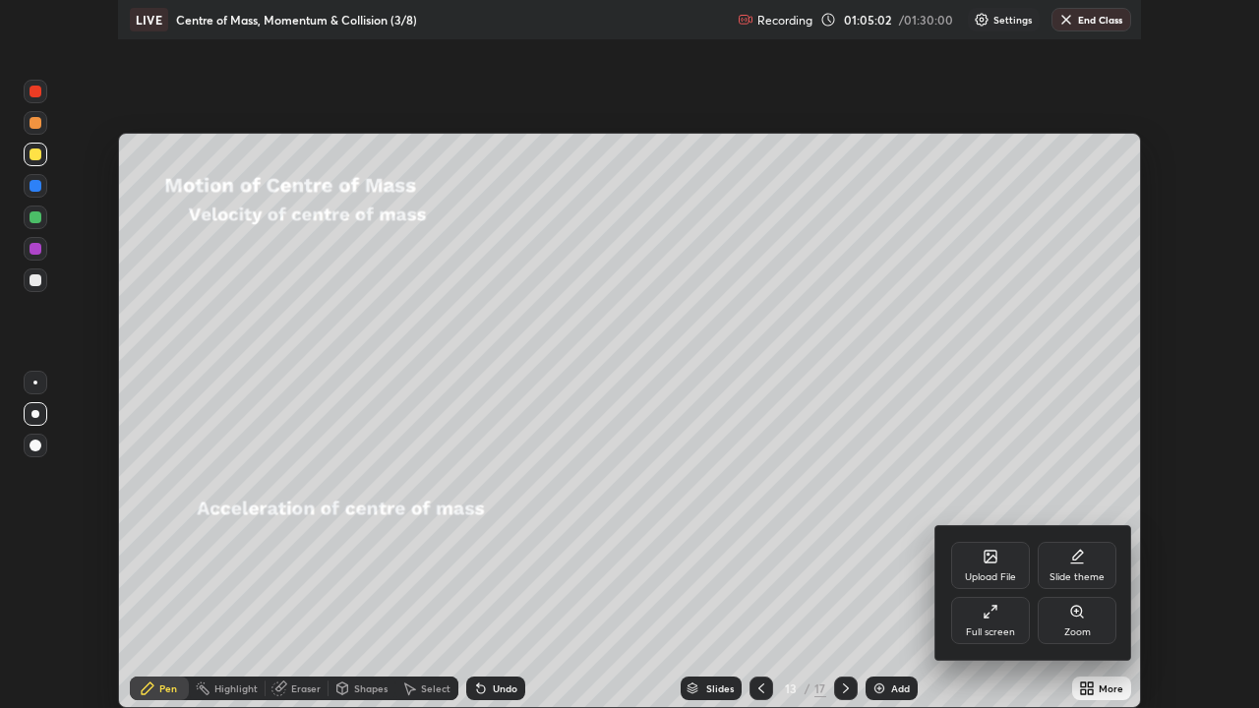
scroll to position [708, 1259]
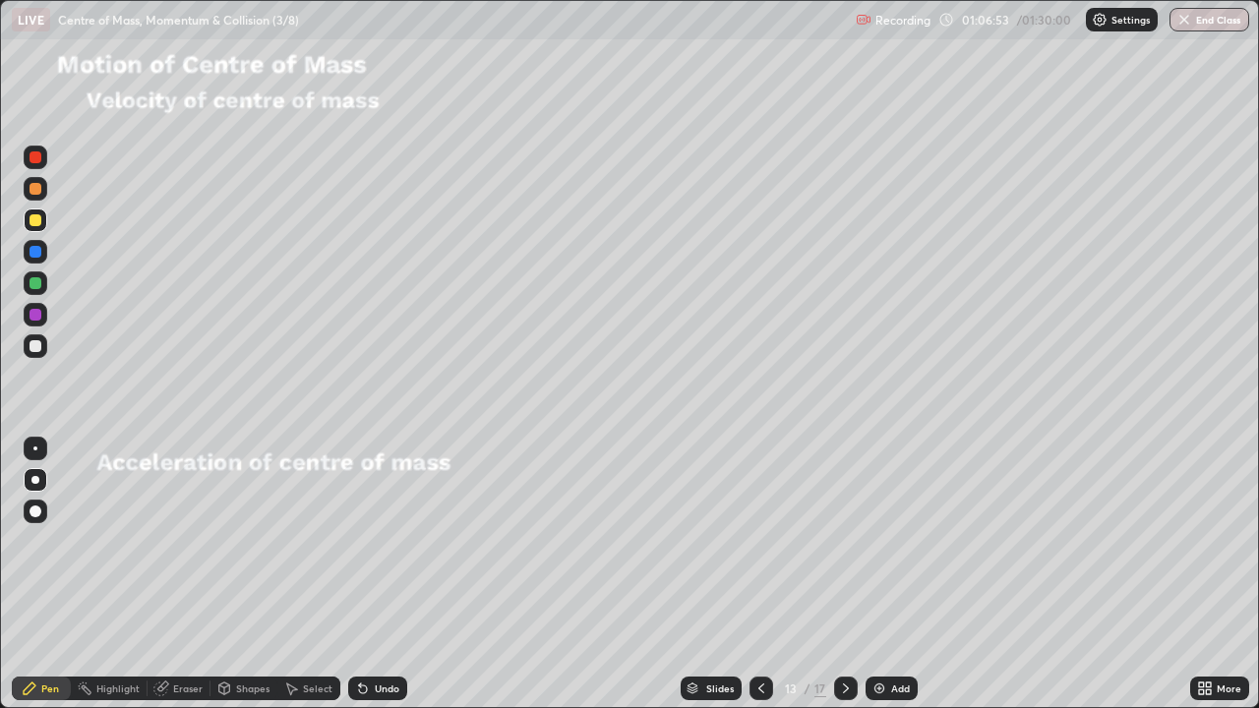
click at [36, 189] on div at bounding box center [36, 189] width 12 height 12
click at [36, 220] on div at bounding box center [36, 220] width 12 height 12
click at [34, 344] on div at bounding box center [36, 346] width 12 height 12
click at [34, 220] on div at bounding box center [36, 220] width 12 height 12
click at [891, 574] on div "Add" at bounding box center [900, 688] width 19 height 10
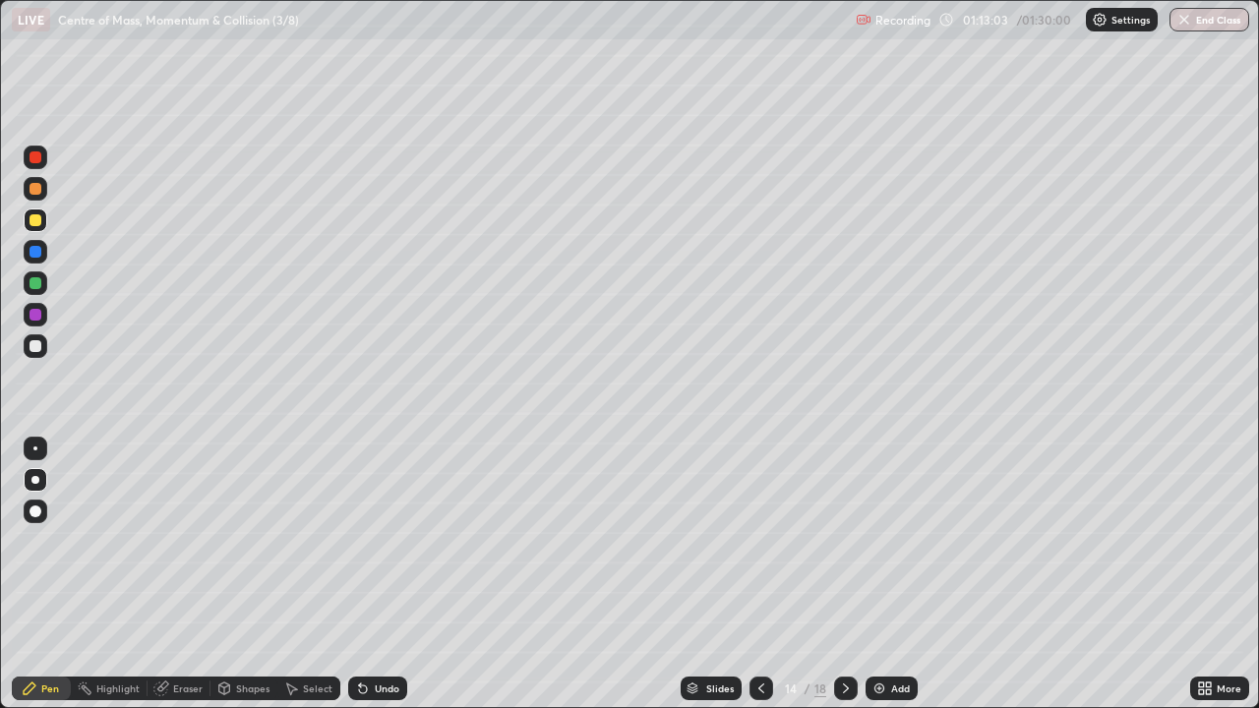
click at [760, 574] on icon at bounding box center [761, 689] width 16 height 16
click at [844, 574] on icon at bounding box center [846, 689] width 16 height 16
click at [36, 191] on div at bounding box center [36, 189] width 12 height 12
click at [846, 574] on icon at bounding box center [846, 689] width 16 height 16
click at [845, 574] on icon at bounding box center [846, 689] width 16 height 16
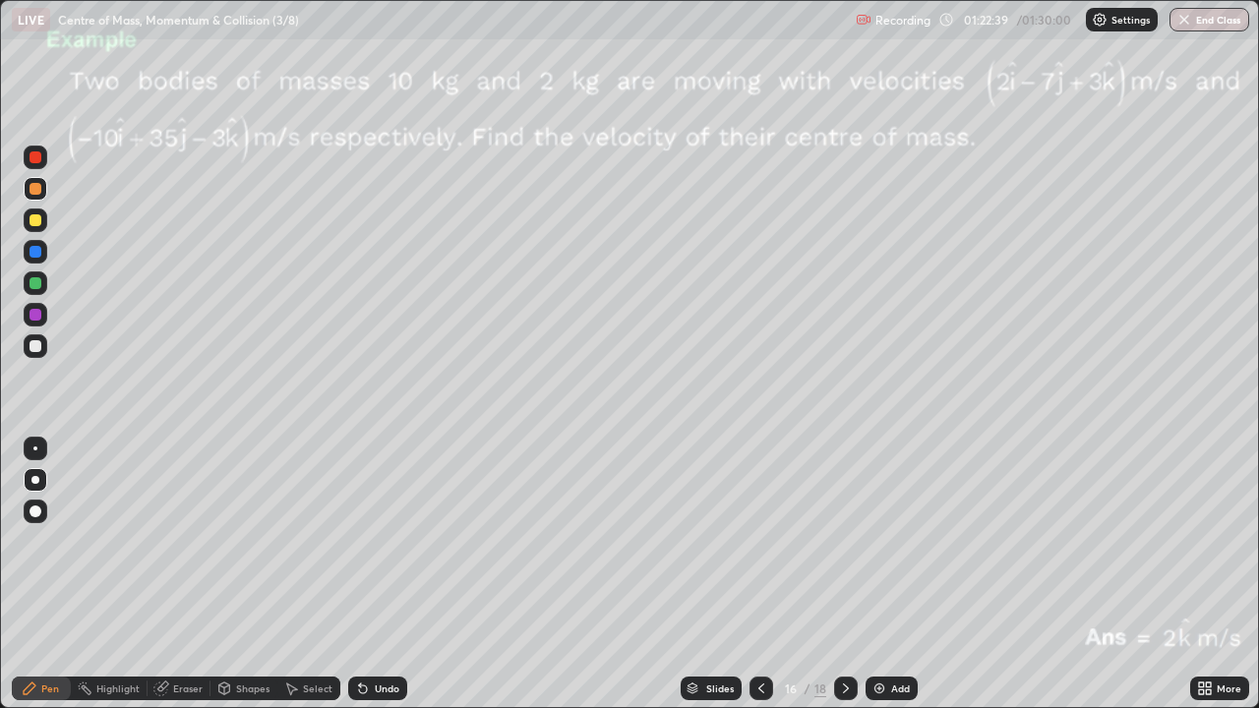
click at [843, 574] on icon at bounding box center [846, 689] width 16 height 16
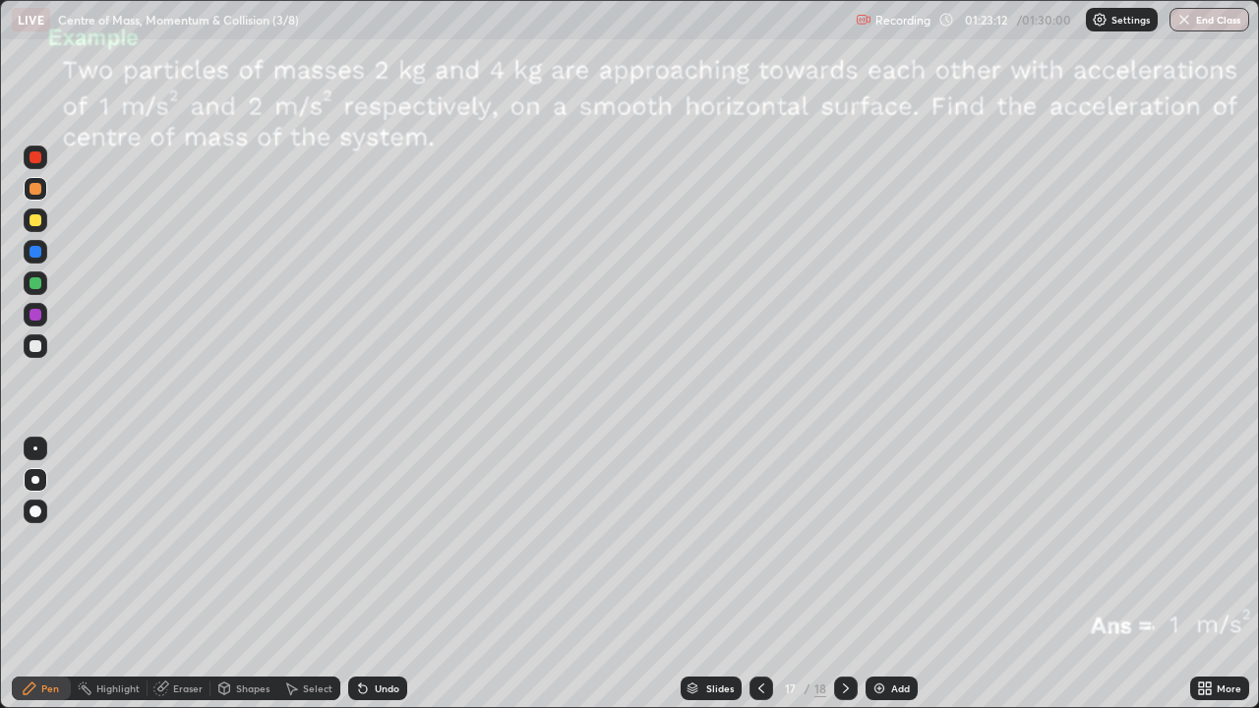
click at [841, 574] on icon at bounding box center [846, 689] width 16 height 16
click at [1207, 19] on button "End Class" at bounding box center [1209, 20] width 80 height 24
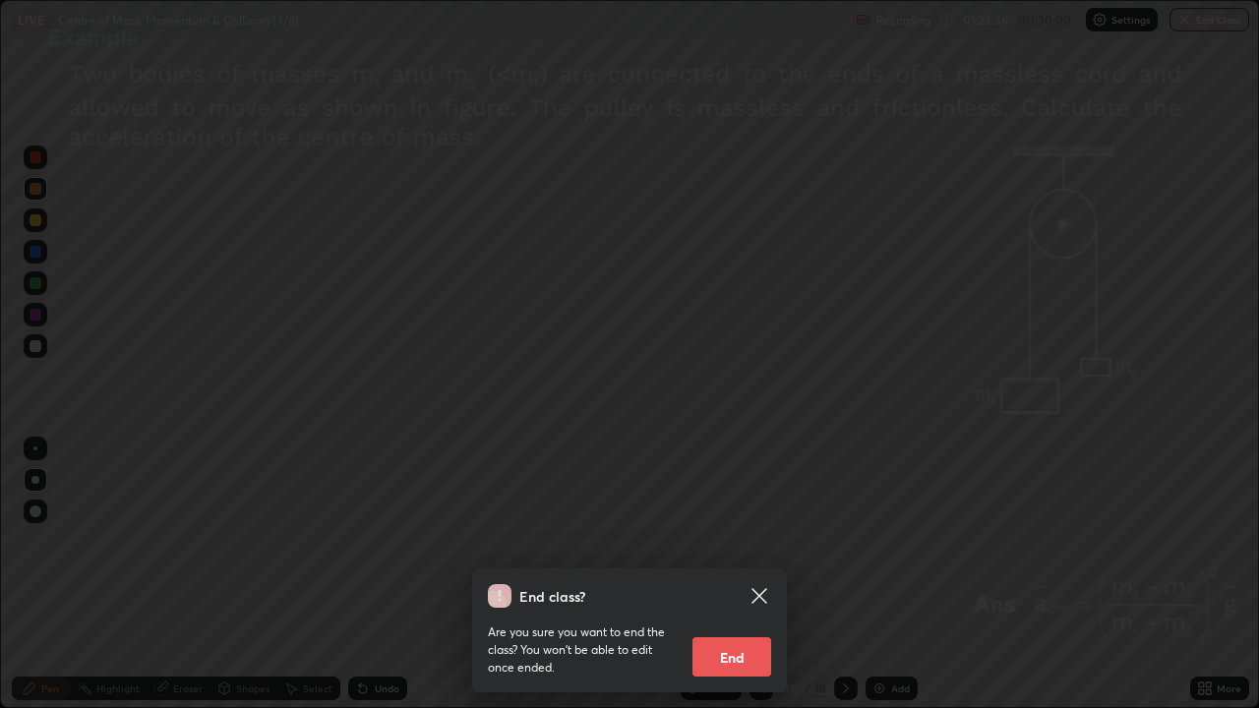
click at [743, 574] on button "End" at bounding box center [731, 656] width 79 height 39
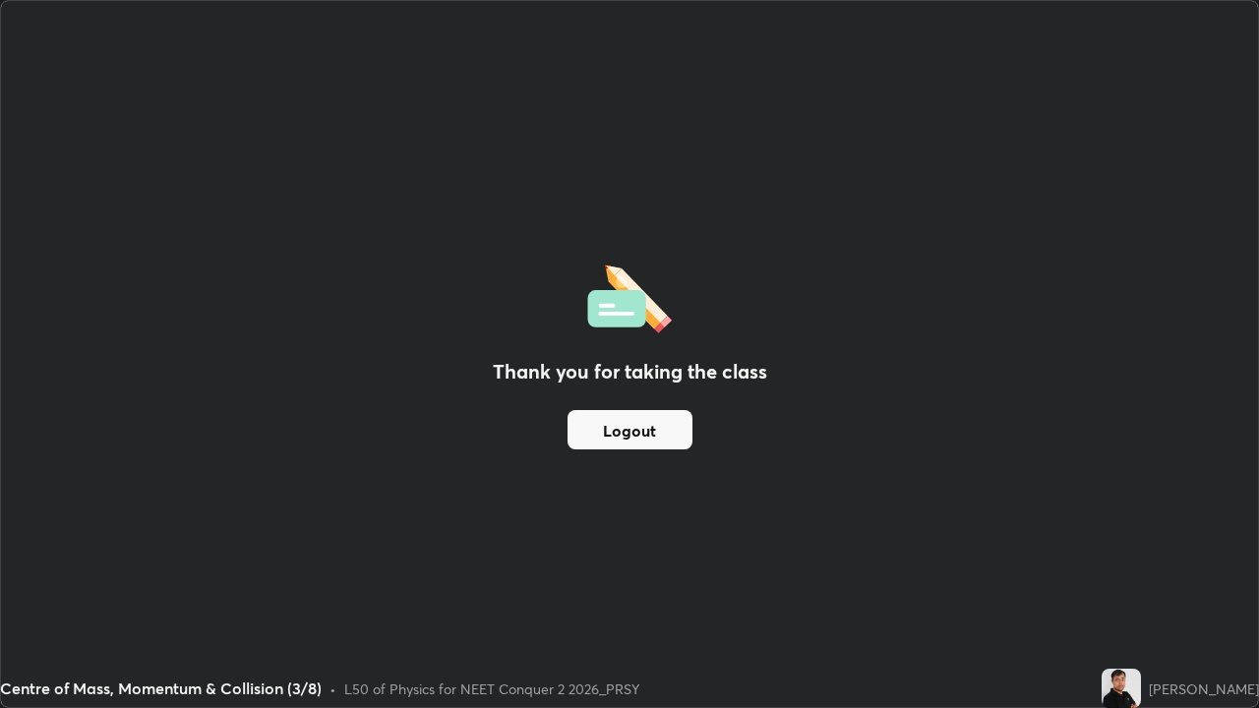
click at [651, 433] on button "Logout" at bounding box center [629, 429] width 125 height 39
